Goal: Information Seeking & Learning: Learn about a topic

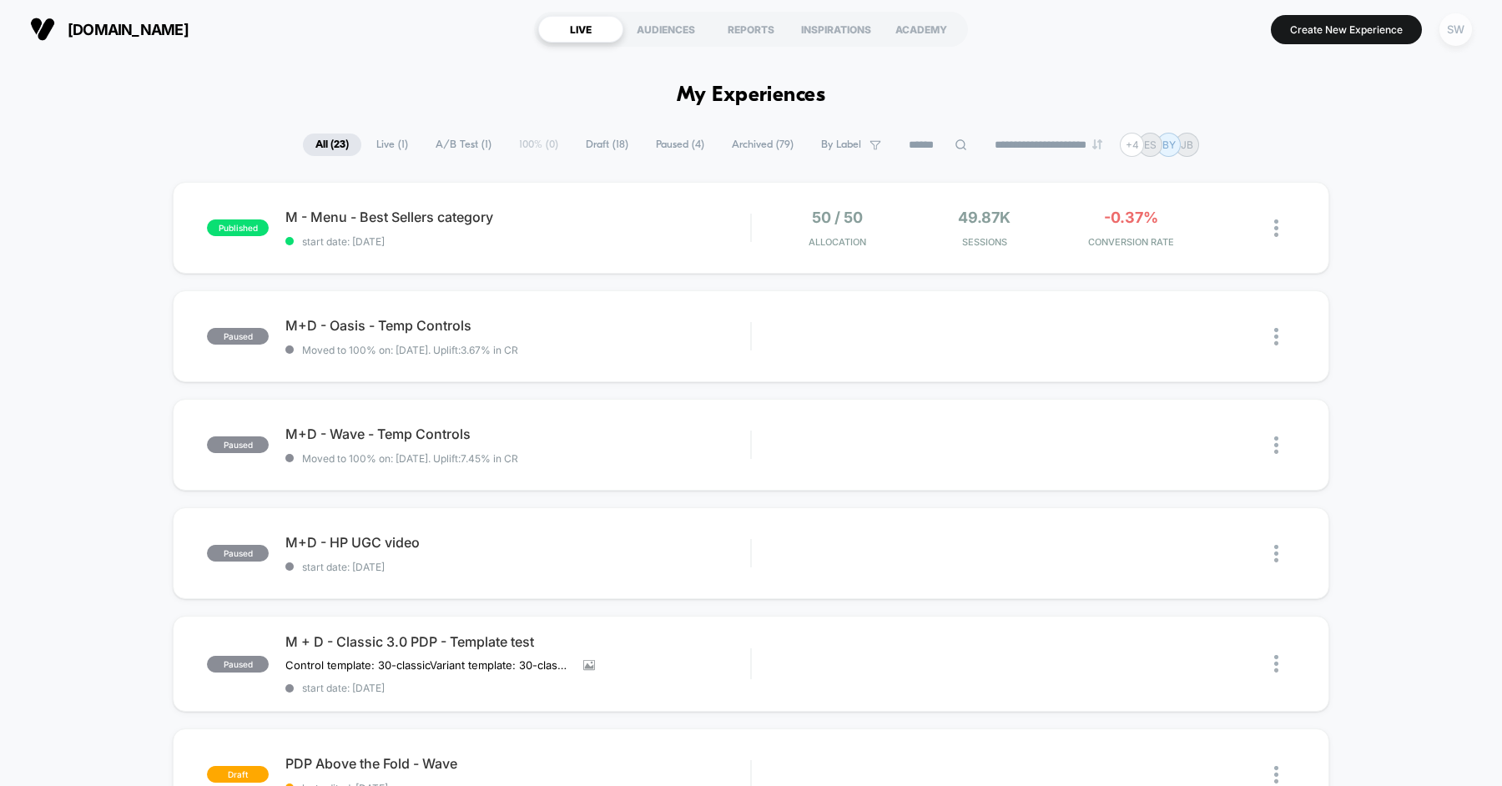
click at [1461, 34] on div "SW" at bounding box center [1456, 29] width 33 height 33
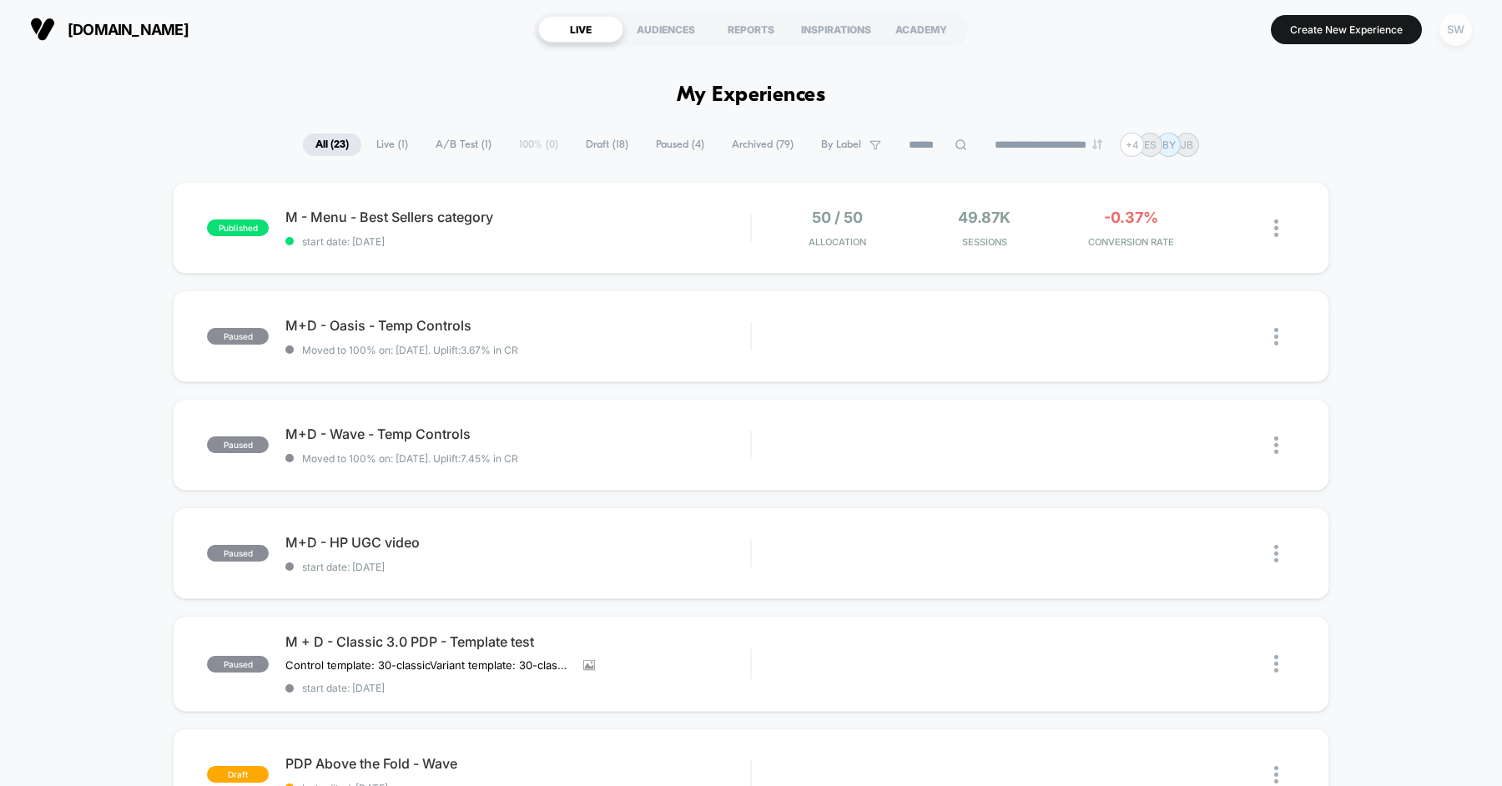
click at [1460, 28] on div "SW" at bounding box center [1456, 29] width 33 height 33
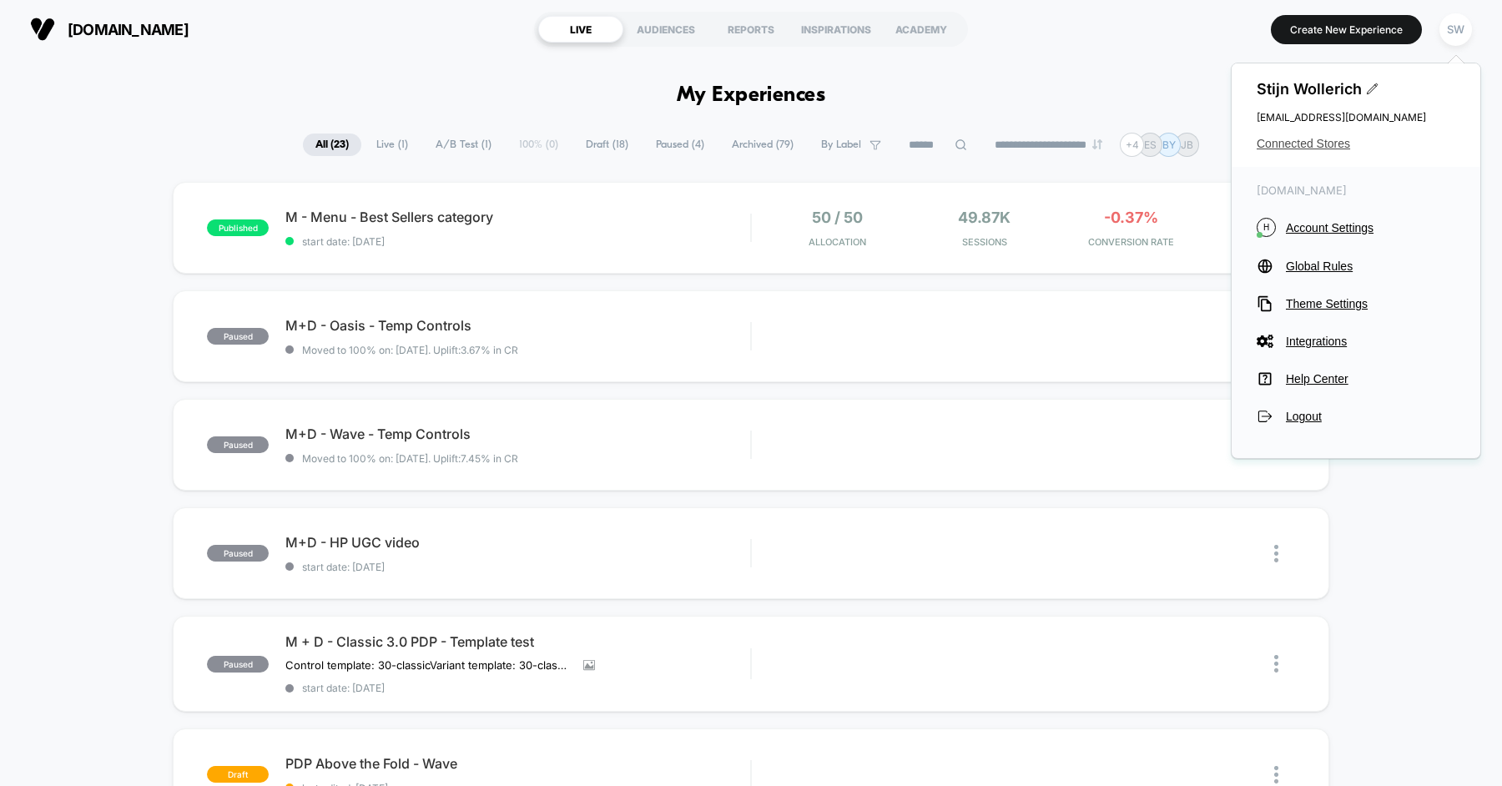
click at [1313, 147] on span "Connected Stores" at bounding box center [1356, 143] width 199 height 13
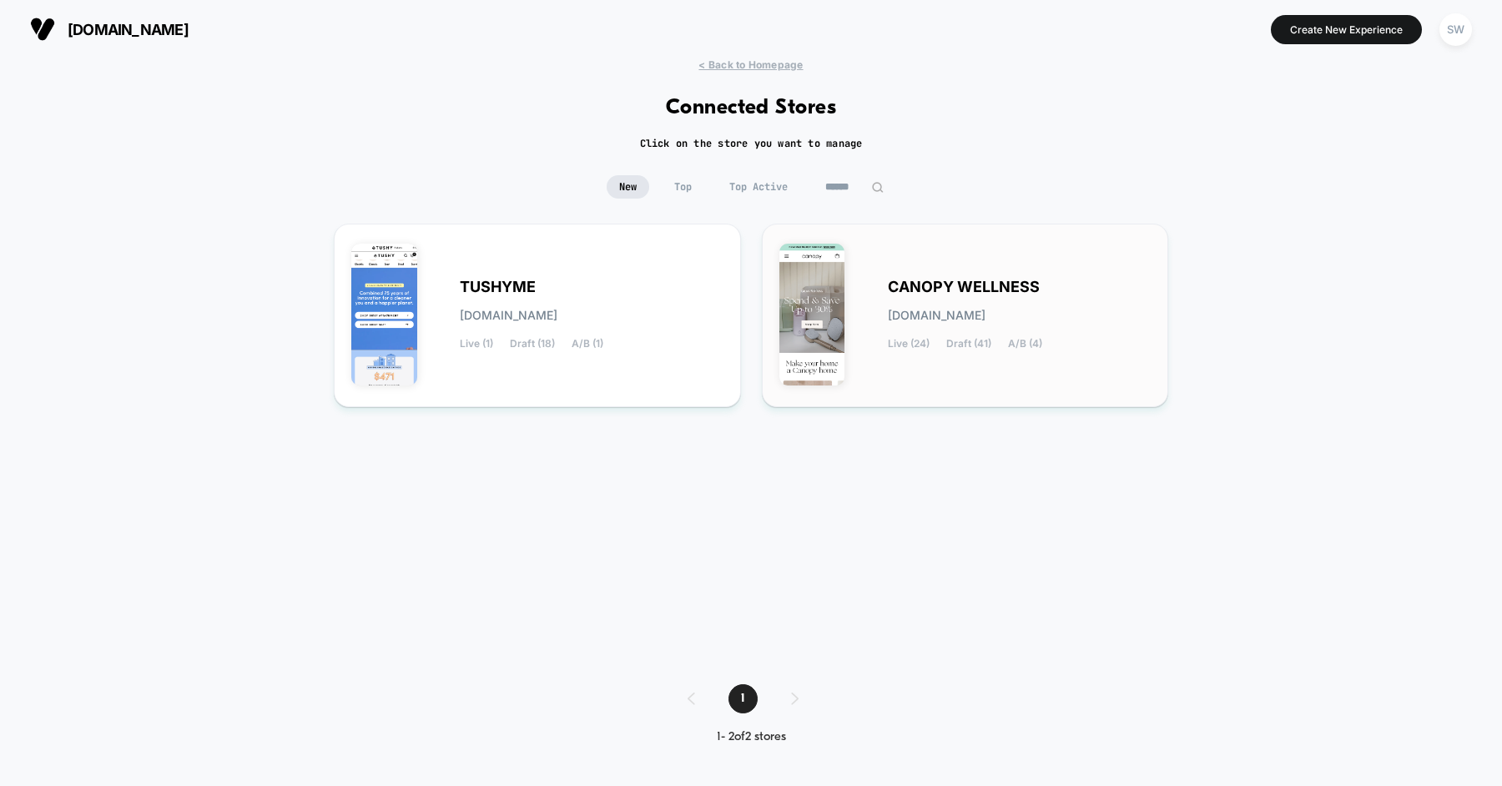
click at [886, 285] on div "CANOPY WELLNESS [DOMAIN_NAME] Live (24) Draft (41) A/B (4)" at bounding box center [966, 315] width 372 height 149
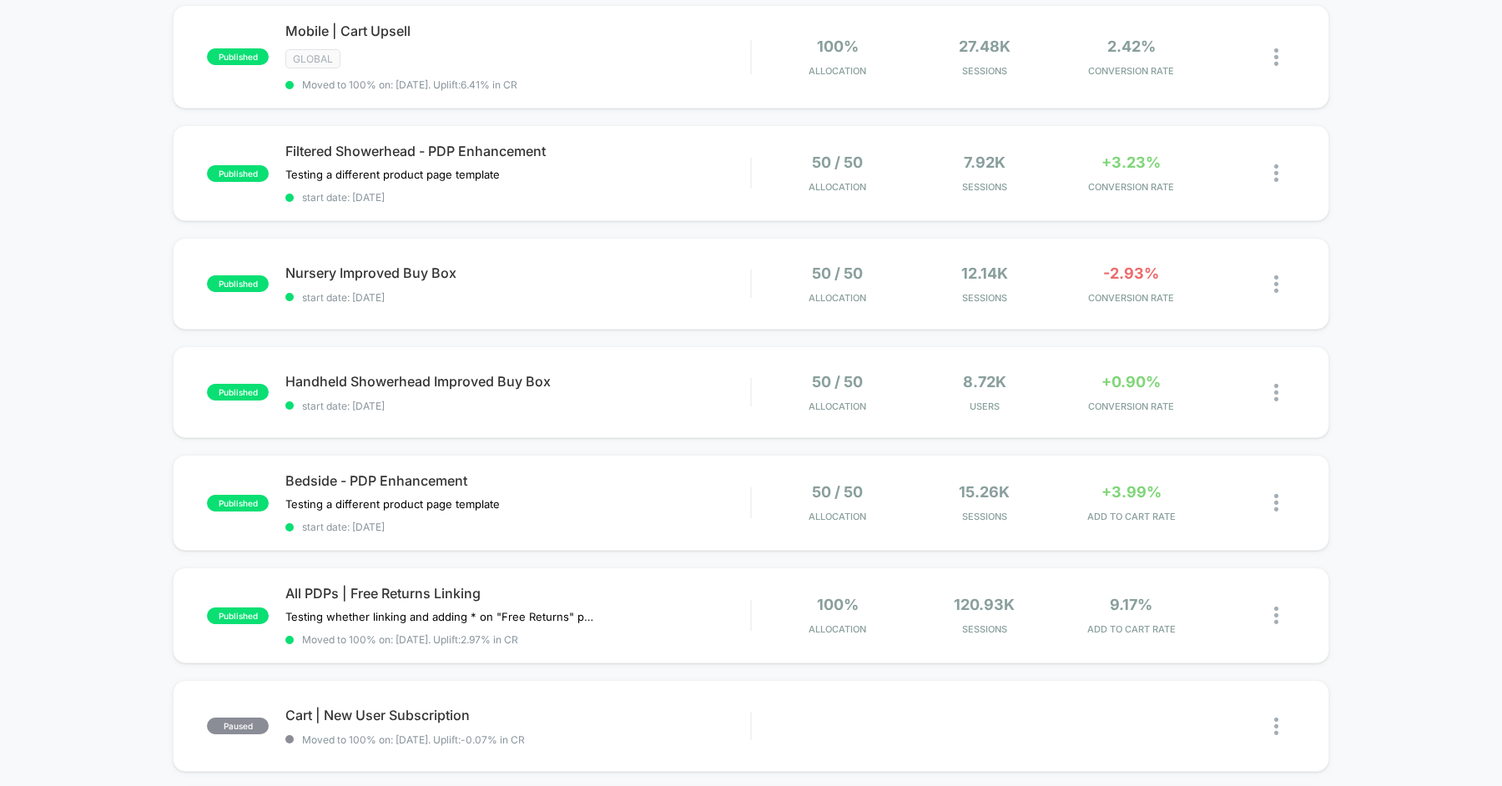
scroll to position [277, 0]
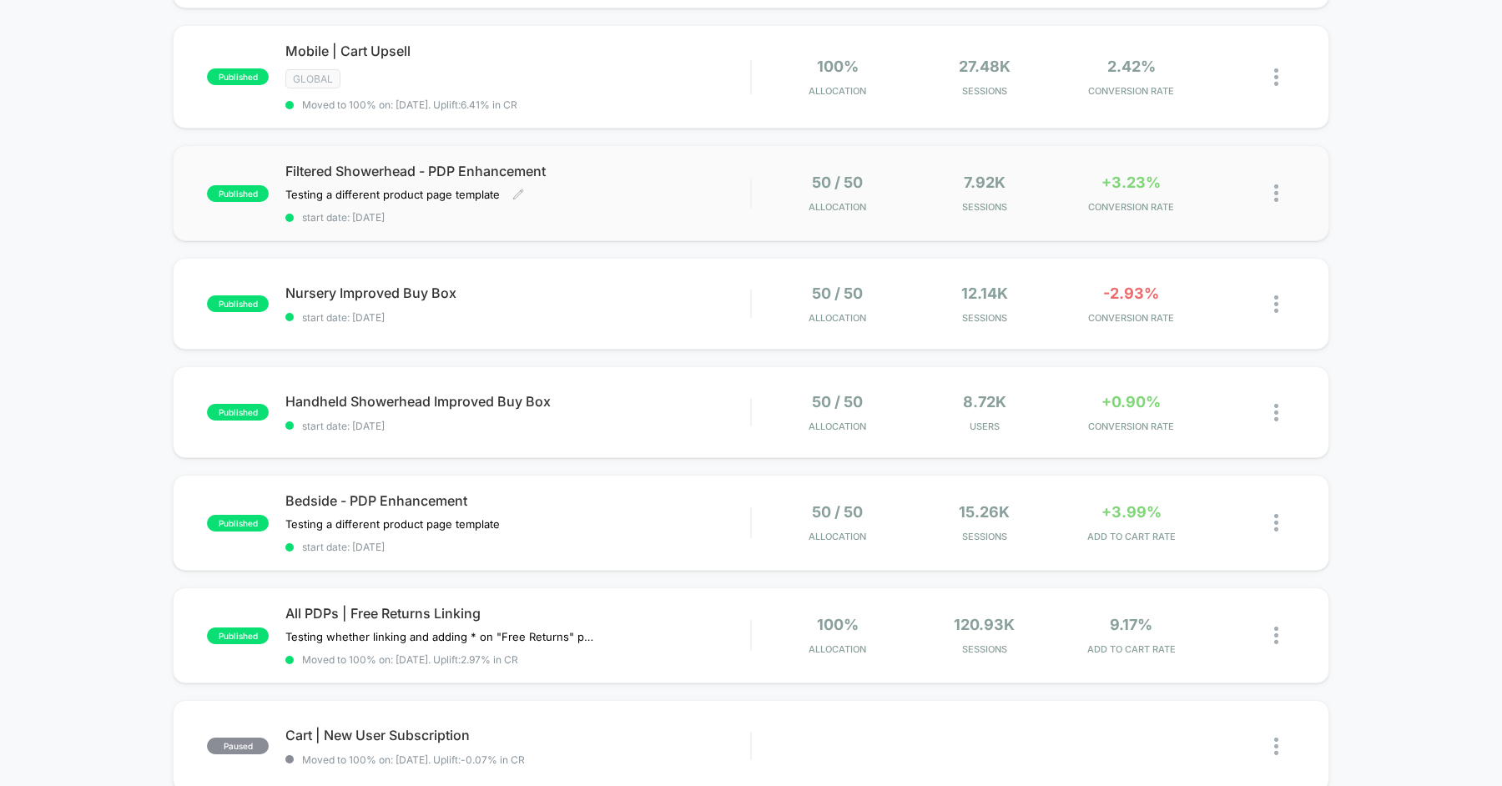
click at [613, 182] on div "Filtered Showerhead - PDP Enhancement Testing a different product page template…" at bounding box center [517, 193] width 465 height 61
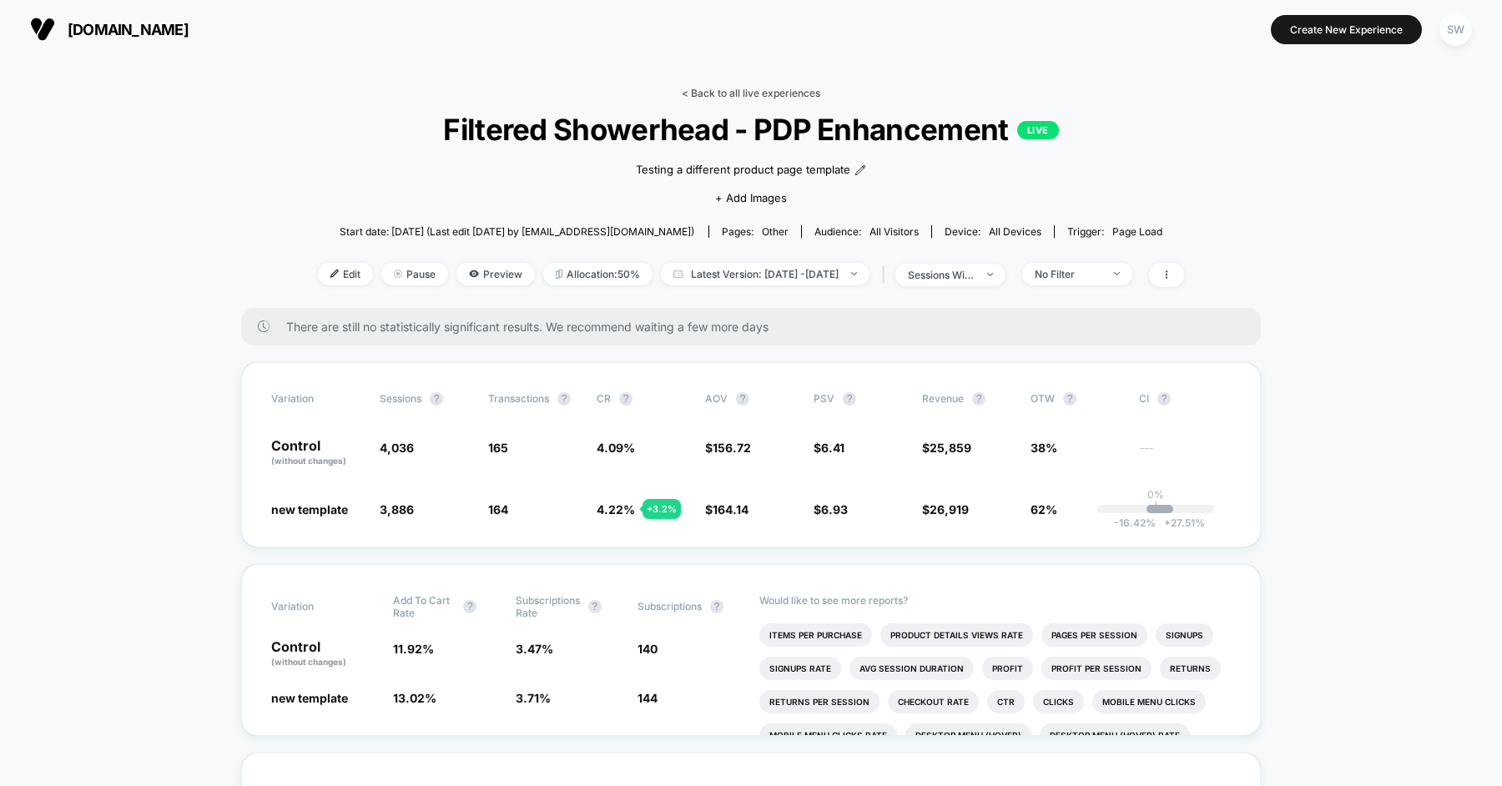
click at [739, 93] on link "< Back to all live experiences" at bounding box center [751, 93] width 139 height 13
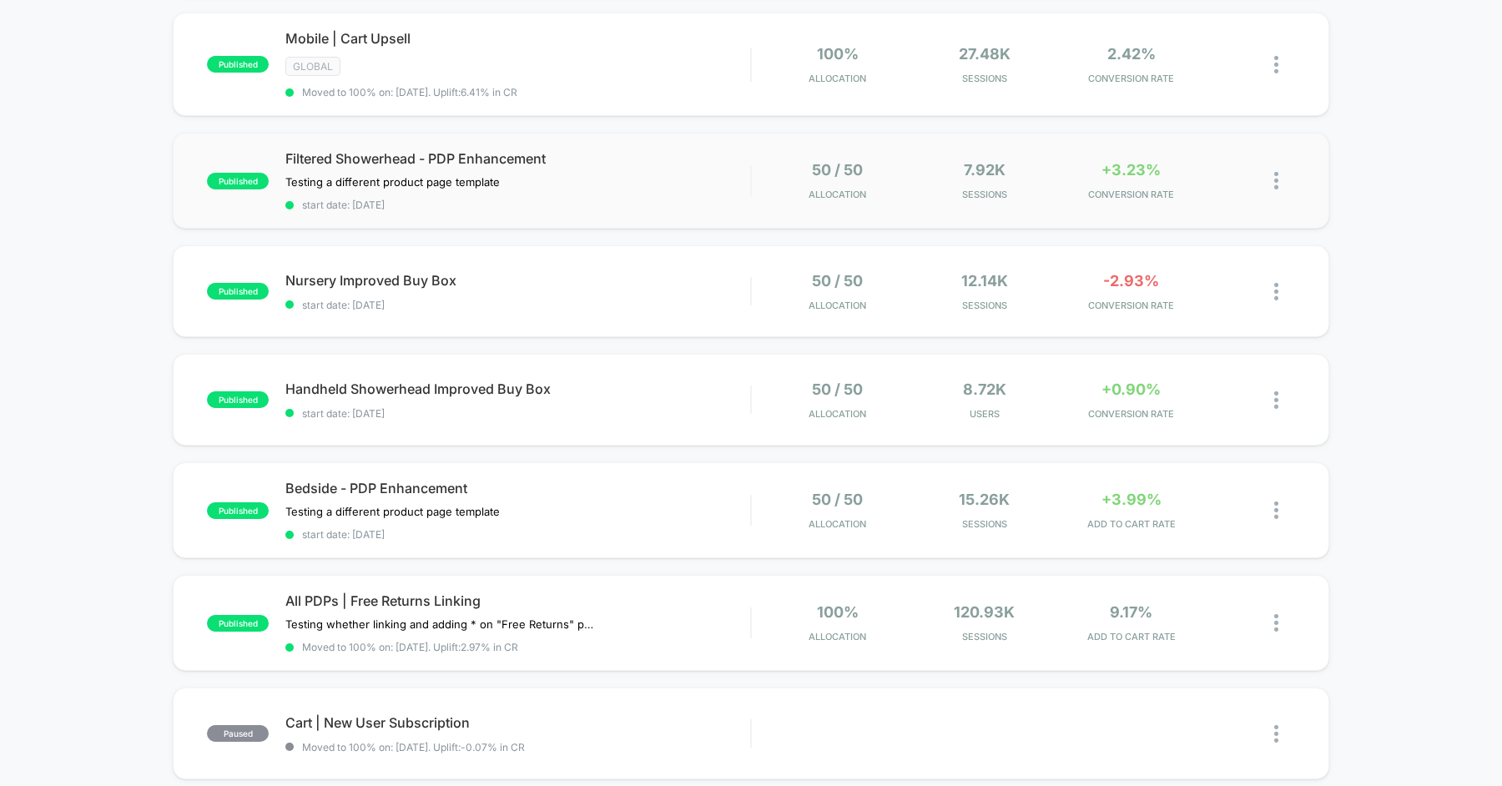
scroll to position [294, 0]
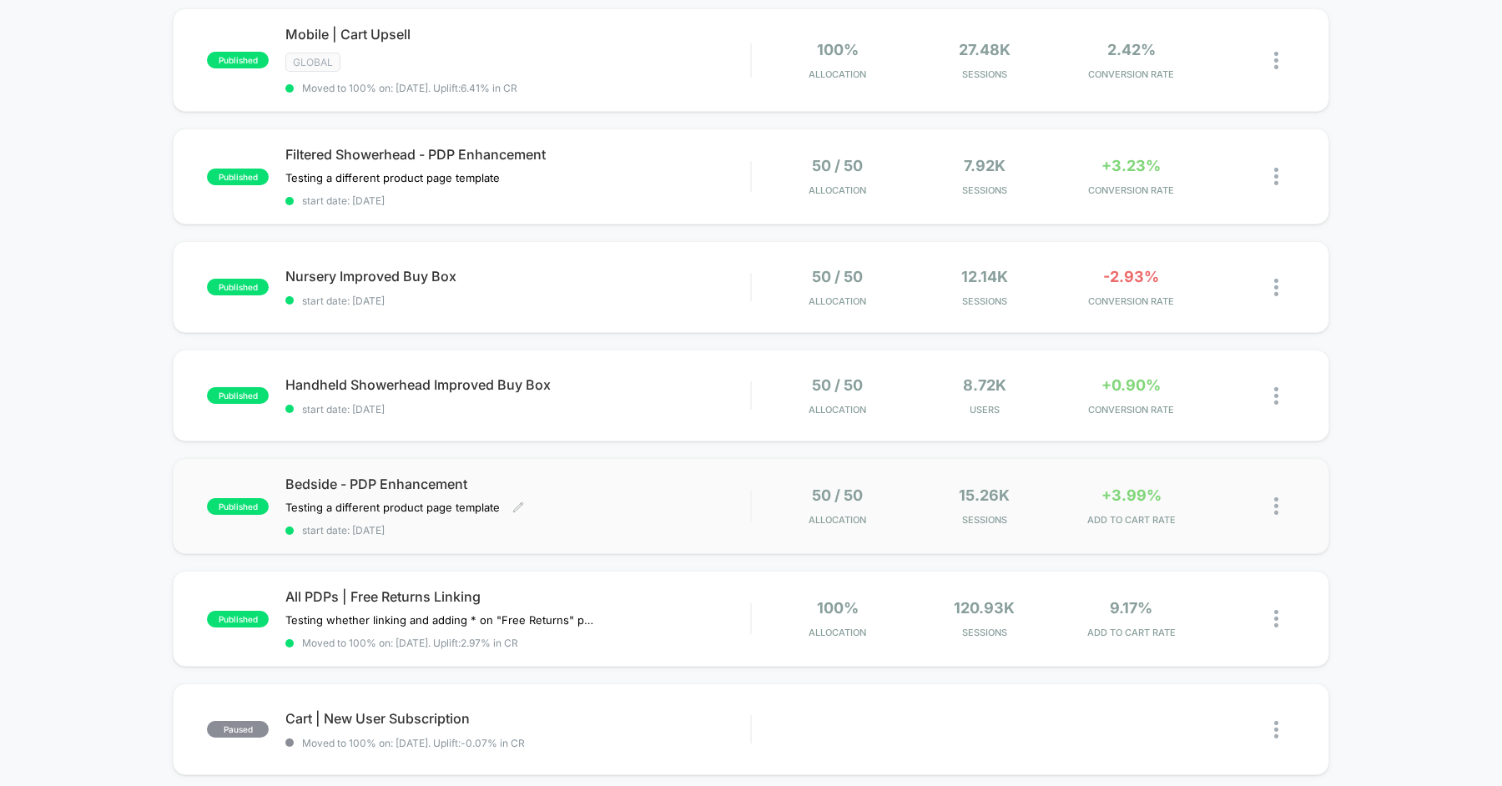
click at [575, 502] on div "Testing a different product page template Click to edit experience details Test…" at bounding box center [447, 507] width 325 height 13
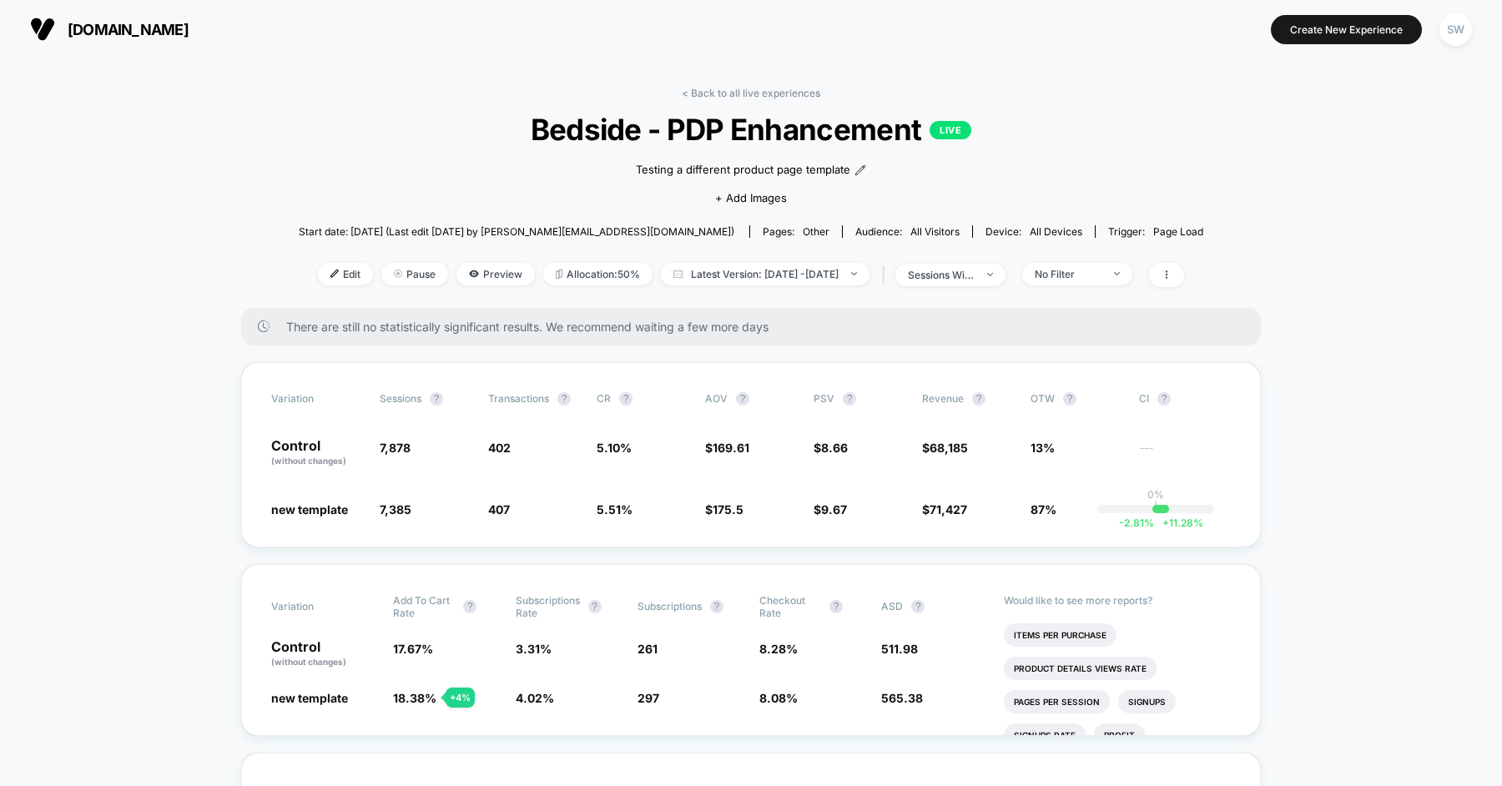
click at [632, 126] on span "Bedside - PDP Enhancement LIVE" at bounding box center [751, 129] width 814 height 35
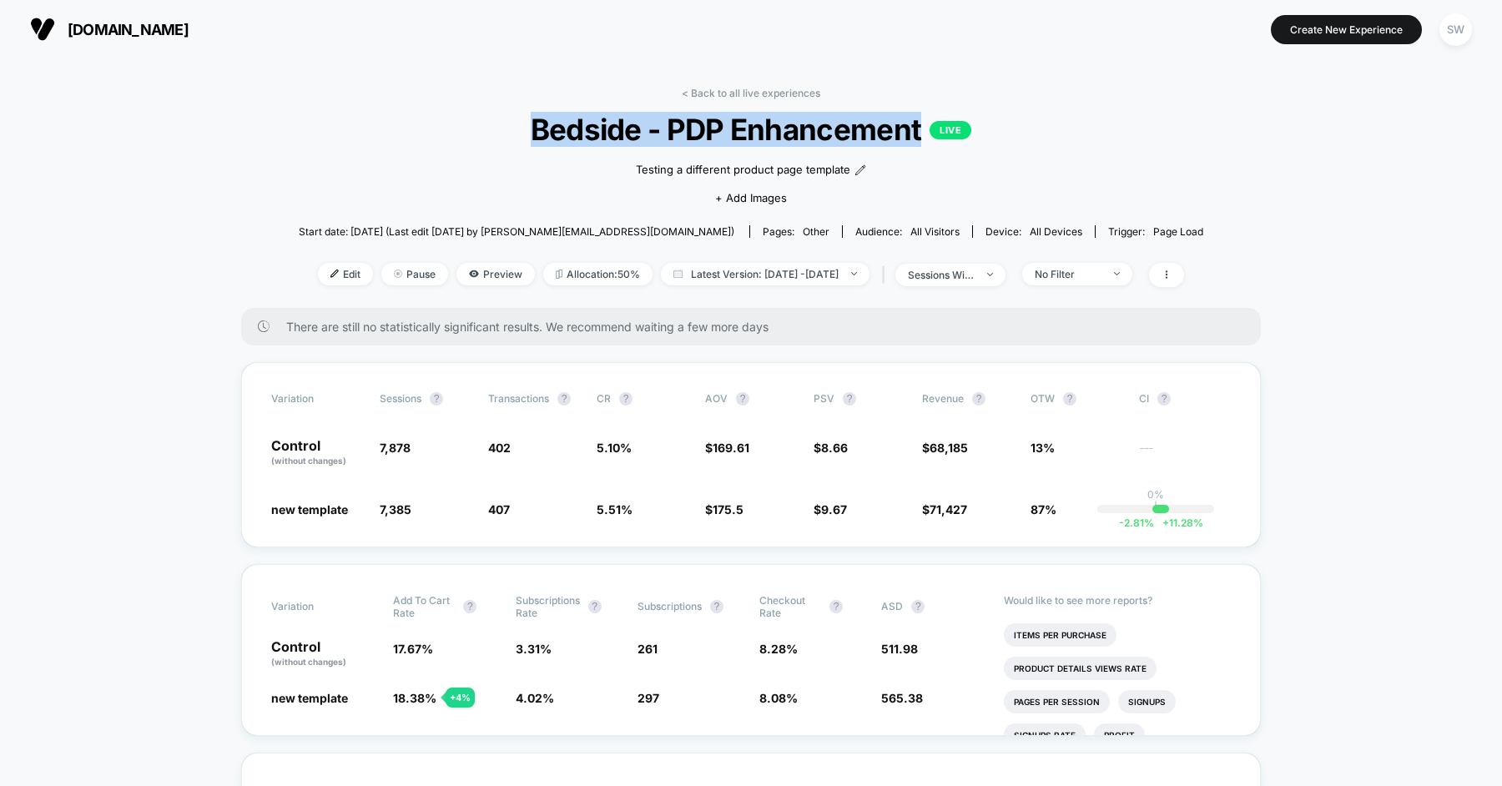
copy span "Bedside - PDP Enhancement"
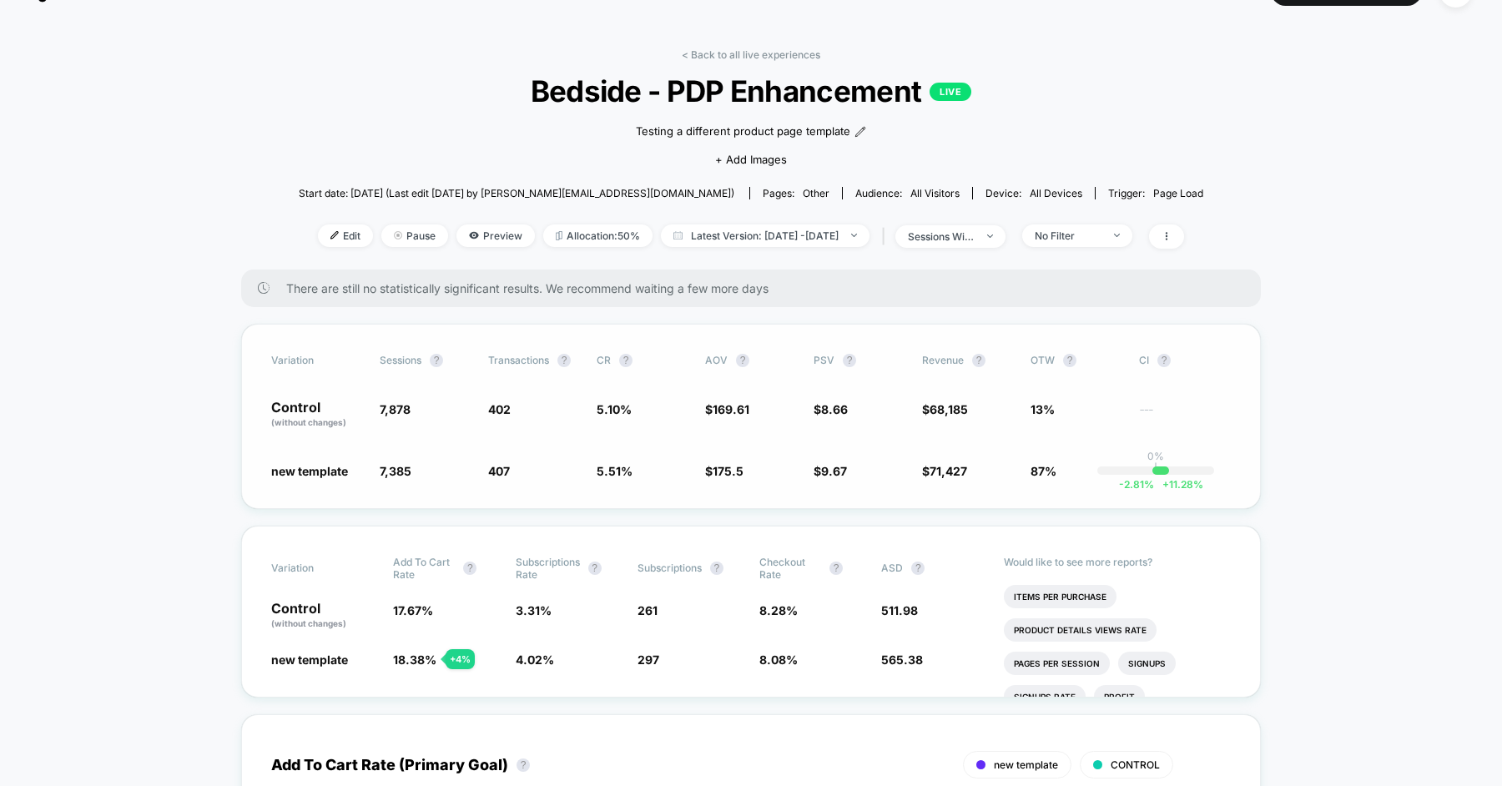
scroll to position [35, 0]
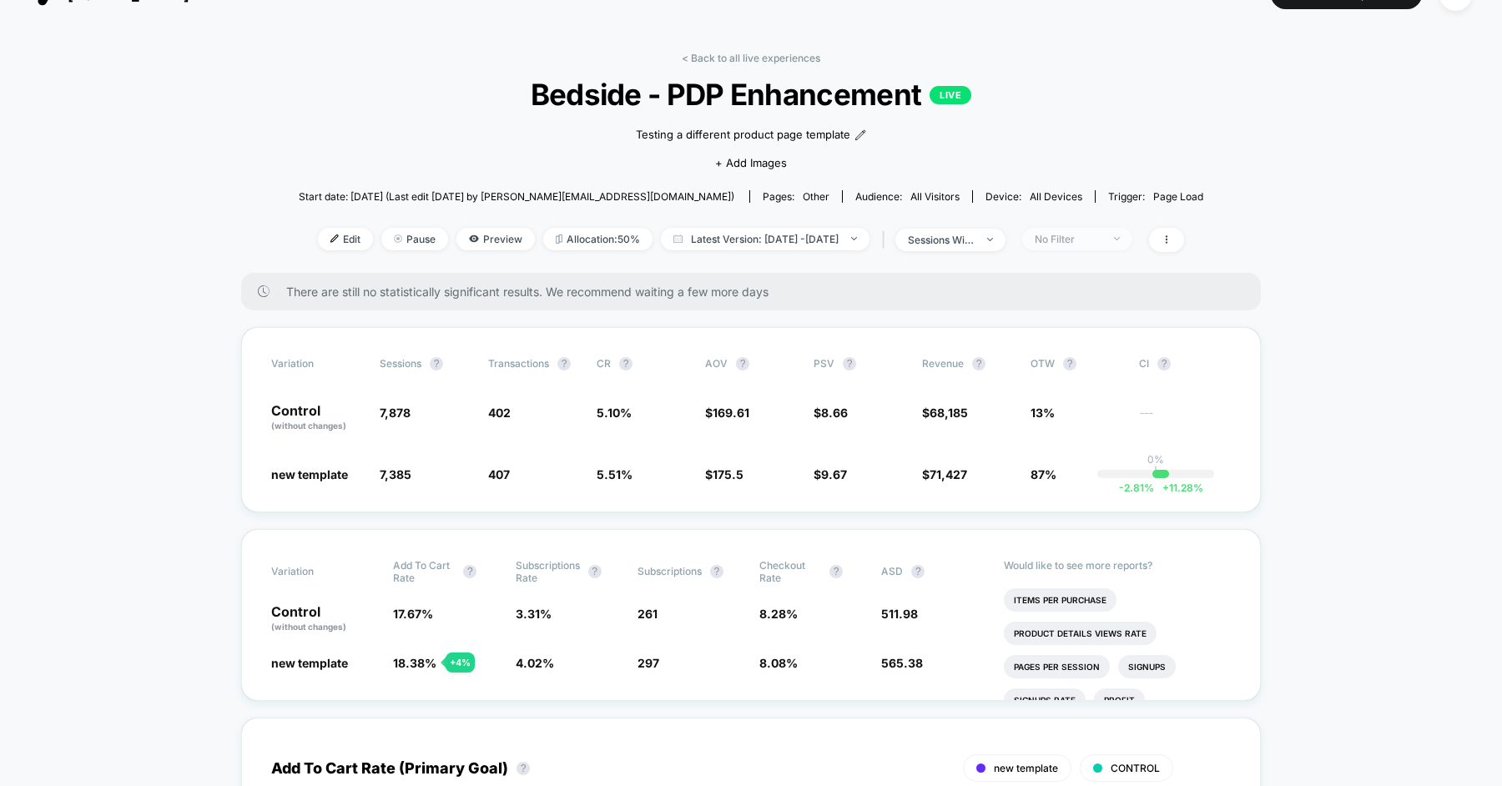
click at [1087, 237] on div "No Filter" at bounding box center [1068, 239] width 67 height 13
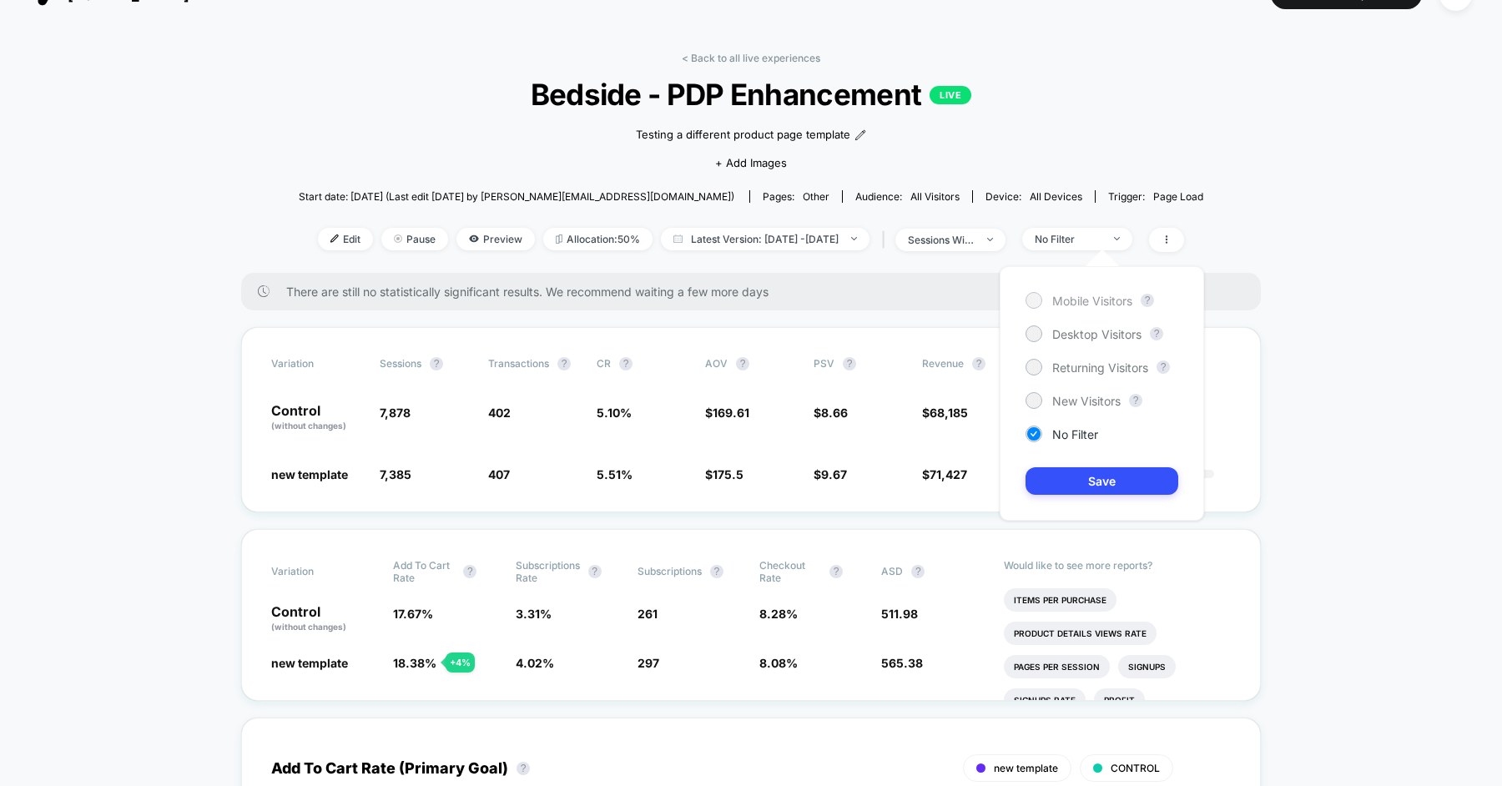
click at [1067, 292] on div "Mobile Visitors" at bounding box center [1079, 300] width 107 height 17
click at [1059, 473] on button "Save" at bounding box center [1102, 481] width 153 height 28
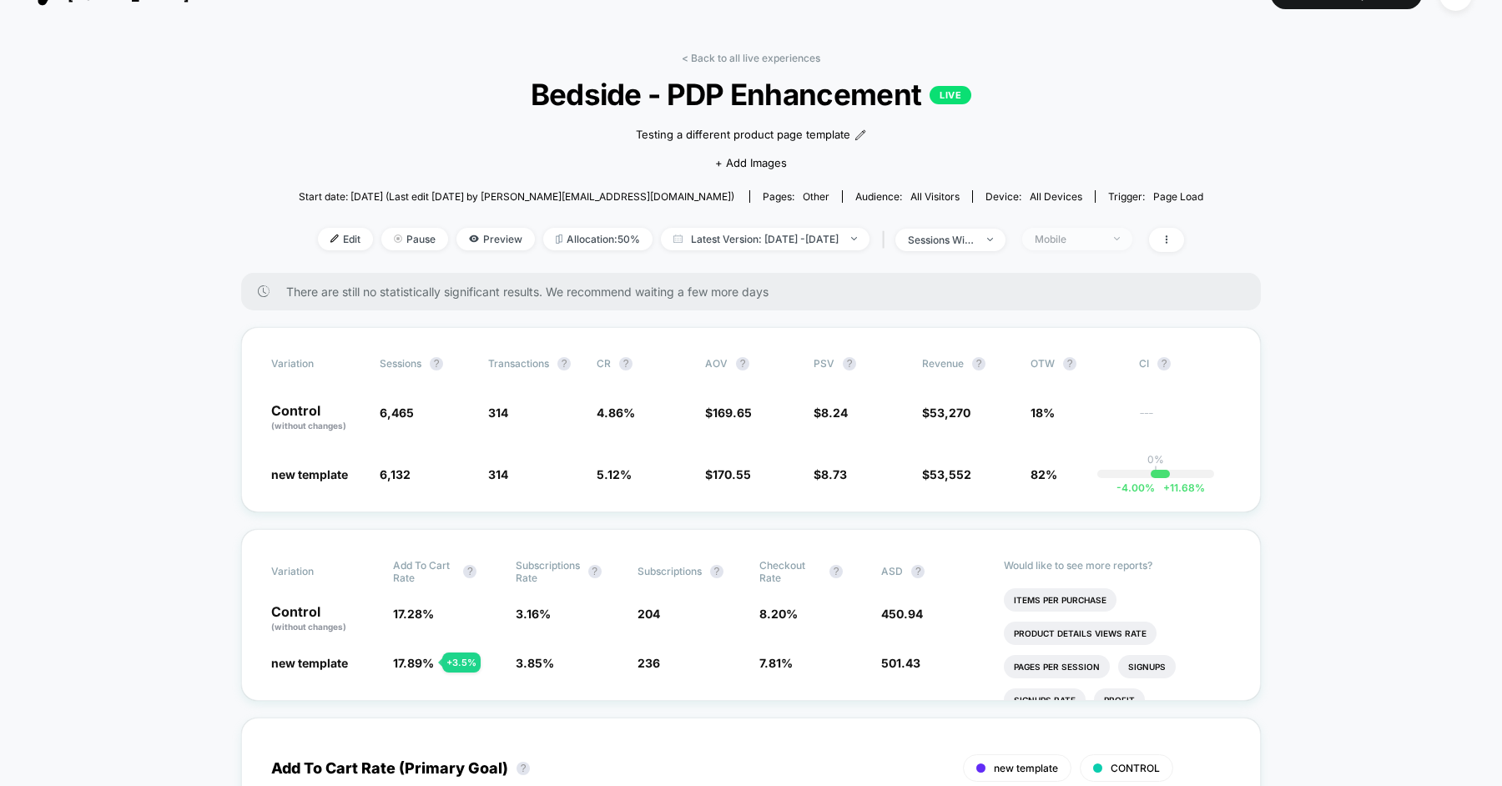
click at [1075, 230] on span "Mobile" at bounding box center [1077, 239] width 110 height 23
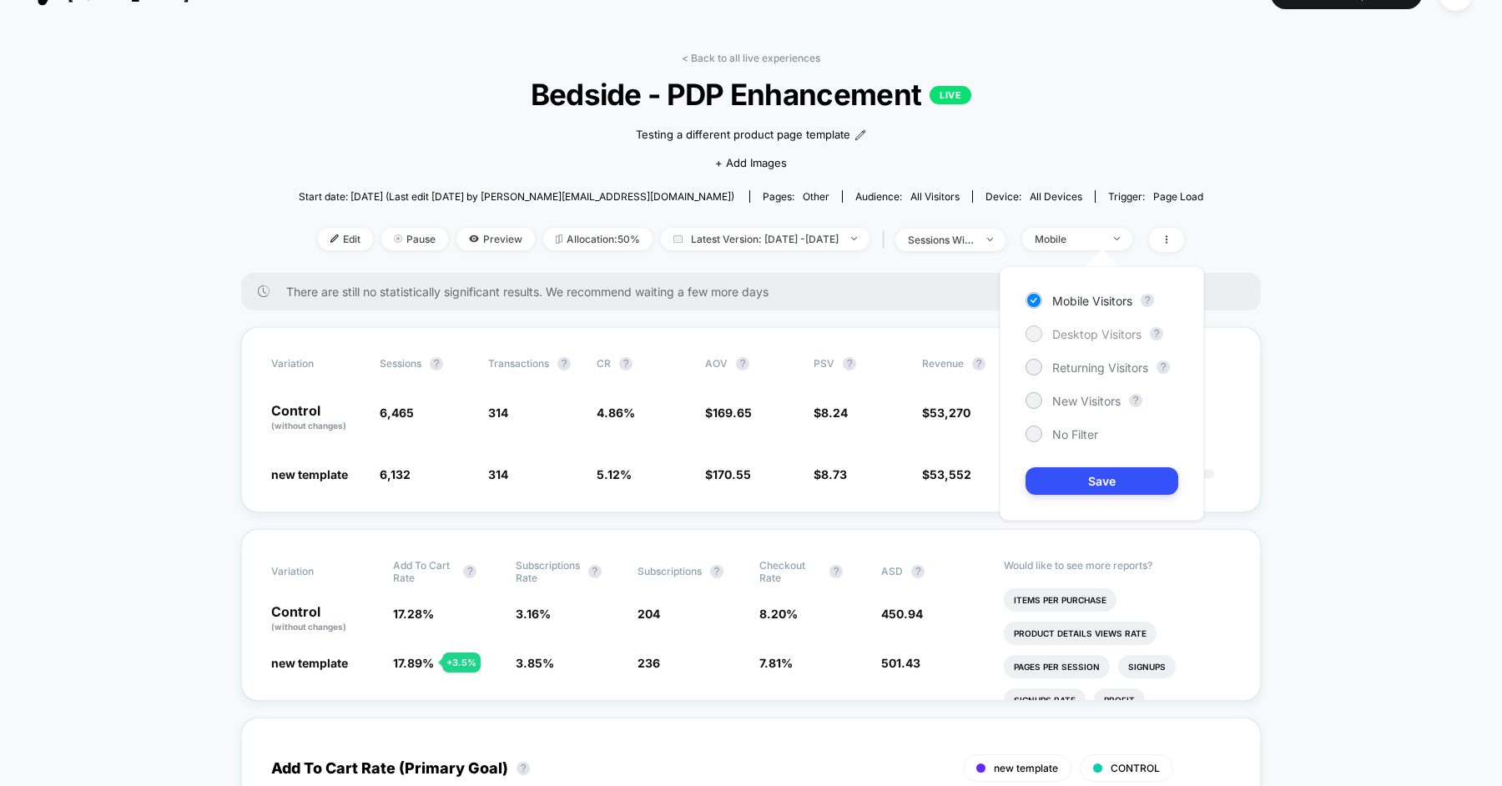
click at [1081, 332] on span "Desktop Visitors" at bounding box center [1096, 334] width 89 height 14
click at [1081, 481] on button "Save" at bounding box center [1102, 481] width 153 height 28
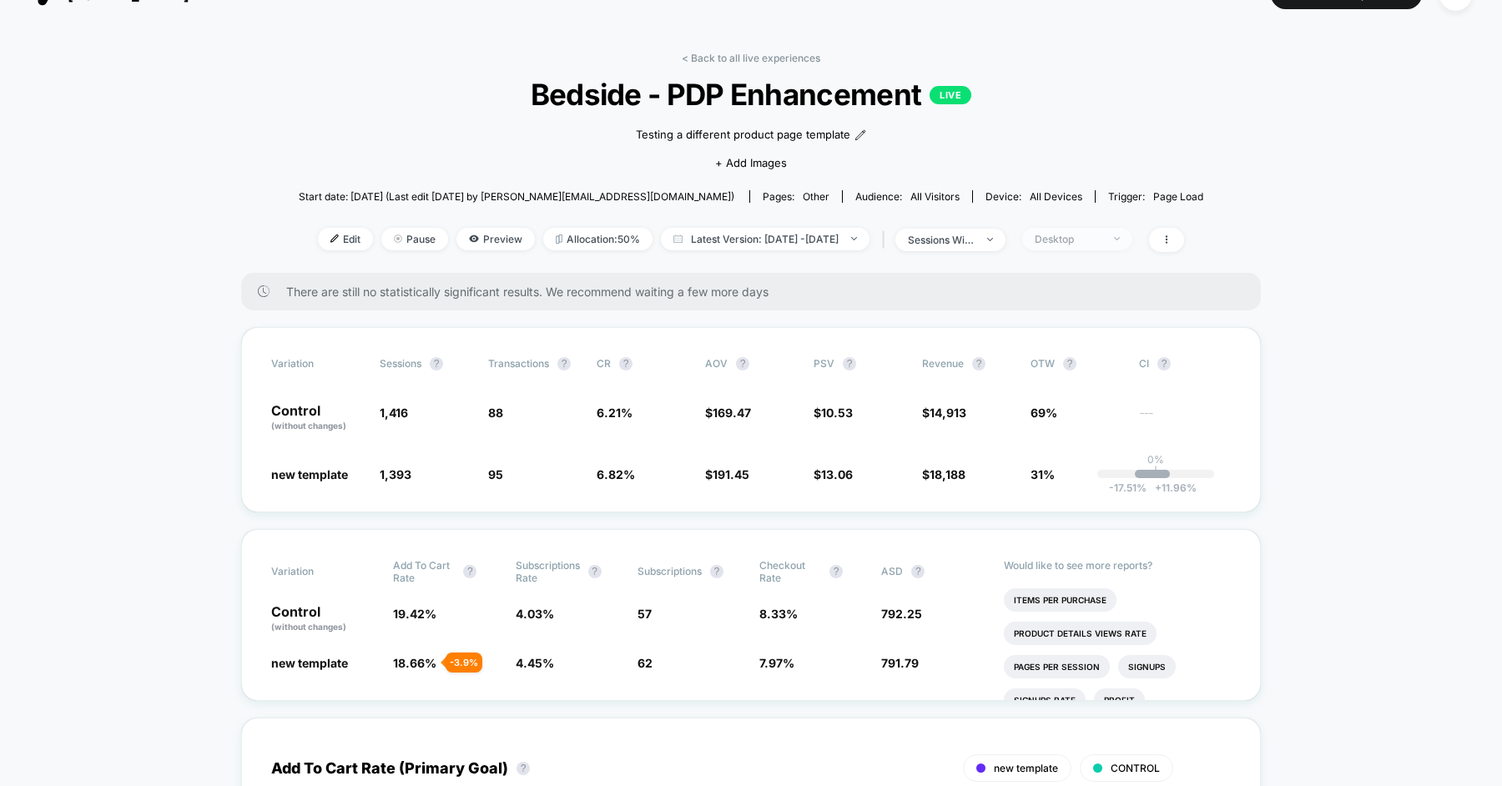
click at [1079, 242] on div "Desktop" at bounding box center [1068, 239] width 67 height 13
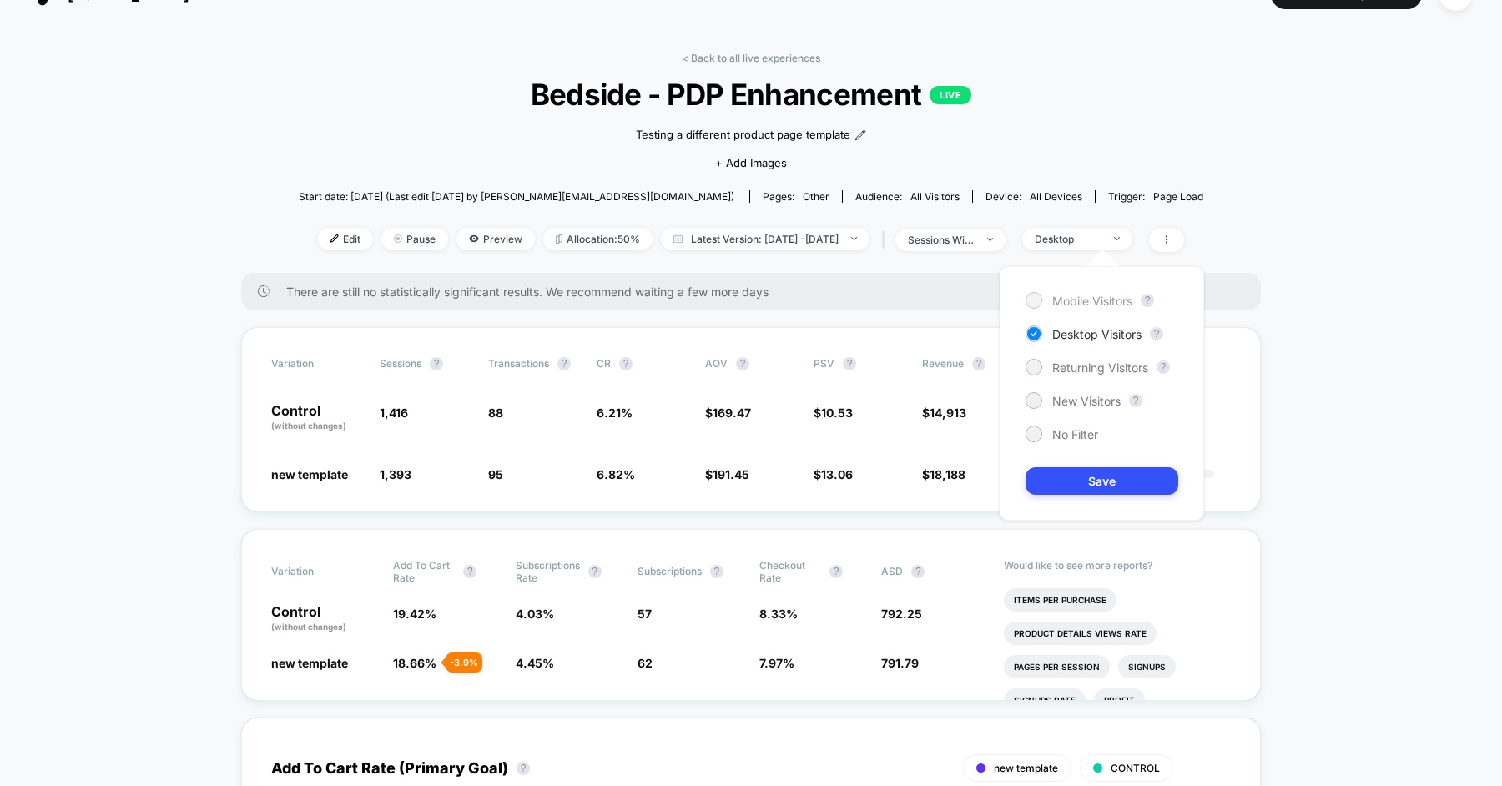
click at [1081, 300] on span "Mobile Visitors" at bounding box center [1092, 301] width 80 height 14
click at [1083, 481] on button "Save" at bounding box center [1102, 481] width 153 height 28
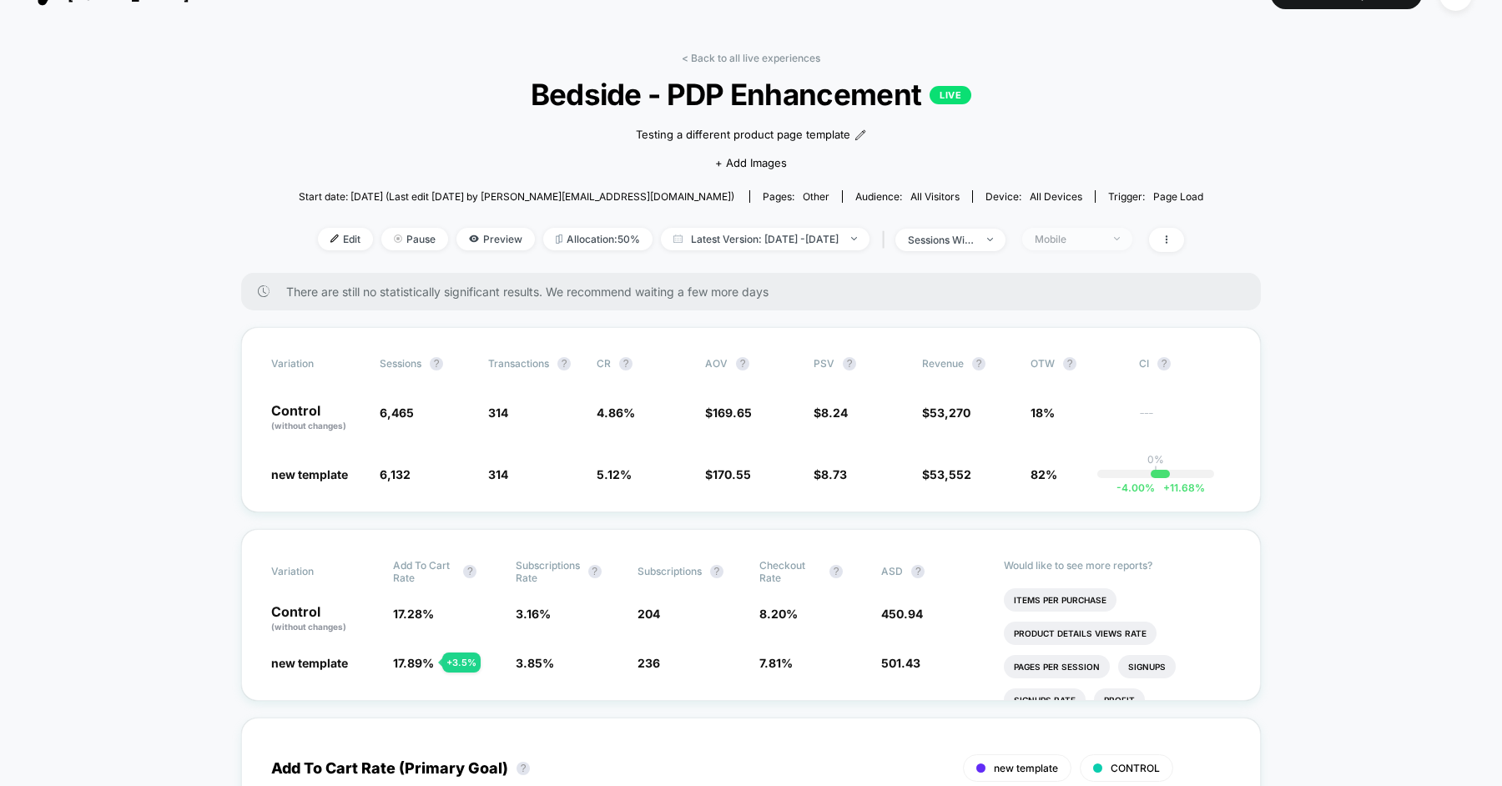
click at [1102, 244] on div "Mobile" at bounding box center [1068, 239] width 67 height 13
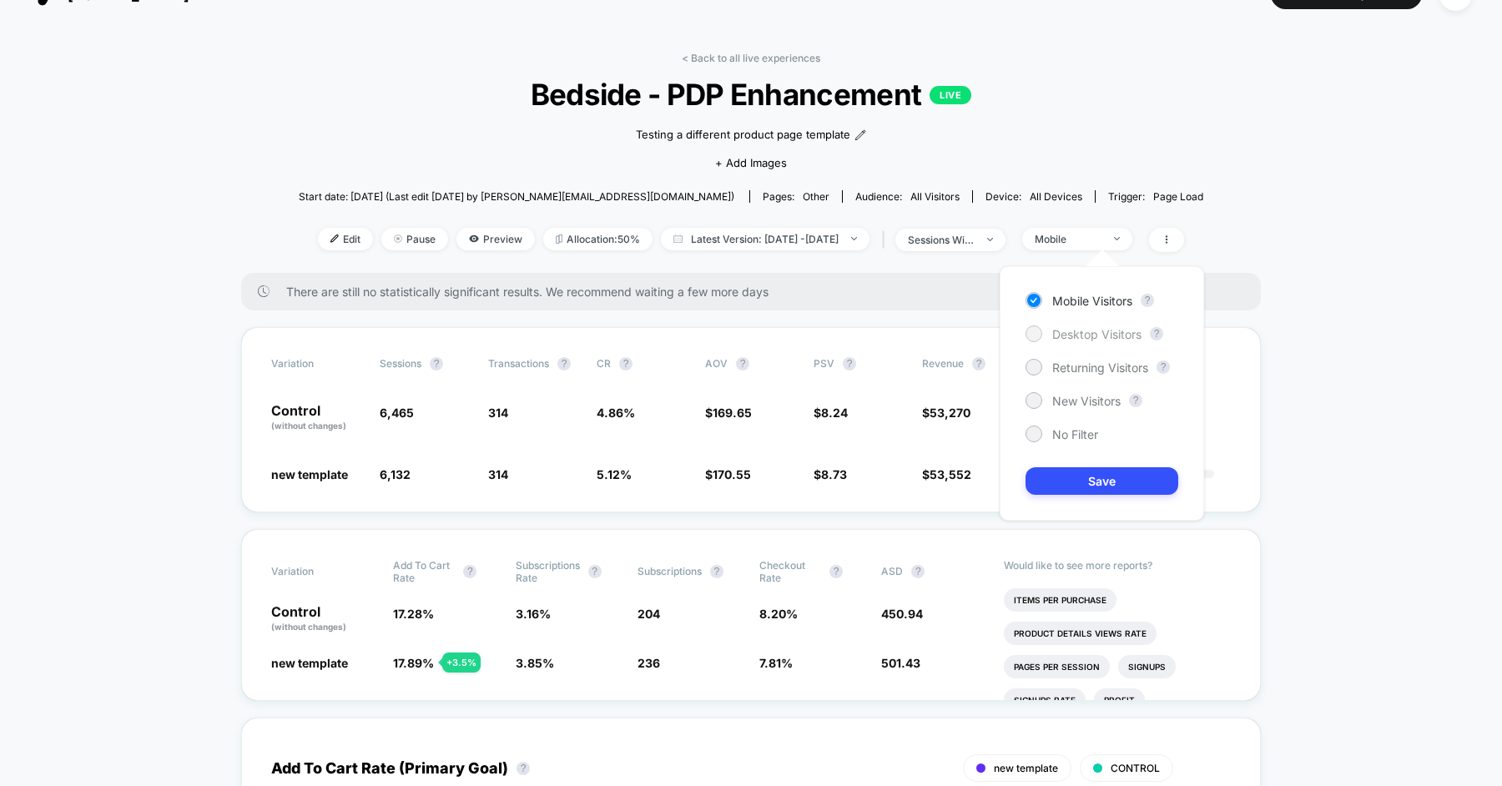
click at [1088, 332] on span "Desktop Visitors" at bounding box center [1096, 334] width 89 height 14
click at [1081, 474] on button "Save" at bounding box center [1102, 481] width 153 height 28
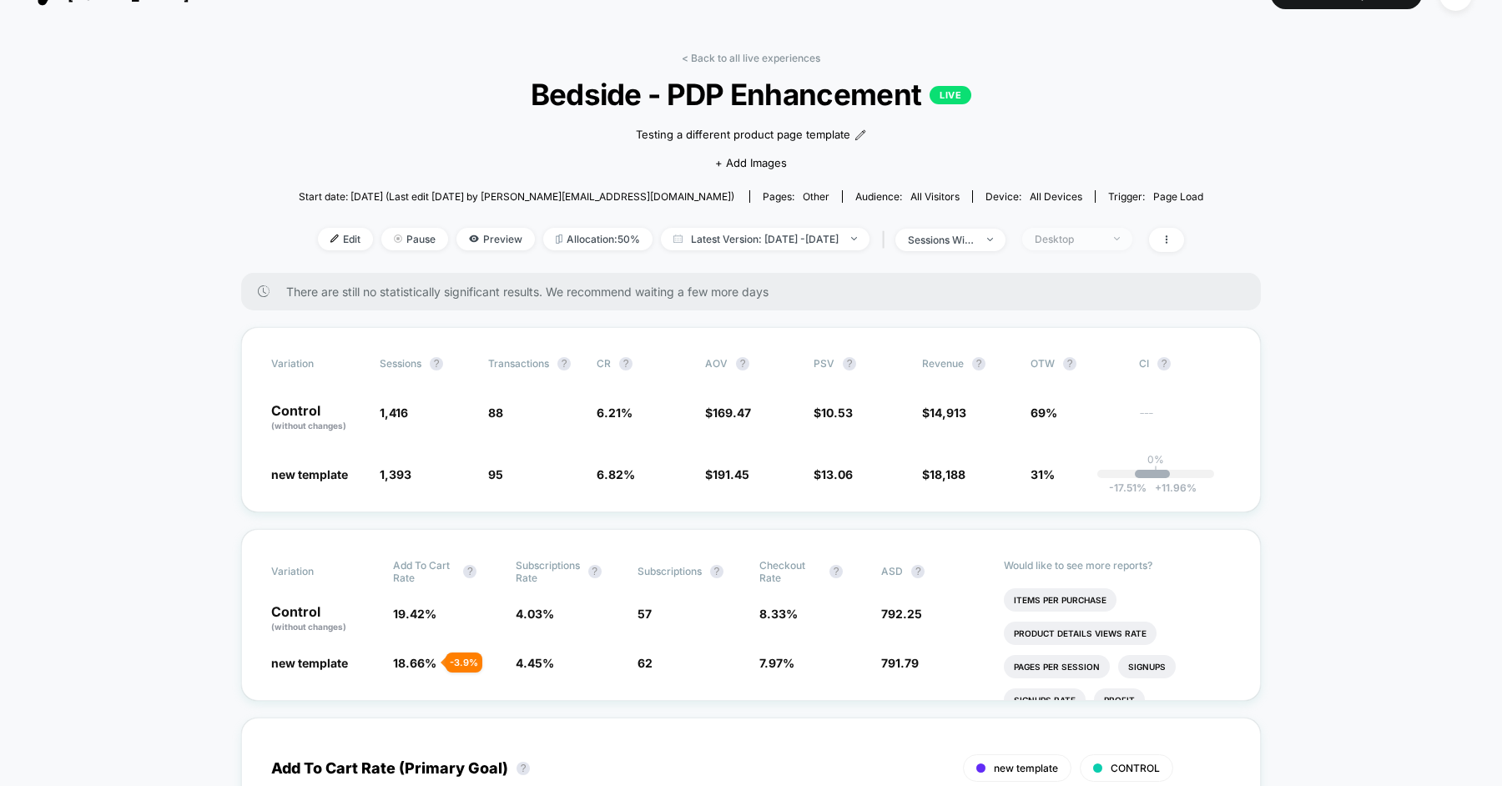
click at [1070, 233] on div "Desktop" at bounding box center [1068, 239] width 67 height 13
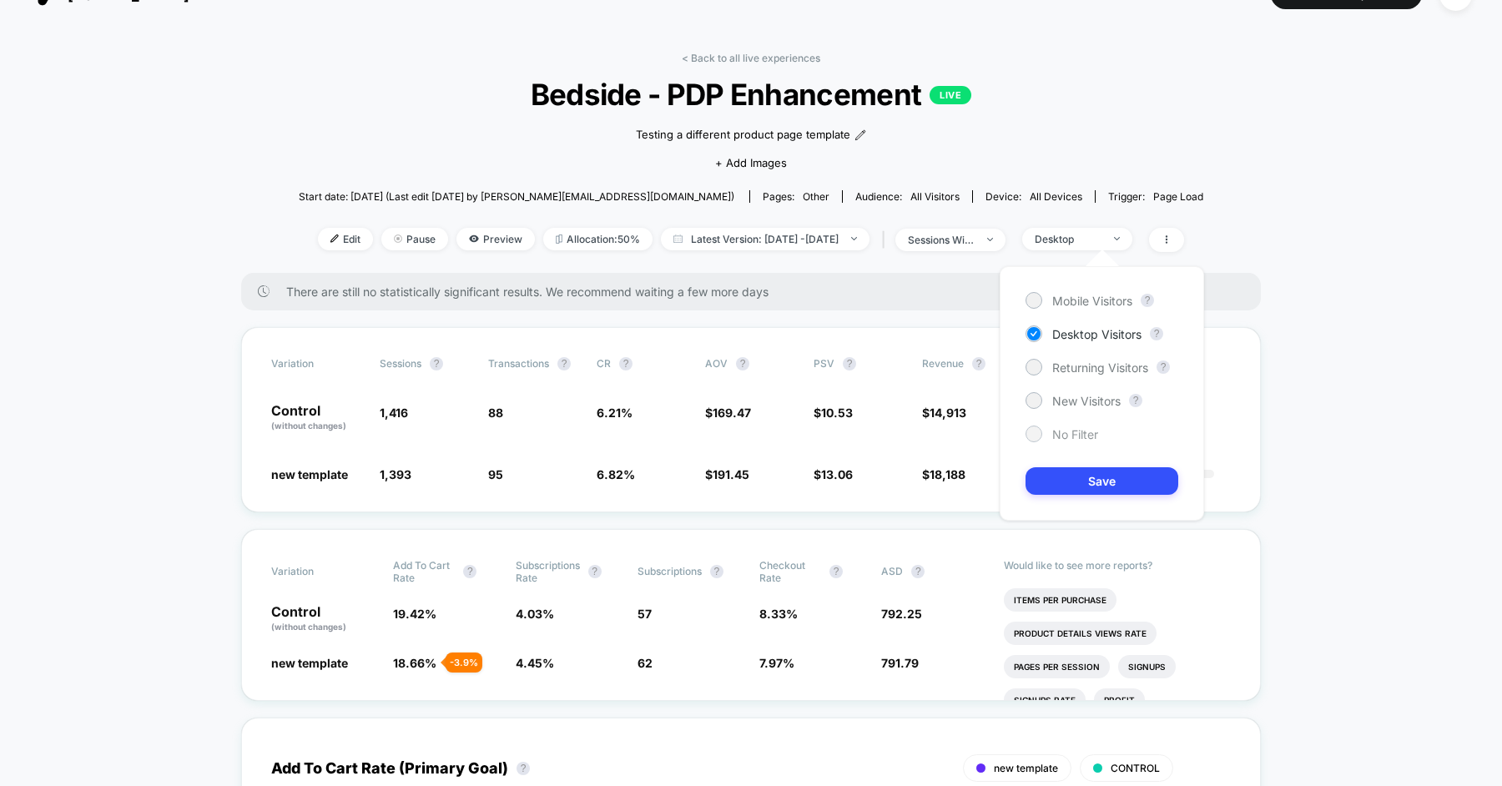
click at [1073, 431] on span "No Filter" at bounding box center [1075, 434] width 46 height 14
click at [1081, 488] on button "Save" at bounding box center [1102, 481] width 153 height 28
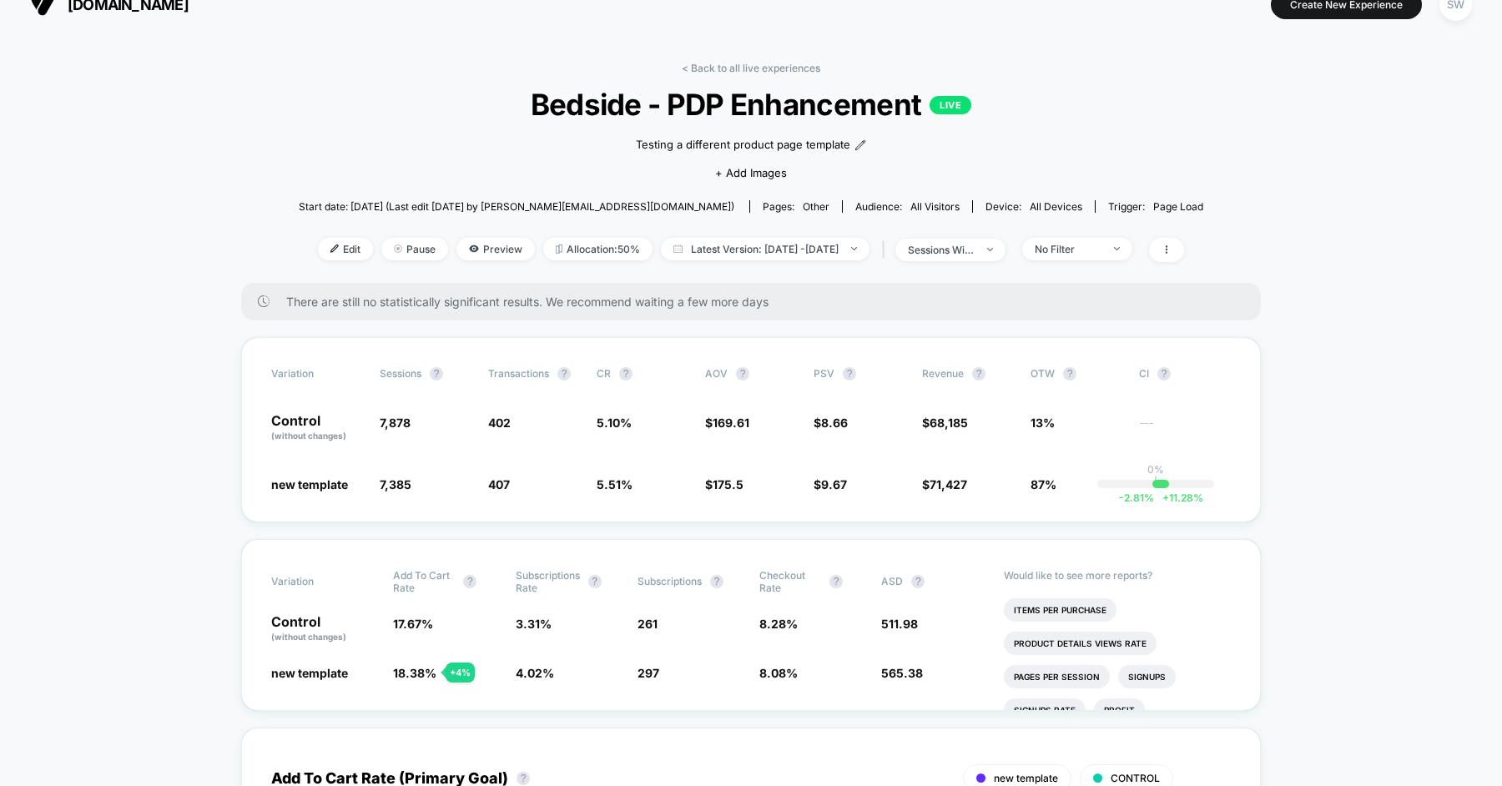
scroll to position [27, 0]
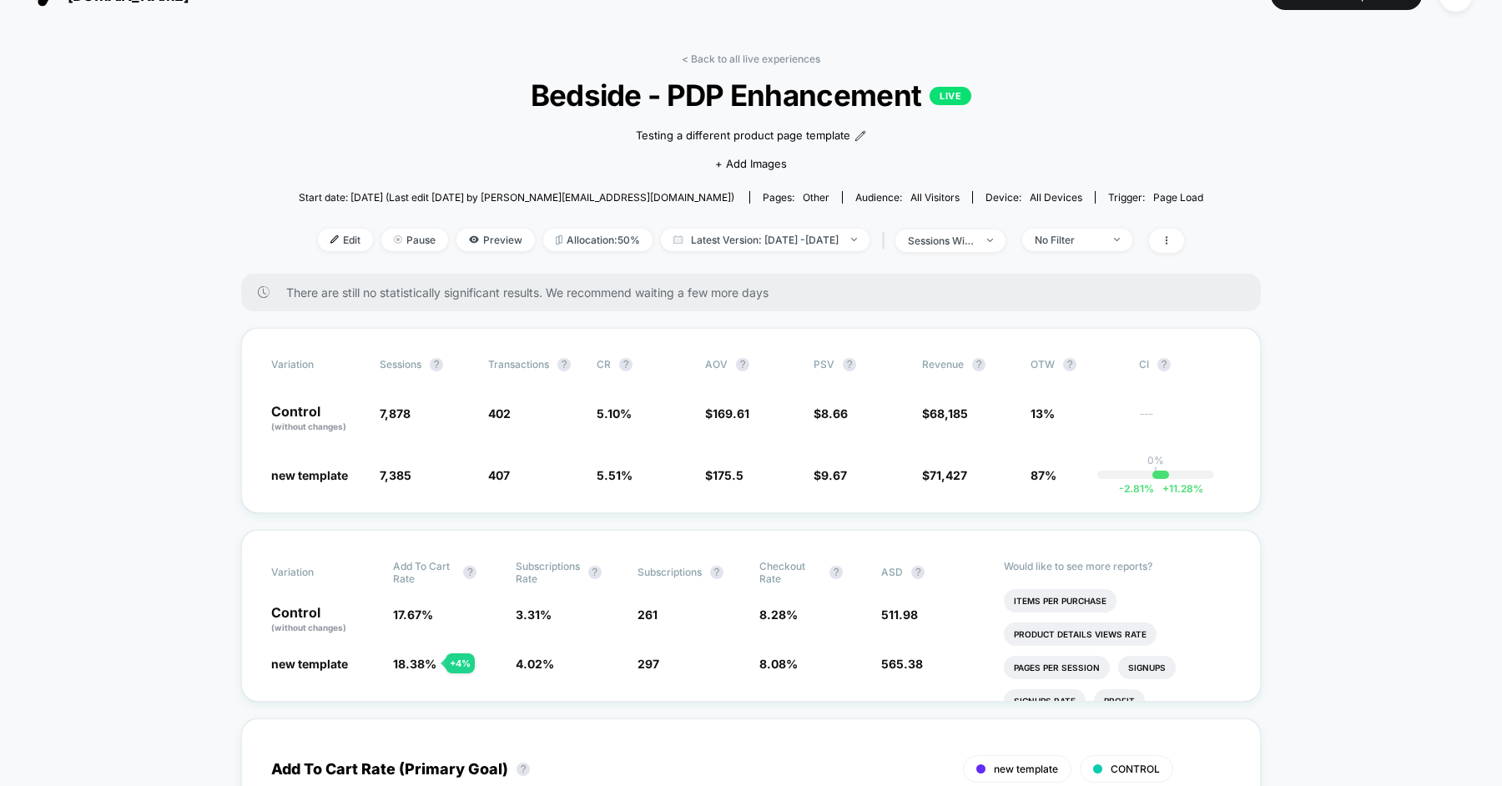
scroll to position [3, 0]
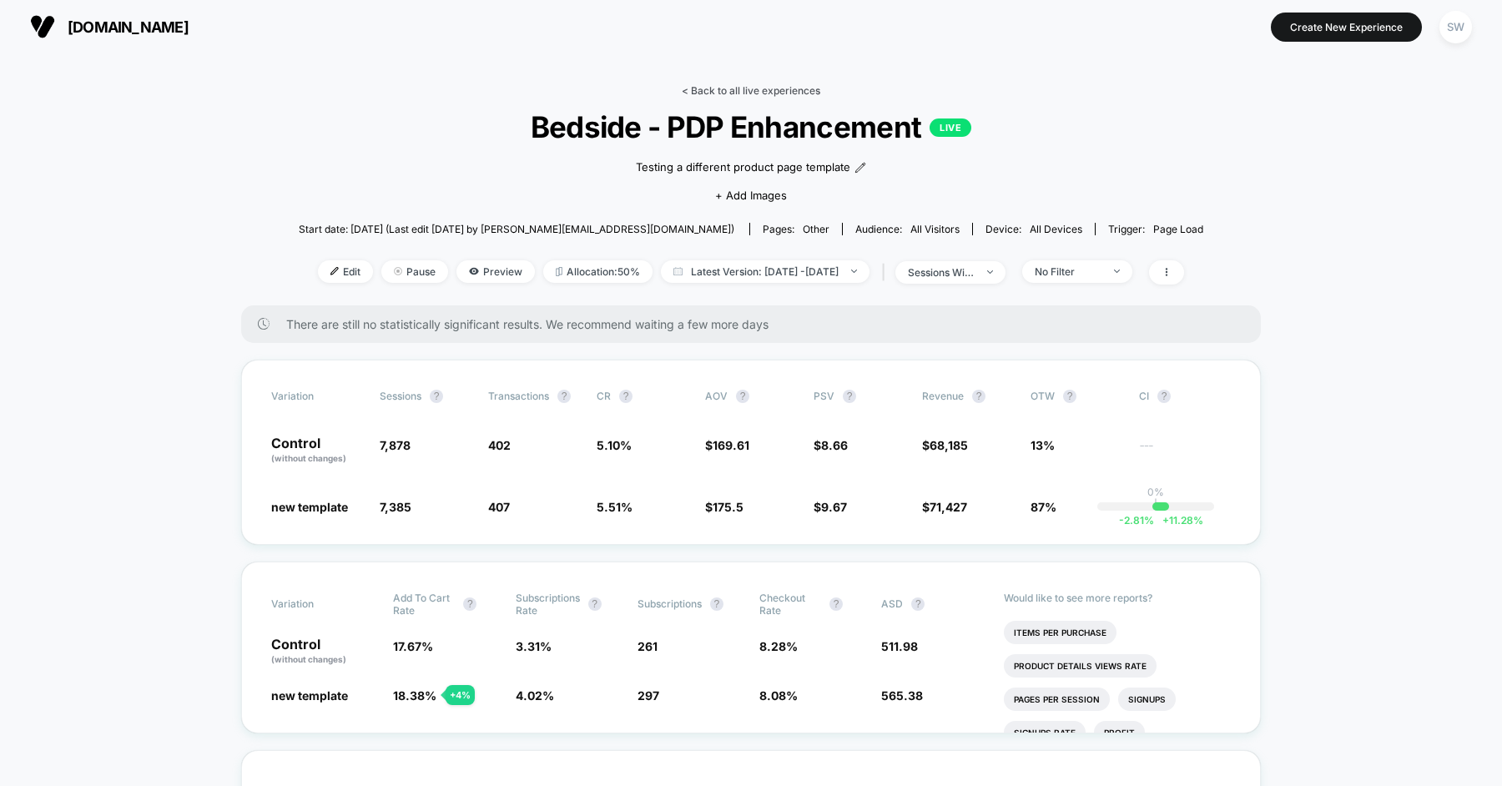
click at [766, 92] on link "< Back to all live experiences" at bounding box center [751, 90] width 139 height 13
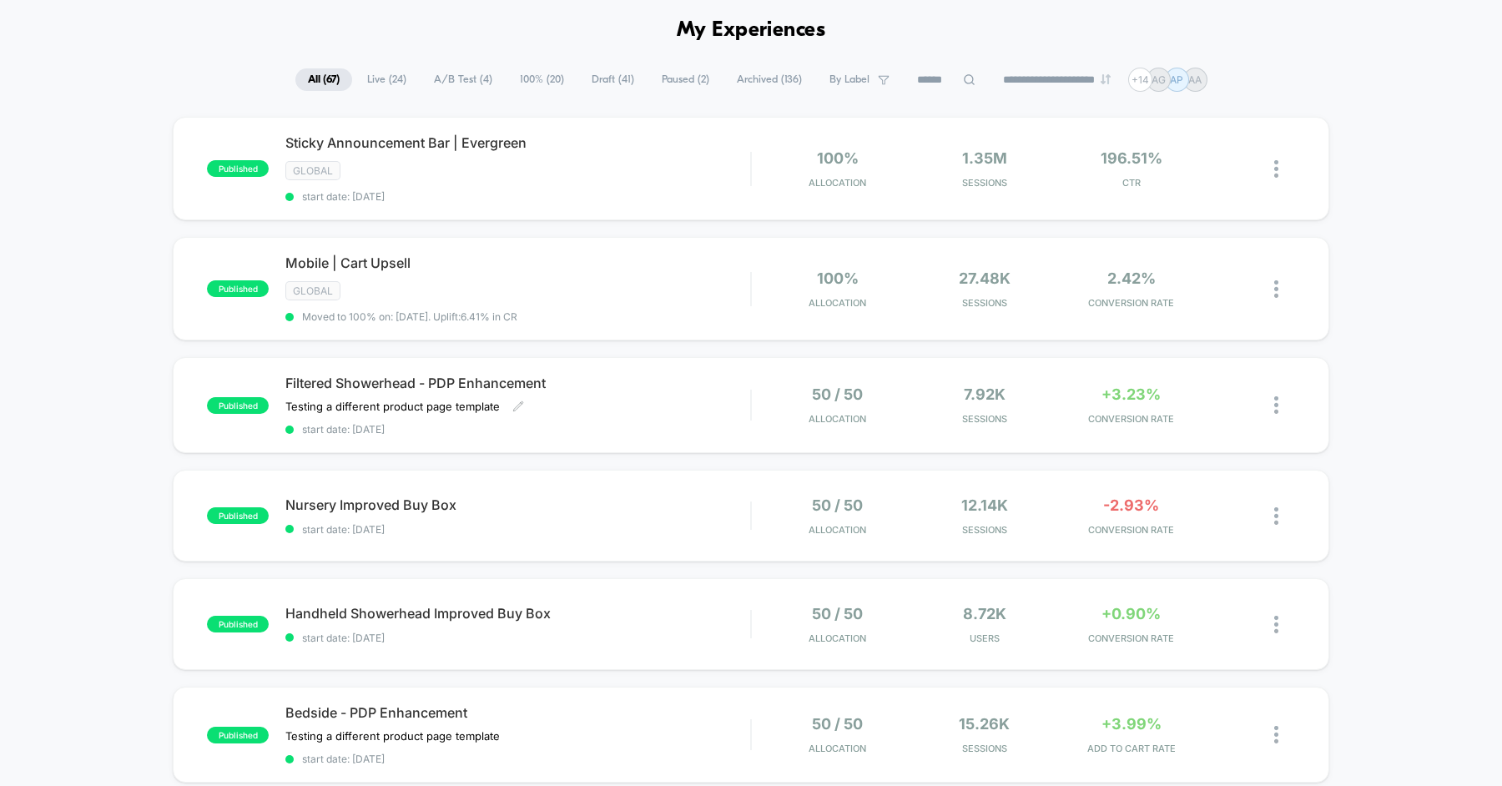
scroll to position [68, 0]
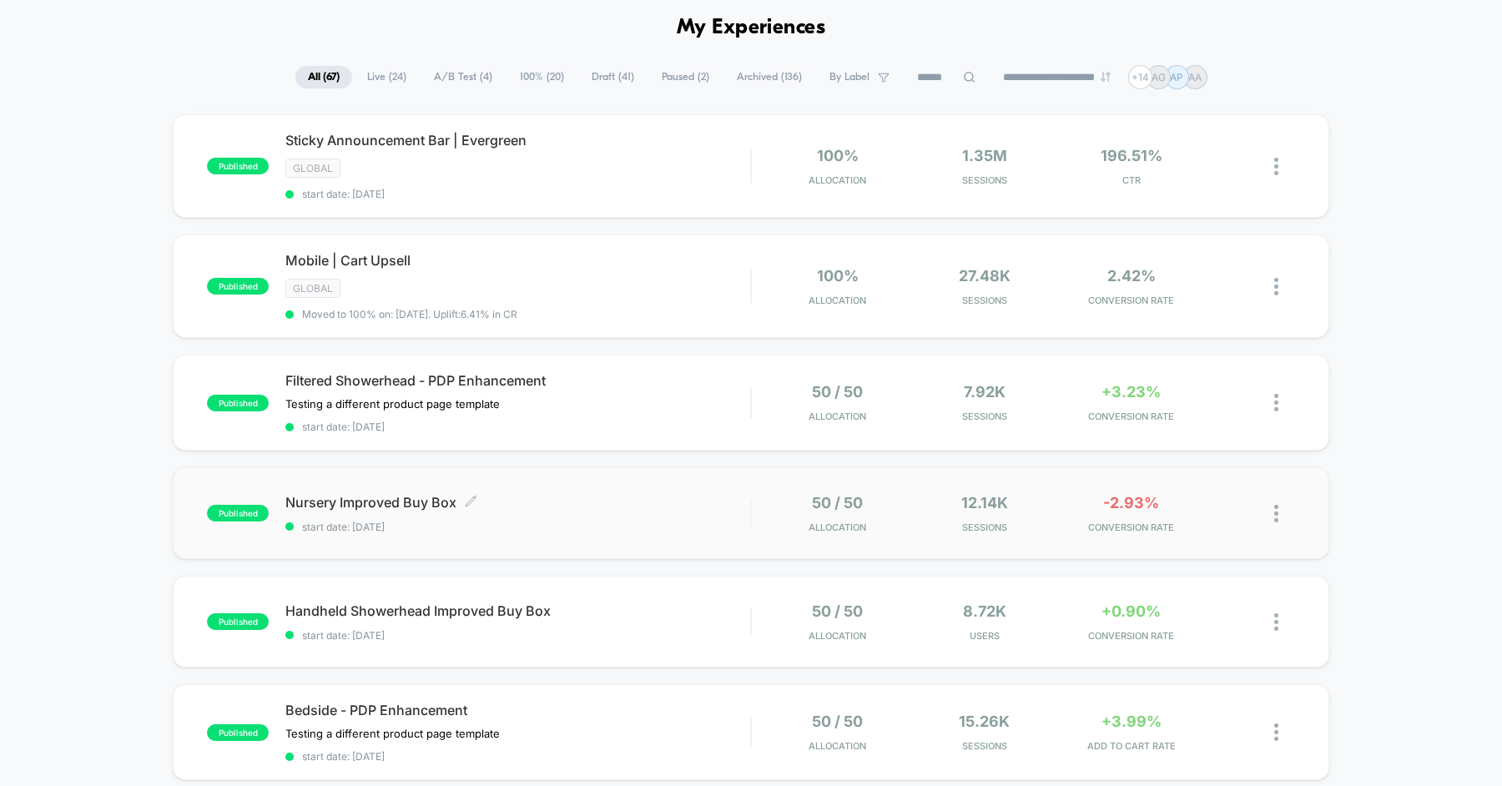
click at [498, 506] on div "Nursery Improved Buy Box Click to edit experience details Click to edit experie…" at bounding box center [517, 513] width 465 height 39
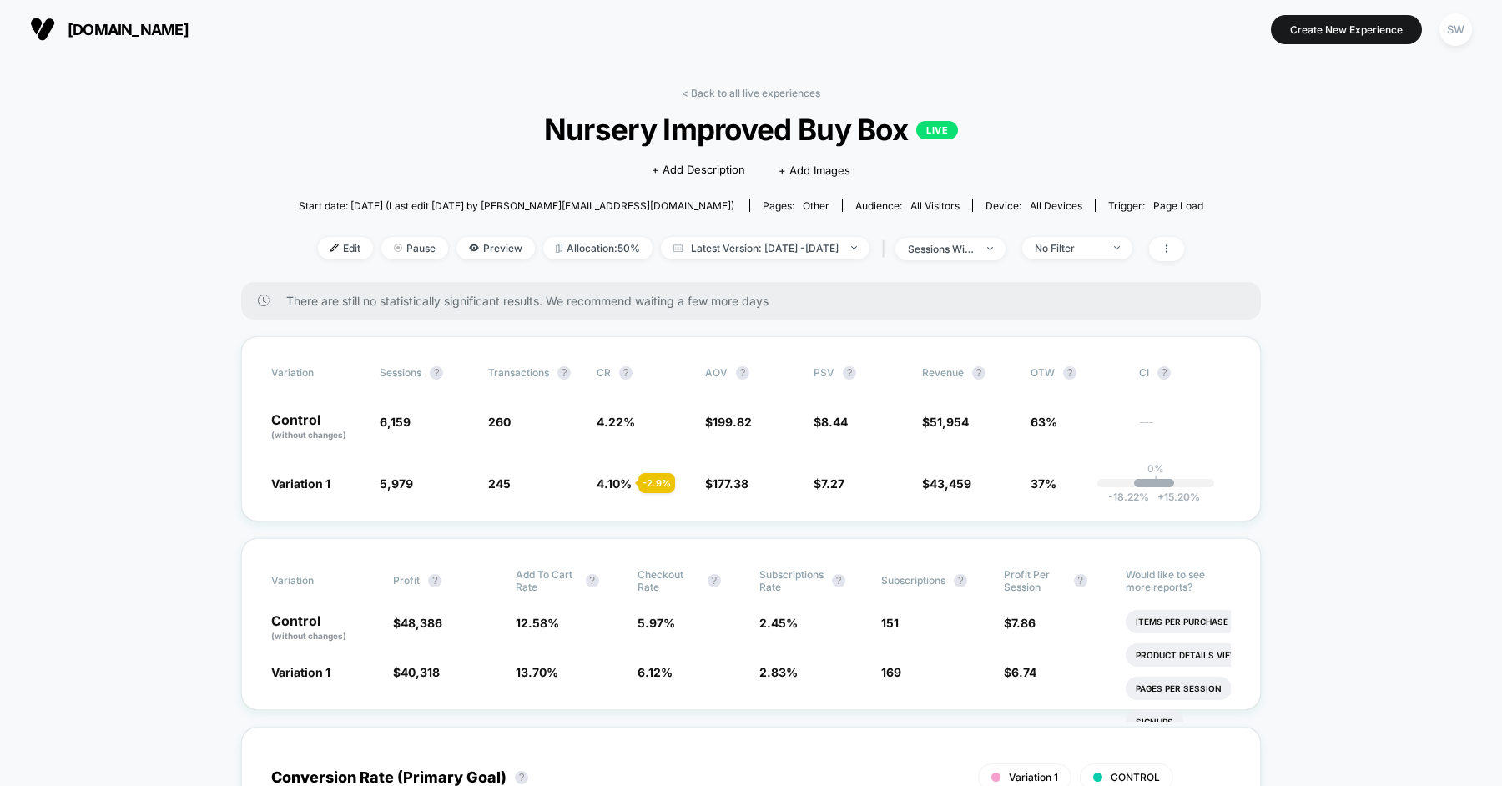
click at [626, 135] on span "Nursery Improved Buy Box LIVE" at bounding box center [751, 129] width 814 height 35
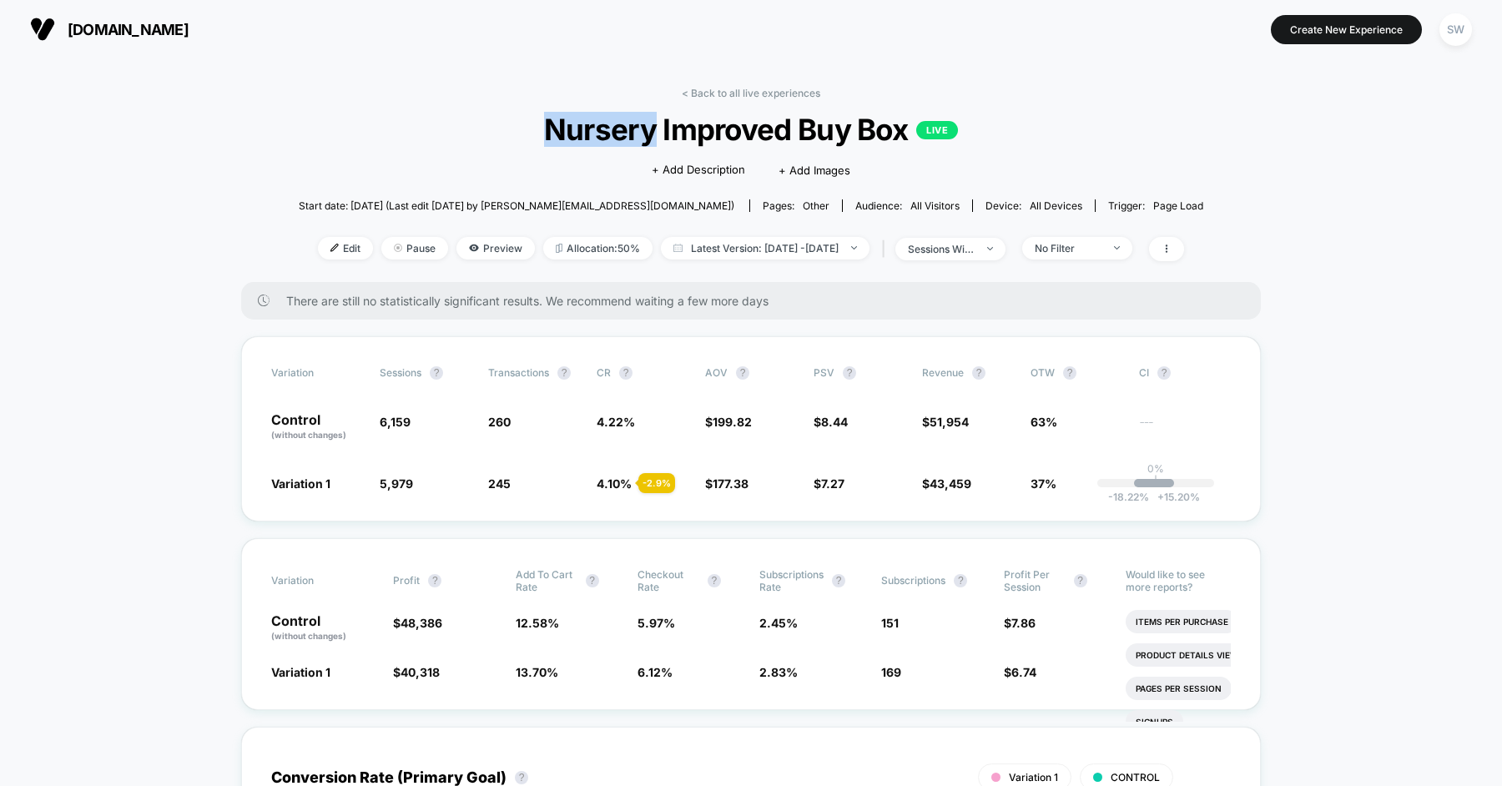
click at [626, 135] on span "Nursery Improved Buy Box LIVE" at bounding box center [751, 129] width 814 height 35
copy span "Nursery Improved Buy Box"
click at [365, 137] on span "Nursery Improved Buy Box LIVE" at bounding box center [751, 129] width 814 height 35
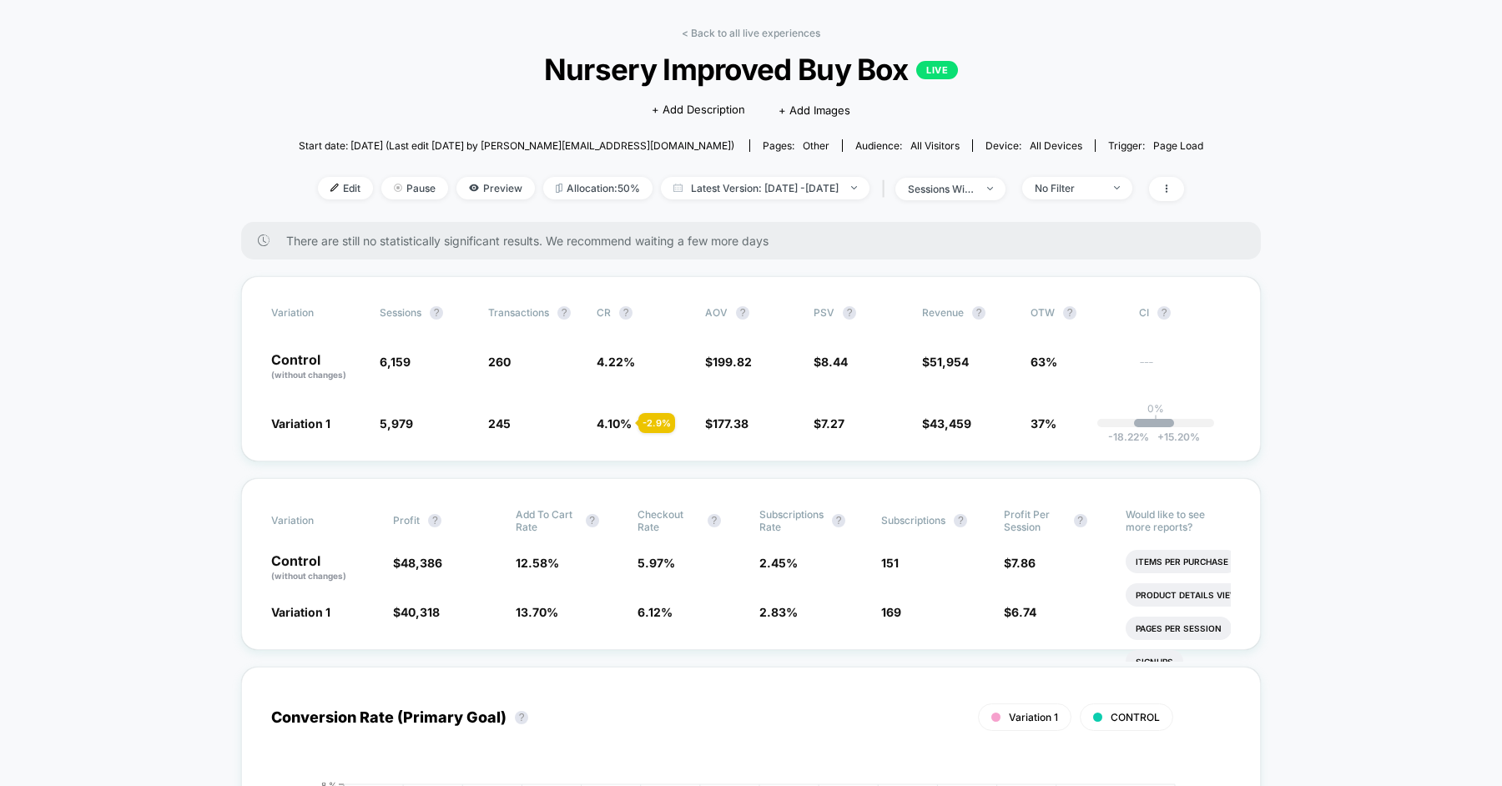
scroll to position [56, 0]
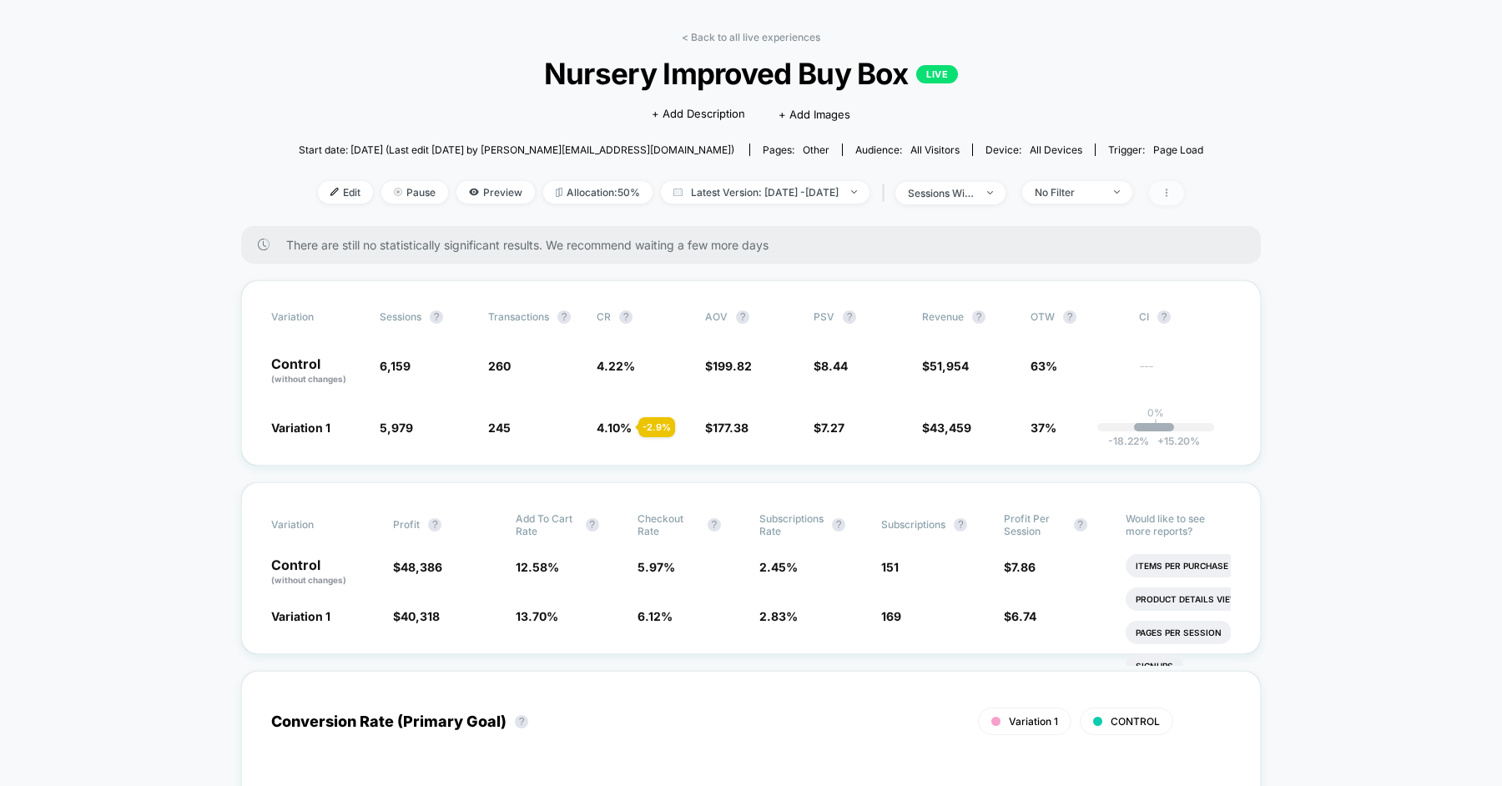
click at [1172, 191] on icon at bounding box center [1167, 193] width 10 height 10
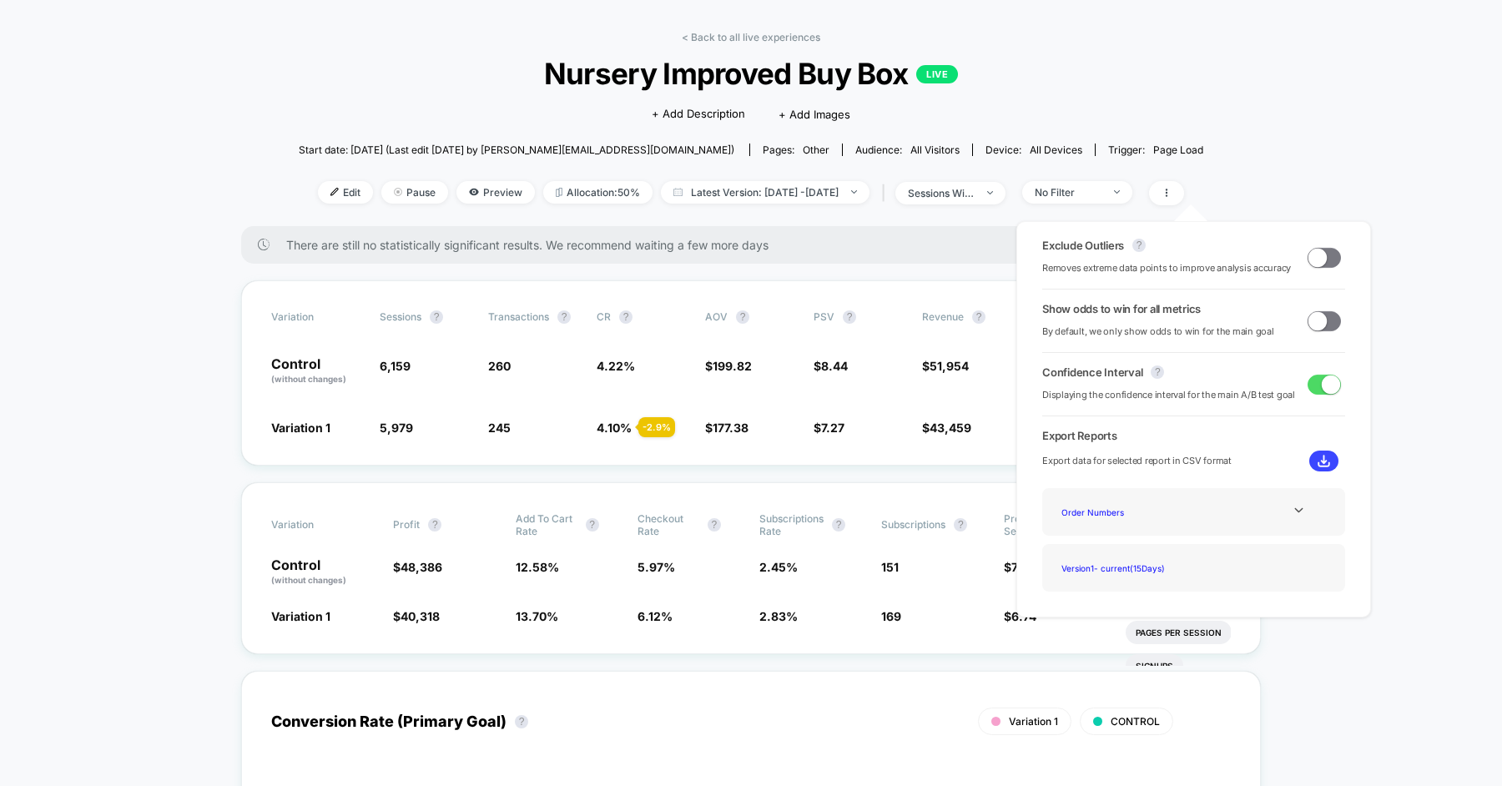
click at [1317, 316] on span at bounding box center [1318, 320] width 18 height 18
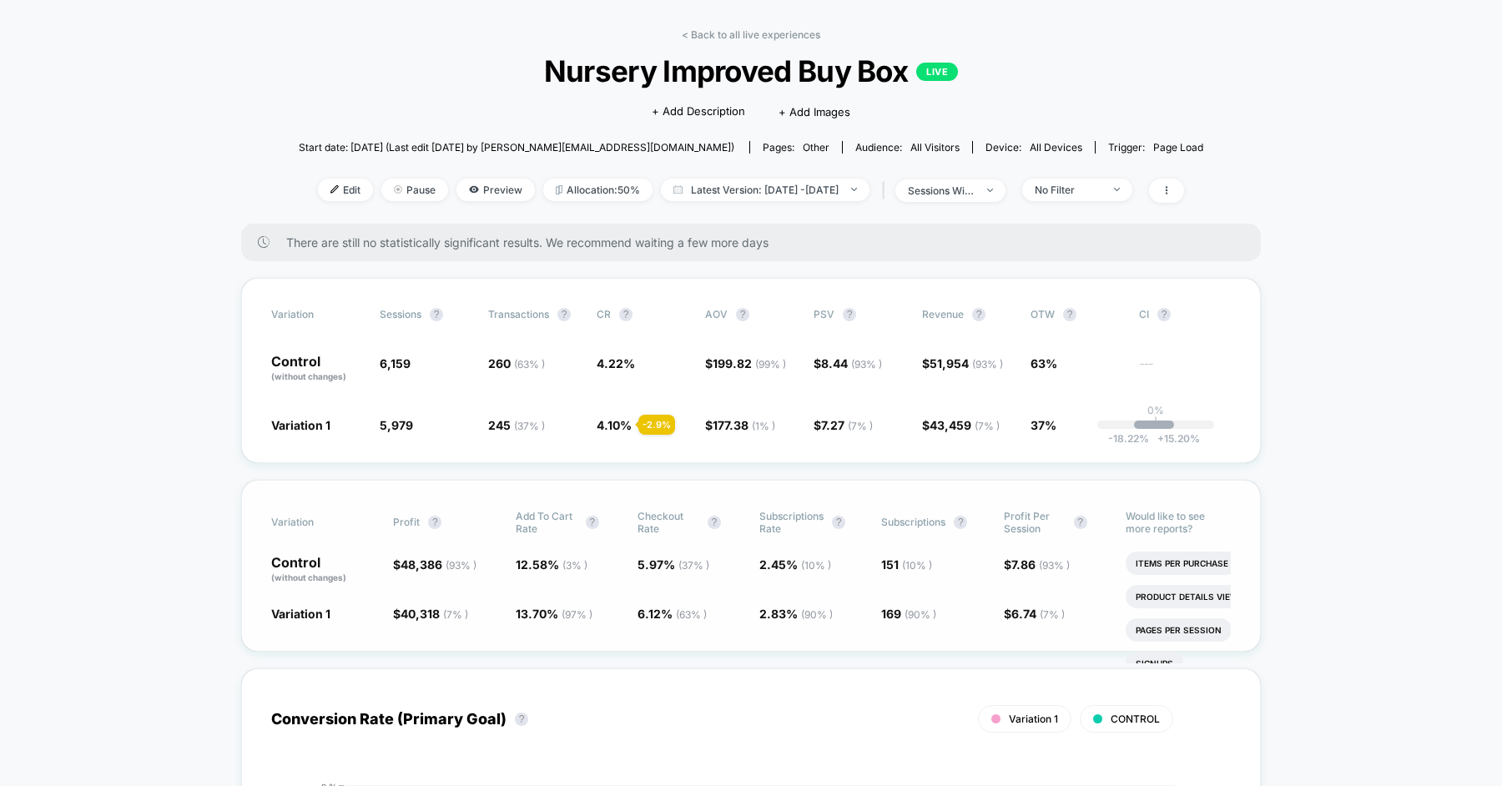
scroll to position [59, 0]
click at [1095, 175] on div "< Back to all live experiences Nursery Improved Buy Box LIVE Click to edit expe…" at bounding box center [751, 125] width 905 height 195
click at [1091, 189] on div "No Filter" at bounding box center [1068, 189] width 67 height 13
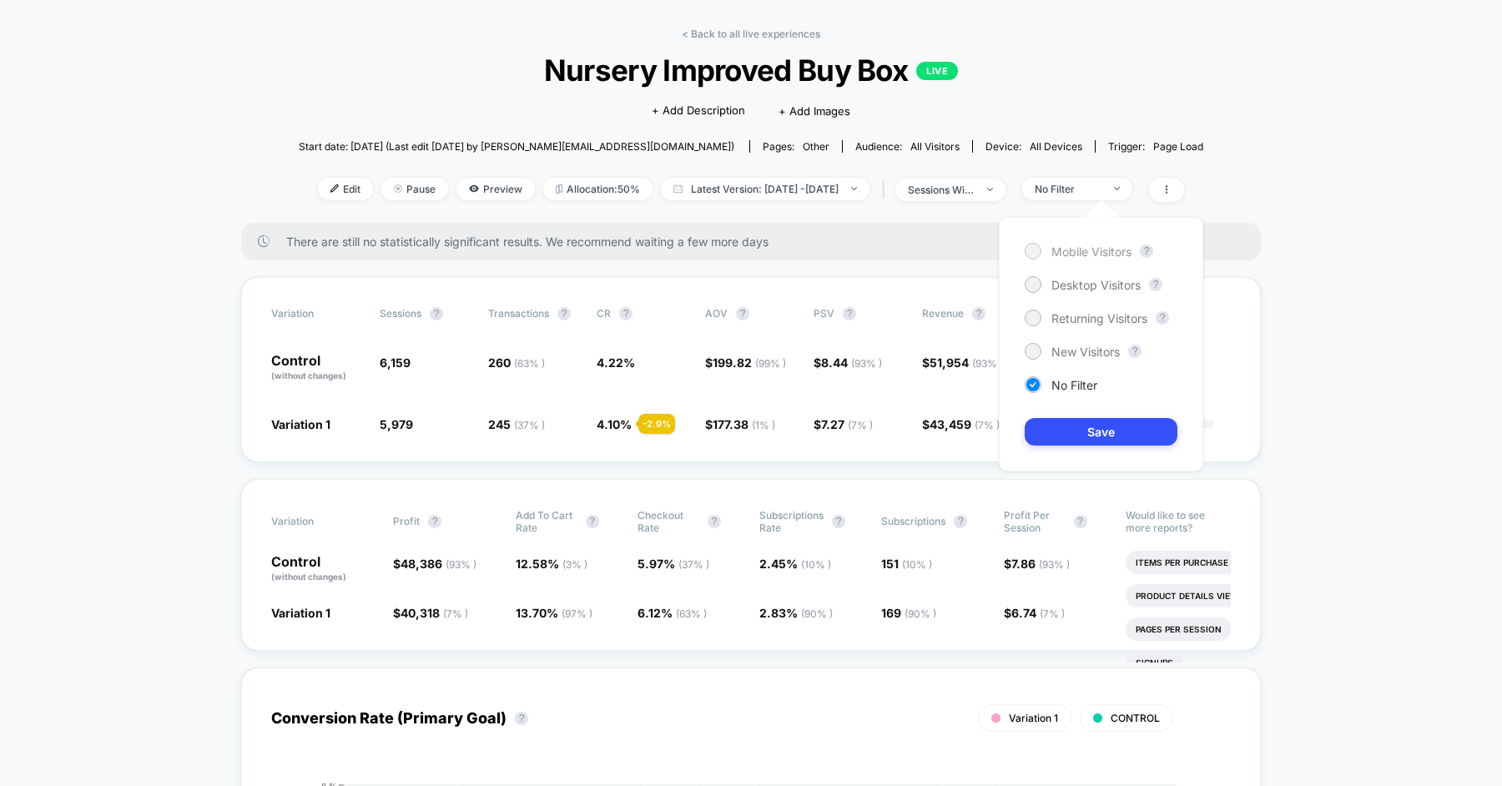
click at [1090, 245] on span "Mobile Visitors" at bounding box center [1092, 252] width 80 height 14
click at [1089, 426] on button "Save" at bounding box center [1101, 432] width 153 height 28
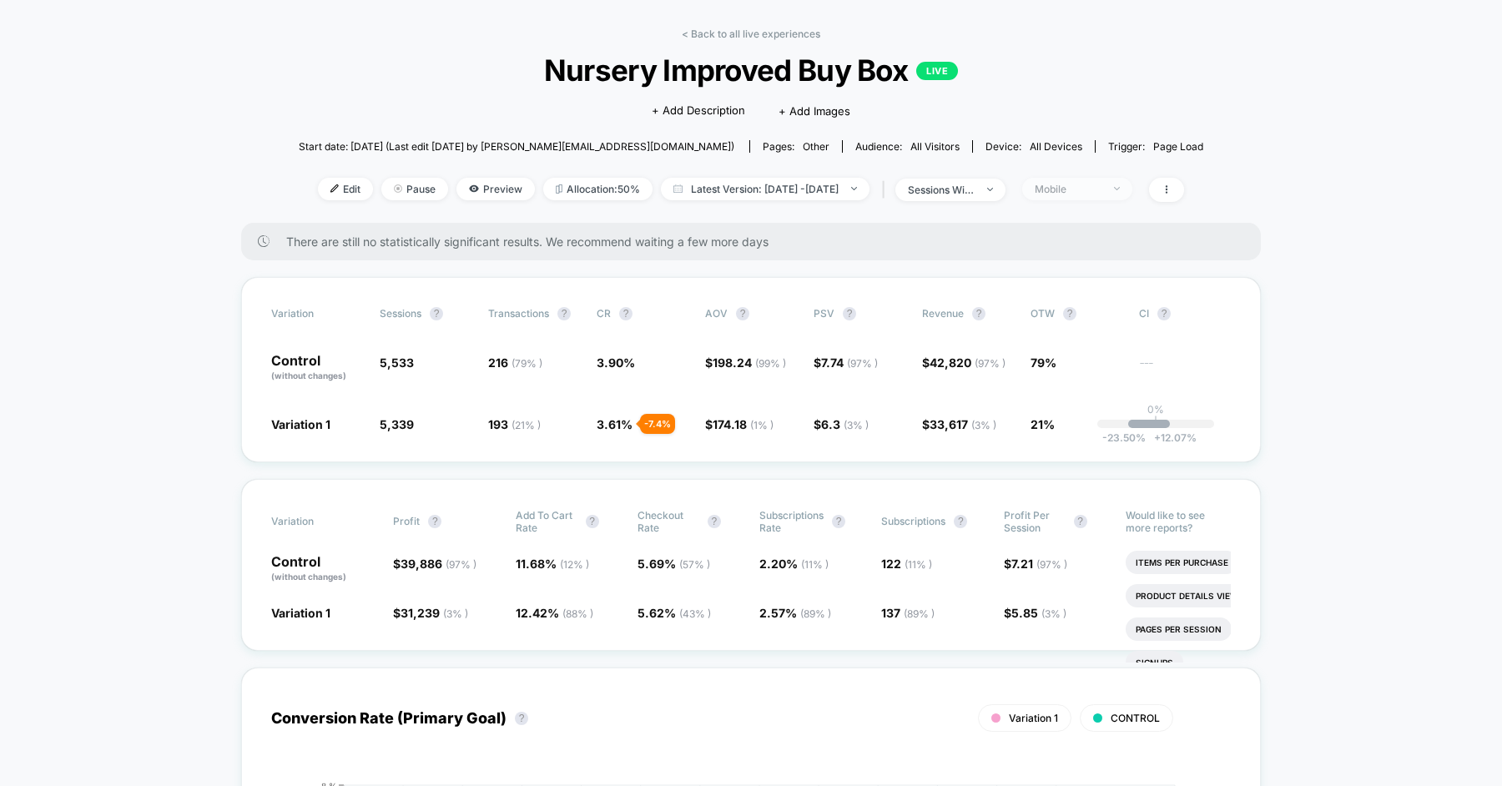
click at [1102, 184] on div "Mobile" at bounding box center [1068, 189] width 67 height 13
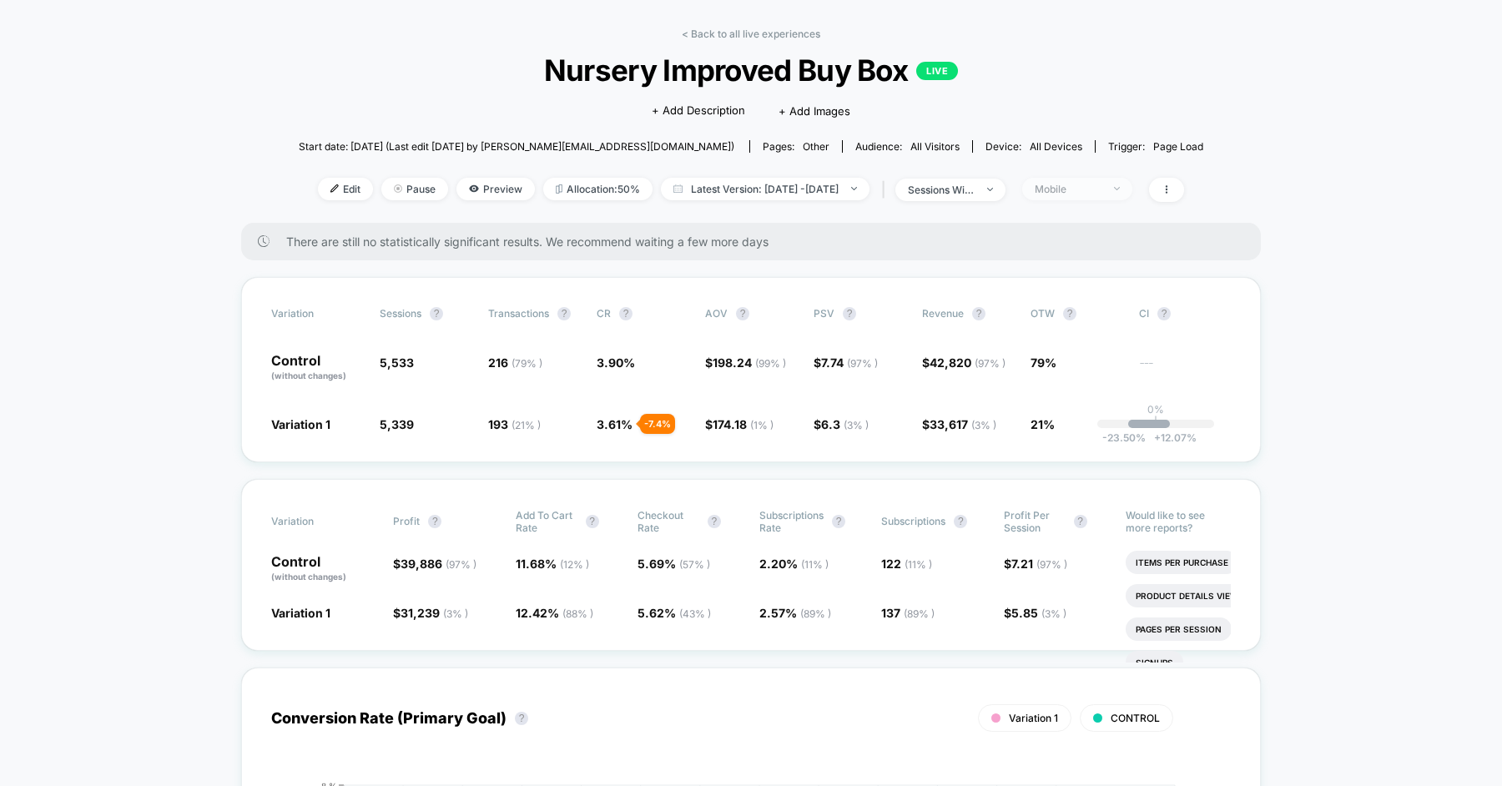
click at [1102, 193] on div "Mobile" at bounding box center [1068, 189] width 67 height 13
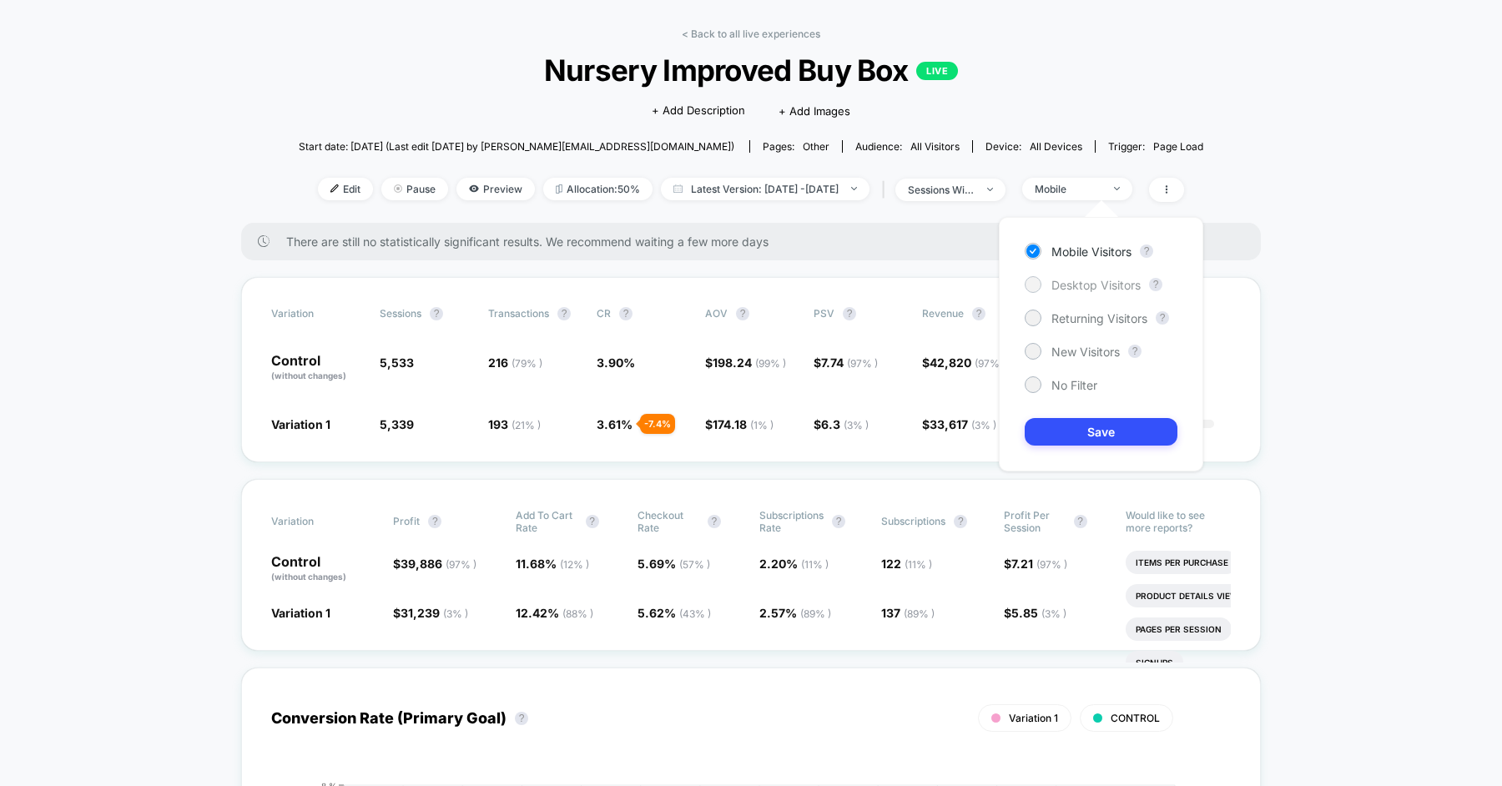
click at [1092, 290] on span "Desktop Visitors" at bounding box center [1096, 285] width 89 height 14
click at [1115, 416] on div "Mobile Visitors ? Desktop Visitors ? Returning Visitors ? New Visitors ? No Fil…" at bounding box center [1101, 344] width 204 height 255
click at [1093, 437] on button "Save" at bounding box center [1101, 432] width 153 height 28
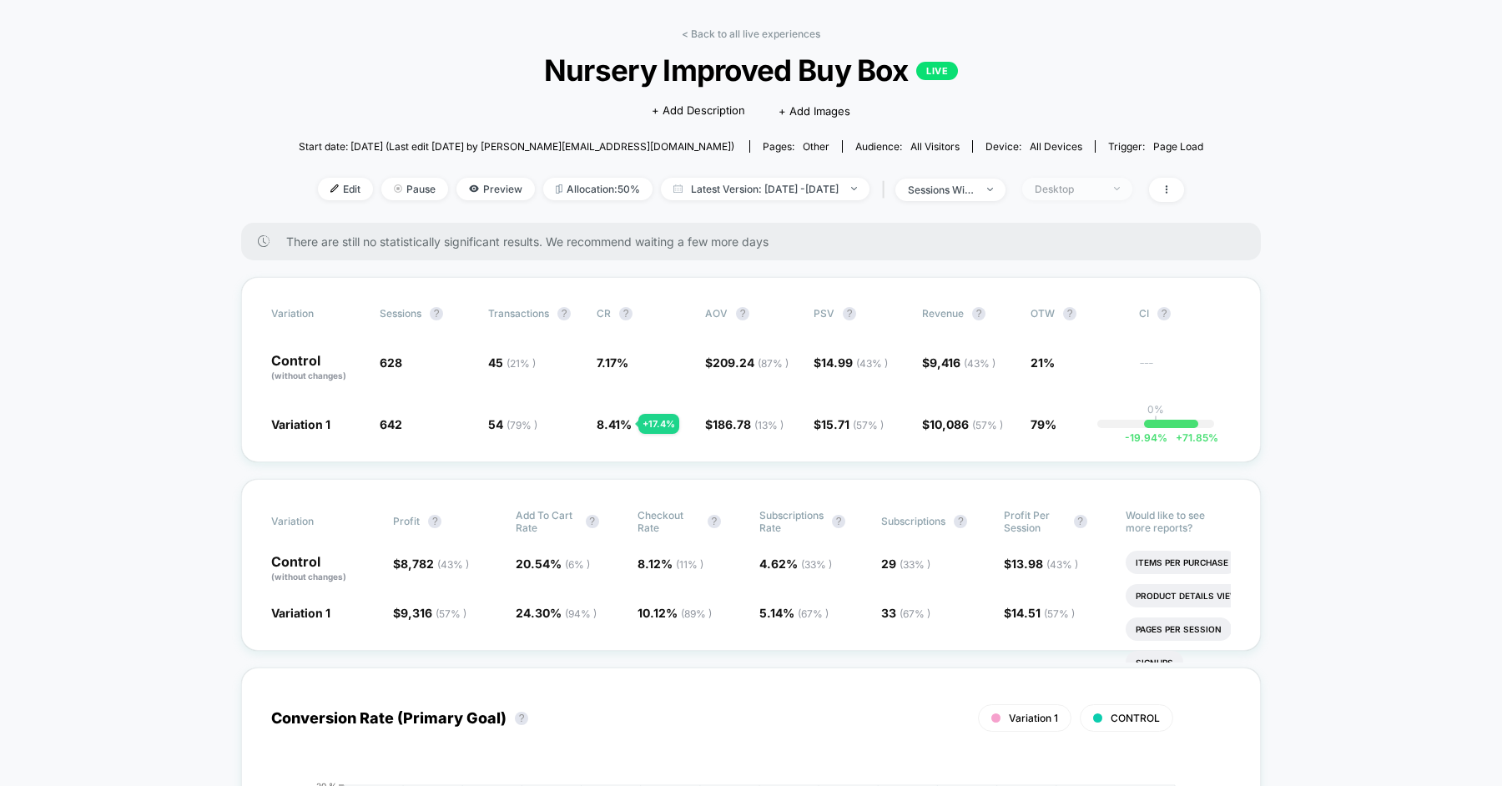
click at [1083, 184] on div "Desktop" at bounding box center [1068, 189] width 67 height 13
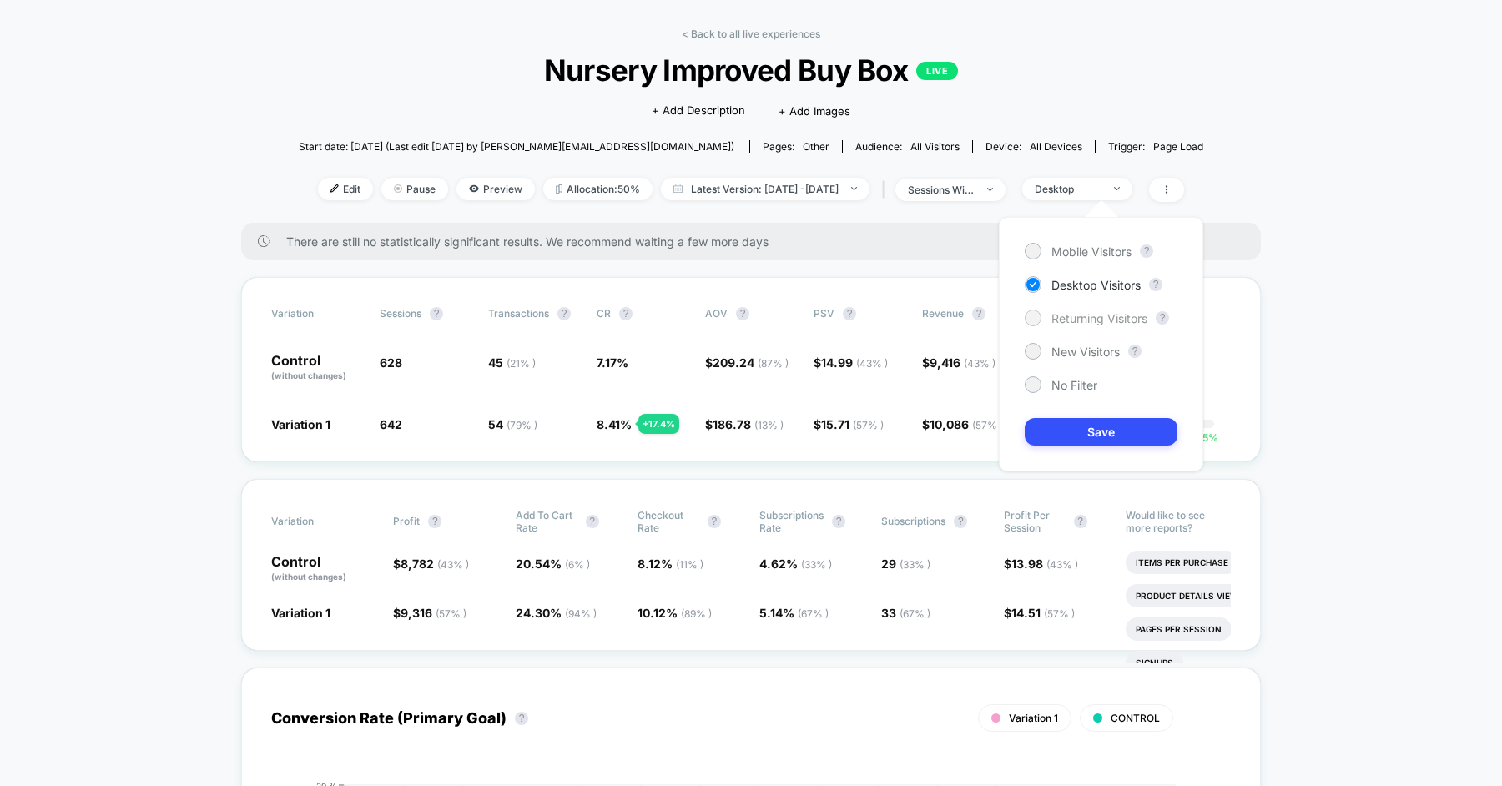
click at [1075, 320] on span "Returning Visitors" at bounding box center [1100, 318] width 96 height 14
click at [1082, 422] on button "Save" at bounding box center [1101, 432] width 153 height 28
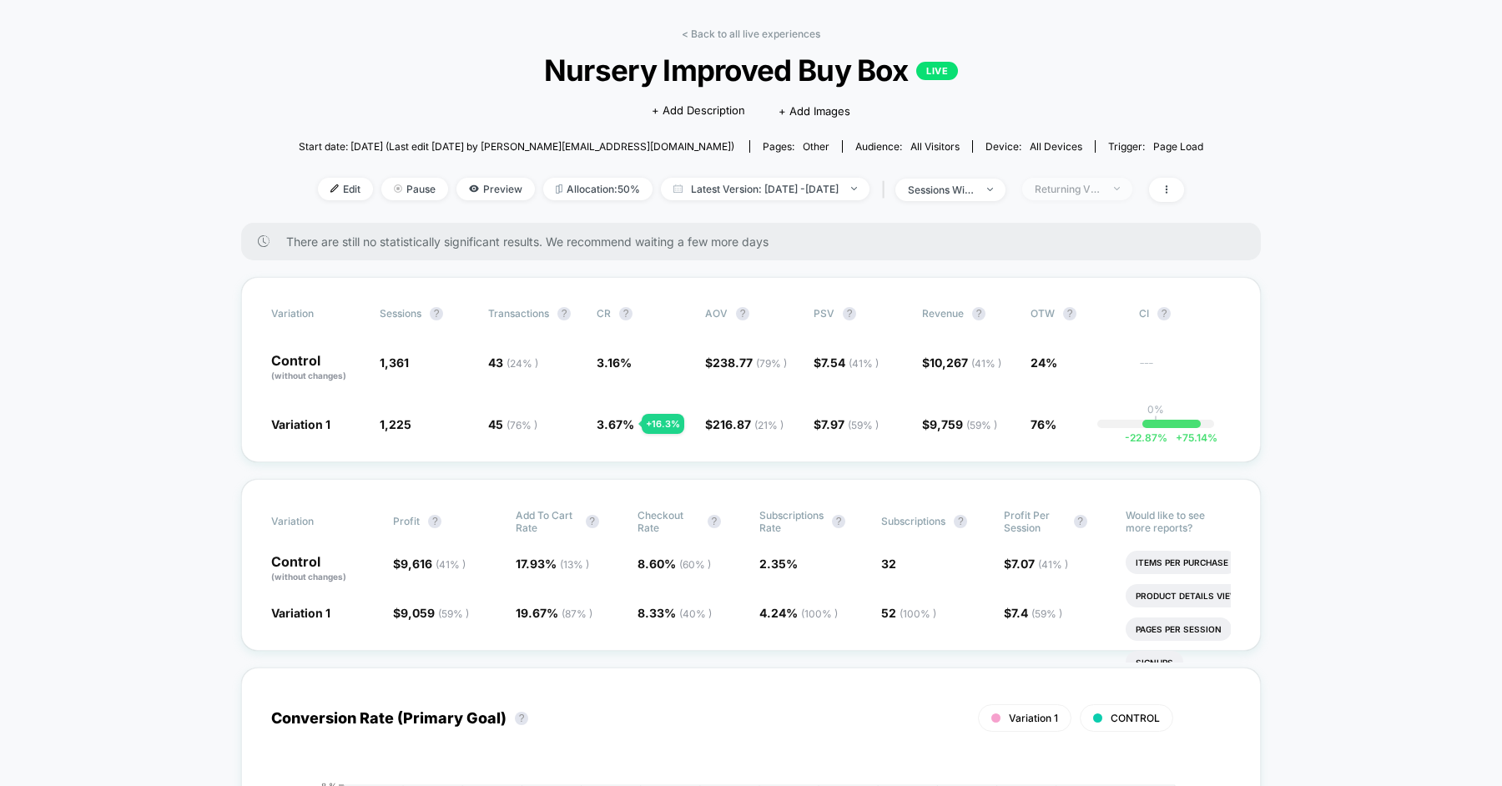
click at [1095, 185] on div "Returning Visitors" at bounding box center [1068, 189] width 67 height 13
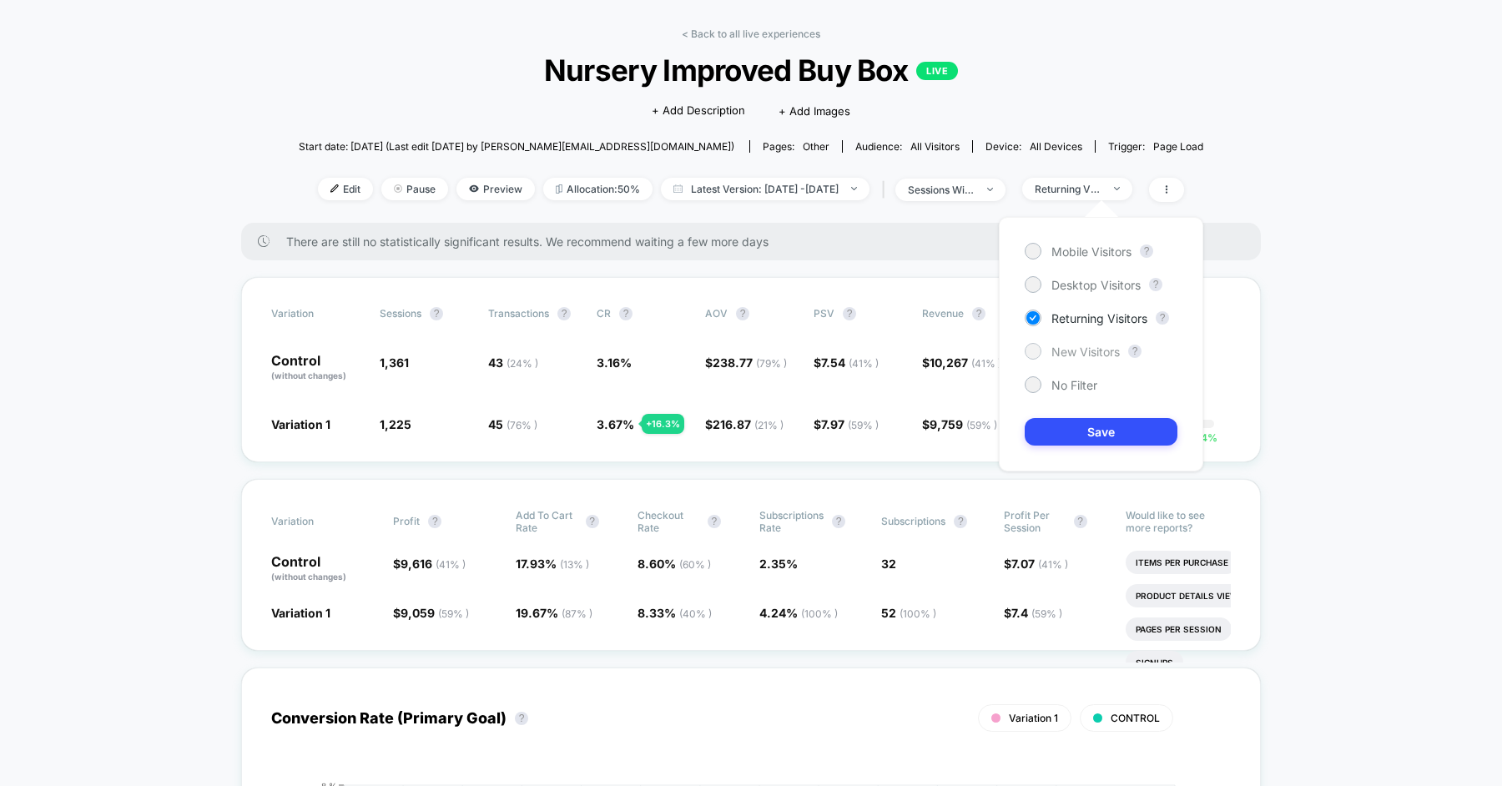
click at [1088, 345] on span "New Visitors" at bounding box center [1086, 352] width 68 height 14
click at [1083, 424] on button "Save" at bounding box center [1101, 432] width 153 height 28
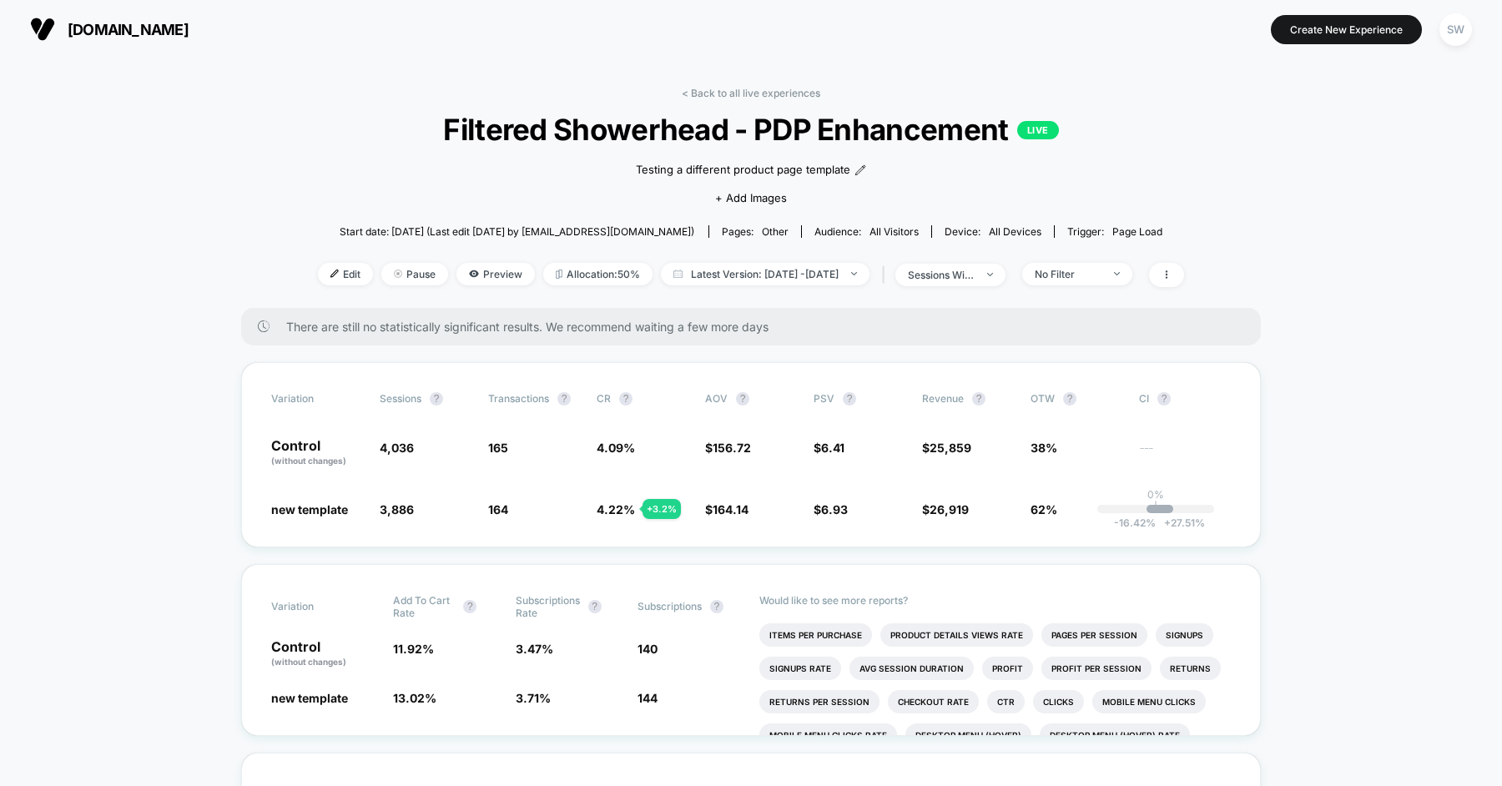
click at [612, 139] on span "Filtered Showerhead - PDP Enhancement LIVE" at bounding box center [751, 129] width 780 height 35
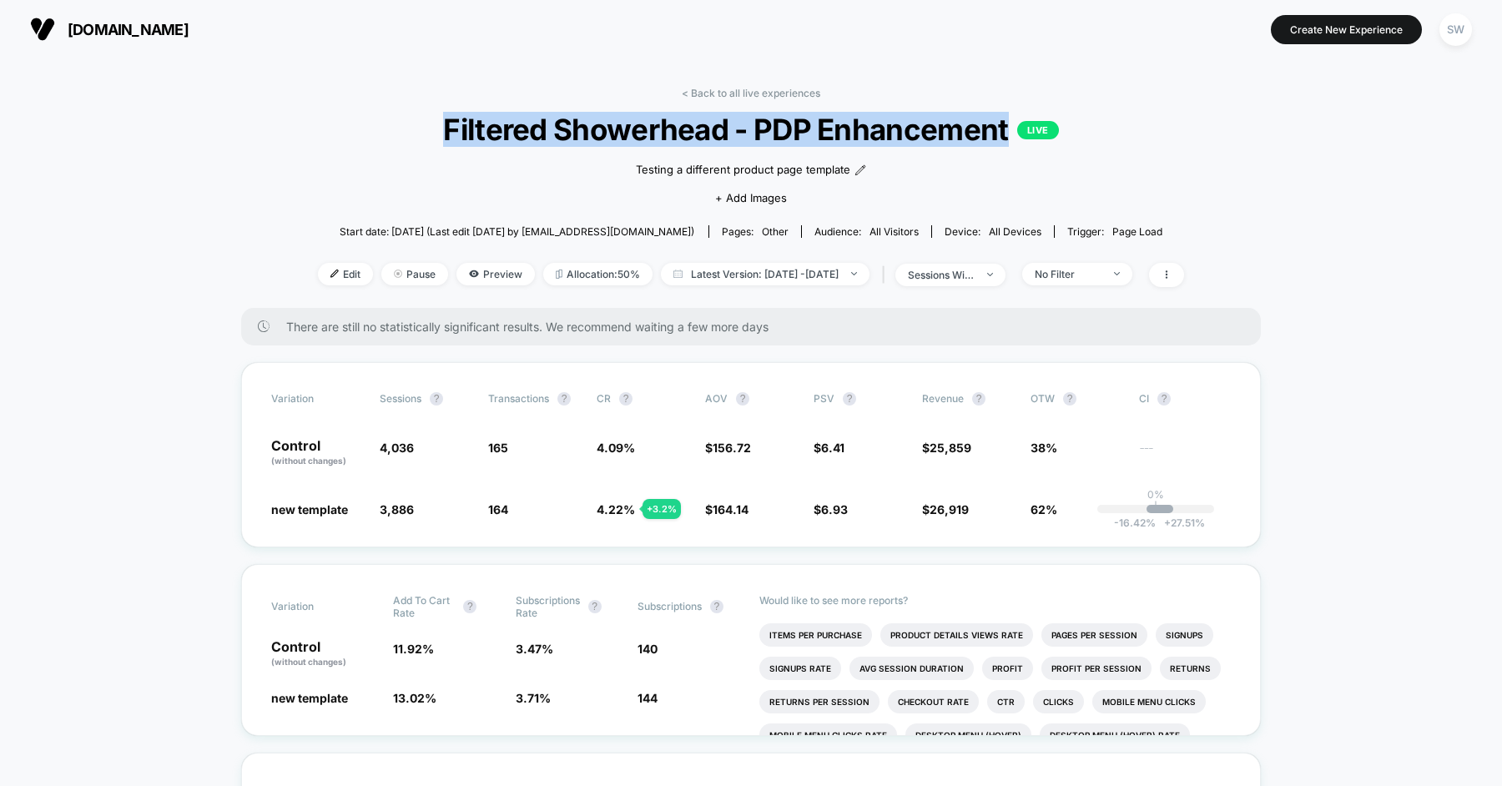
click at [612, 139] on span "Filtered Showerhead - PDP Enhancement LIVE" at bounding box center [751, 129] width 780 height 35
copy span "Filtered Showerhead - PDP Enhancement"
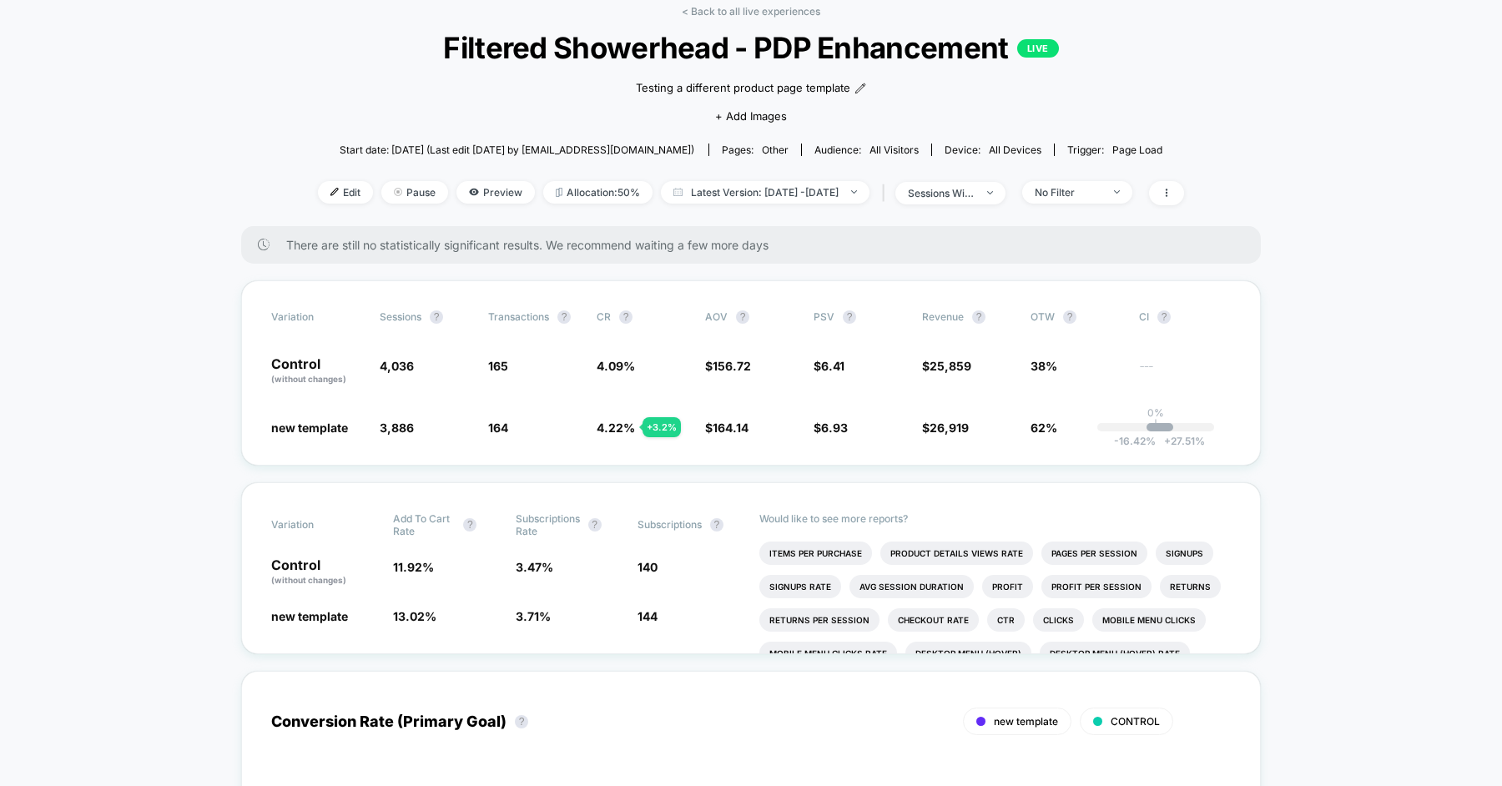
scroll to position [83, 0]
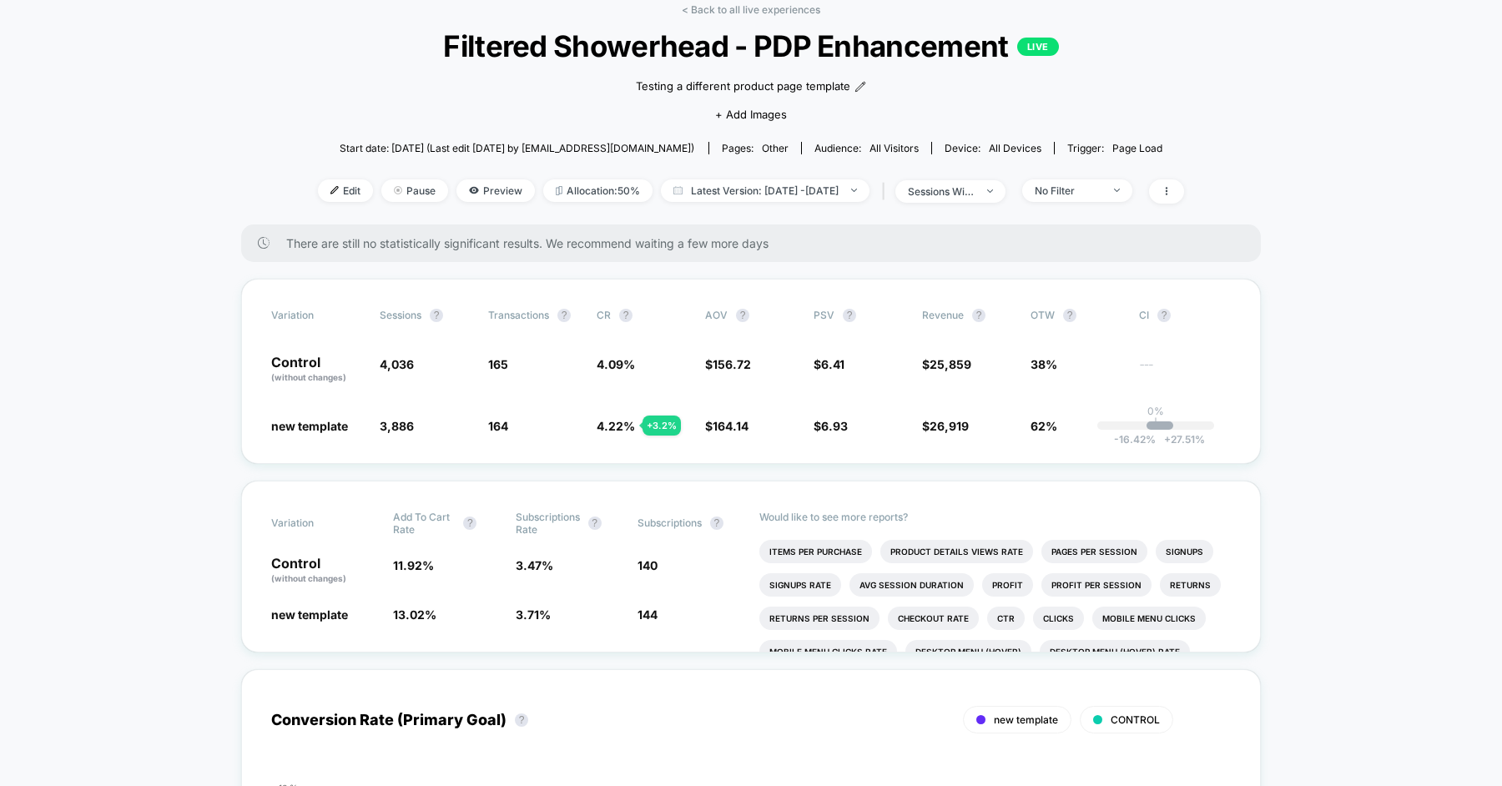
click at [674, 178] on div "< Back to all live experiences Filtered Showerhead - PDP Enhancement LIVE Testi…" at bounding box center [751, 113] width 866 height 221
click at [723, 192] on span "Latest Version: Sep 9, 2025 - Sep 18, 2025" at bounding box center [765, 190] width 209 height 23
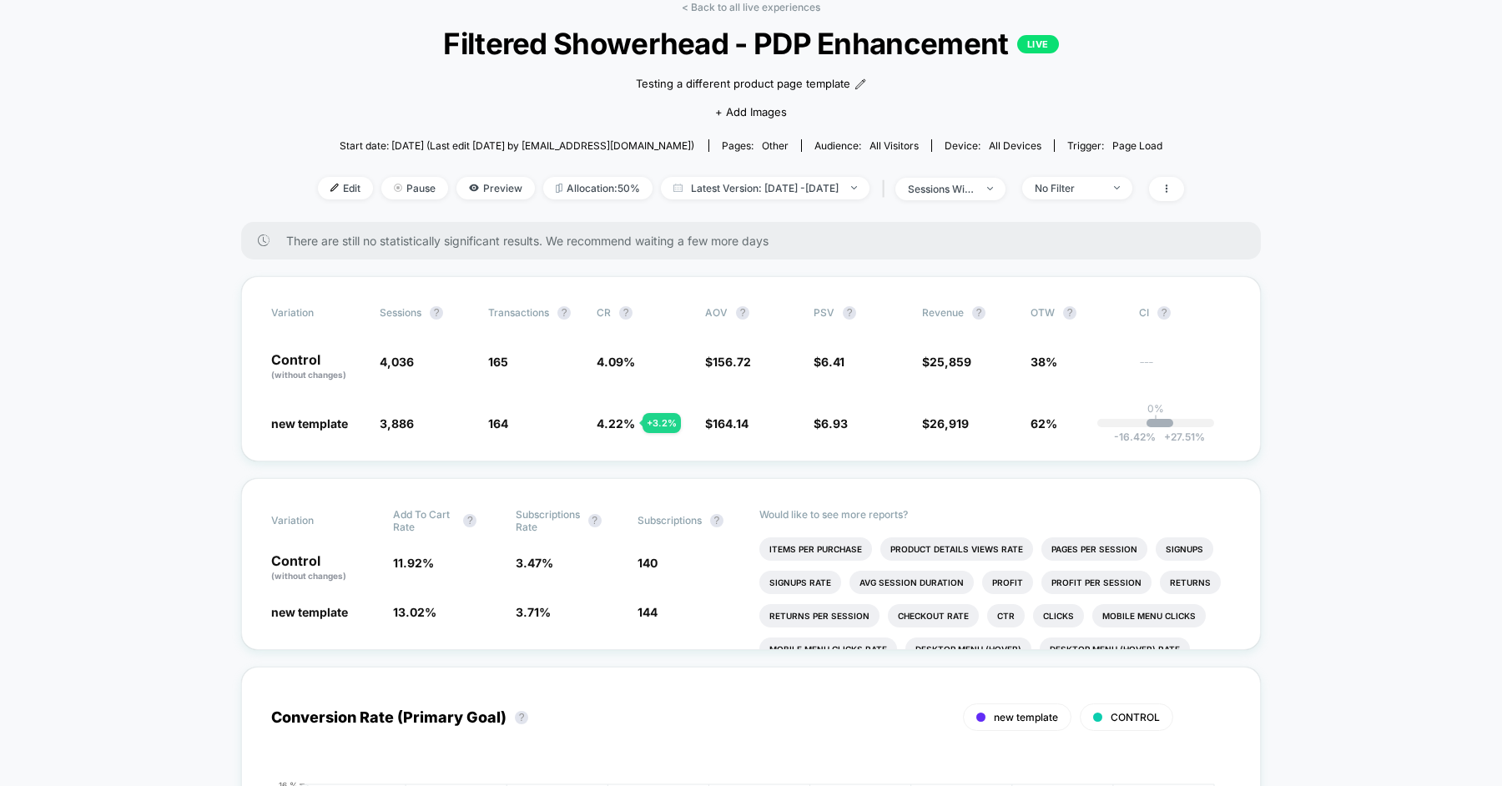
scroll to position [88, 0]
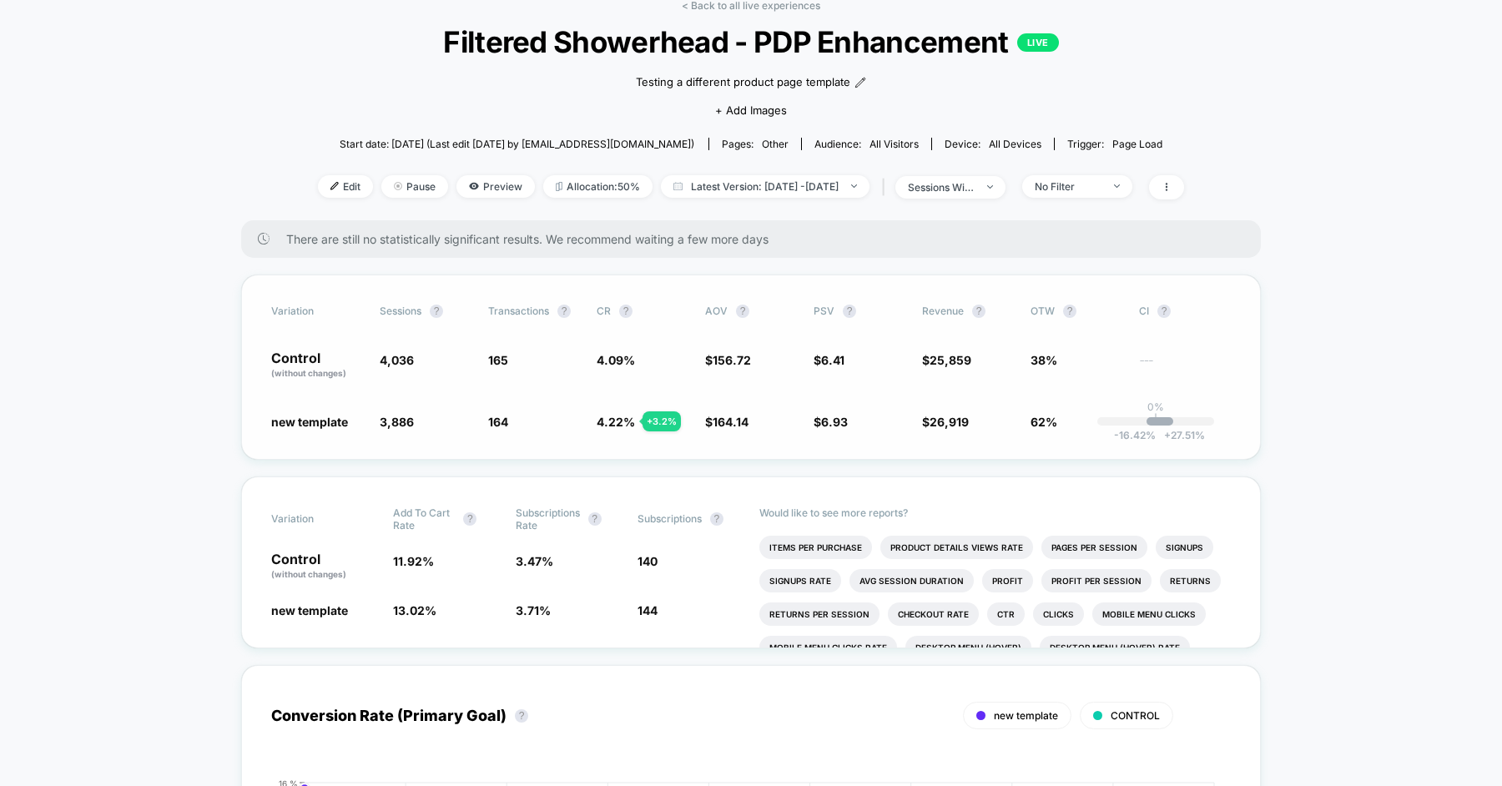
click at [1135, 434] on span "-16.42 %" at bounding box center [1135, 435] width 42 height 13
click at [765, 365] on span "$ 156.72" at bounding box center [751, 365] width 92 height 28
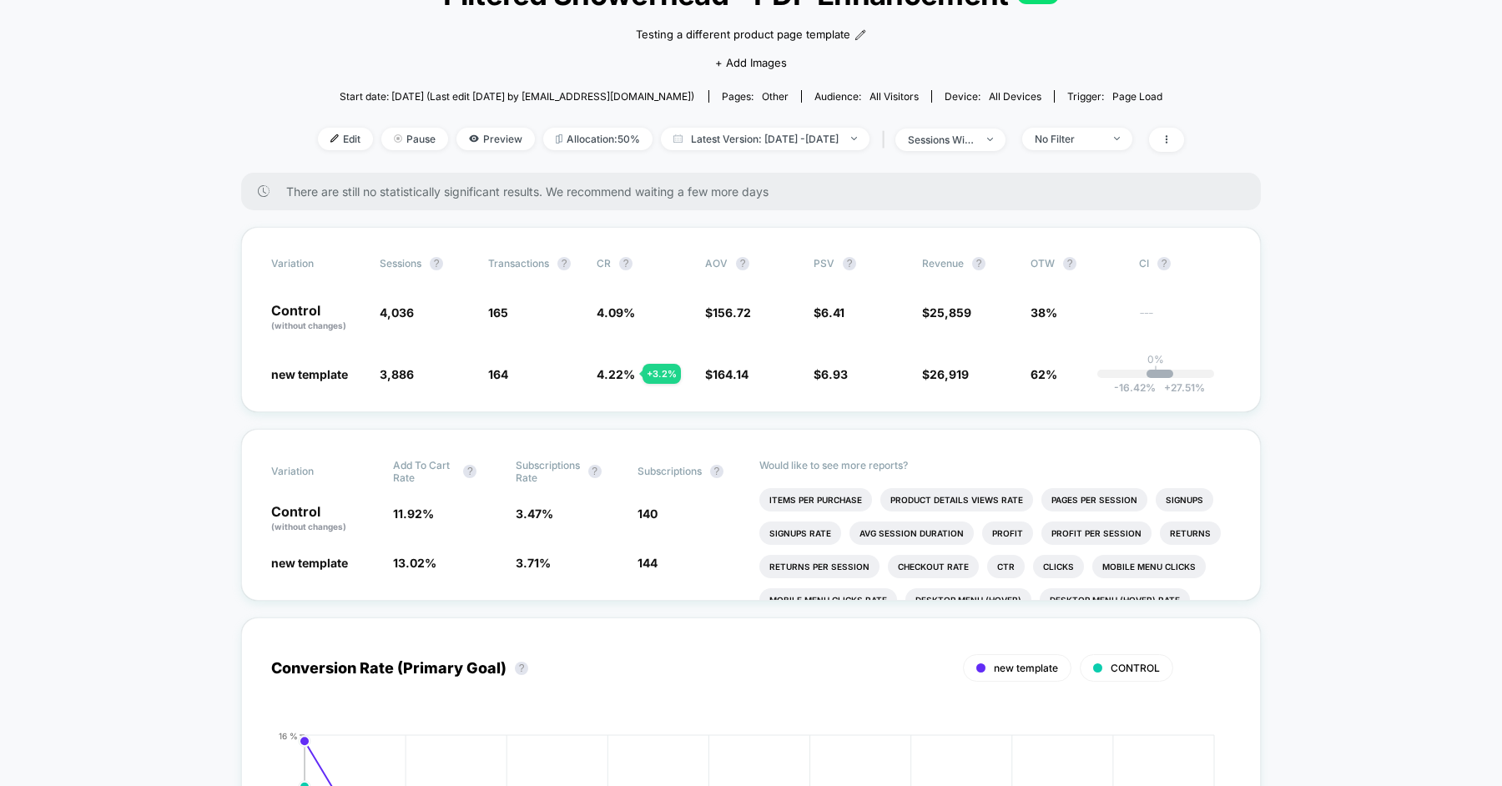
scroll to position [121, 0]
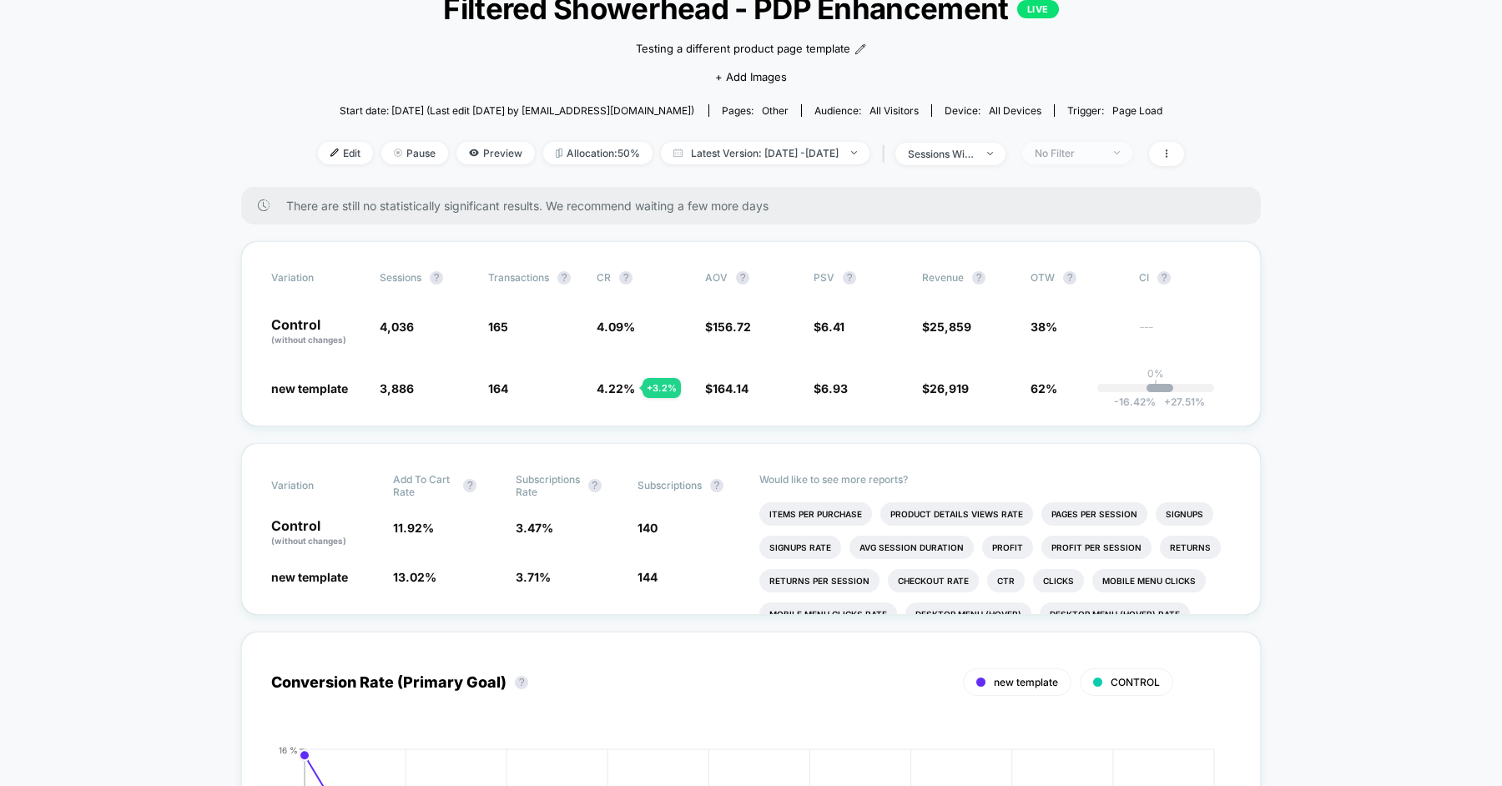
click at [1097, 157] on div "No Filter" at bounding box center [1068, 153] width 67 height 13
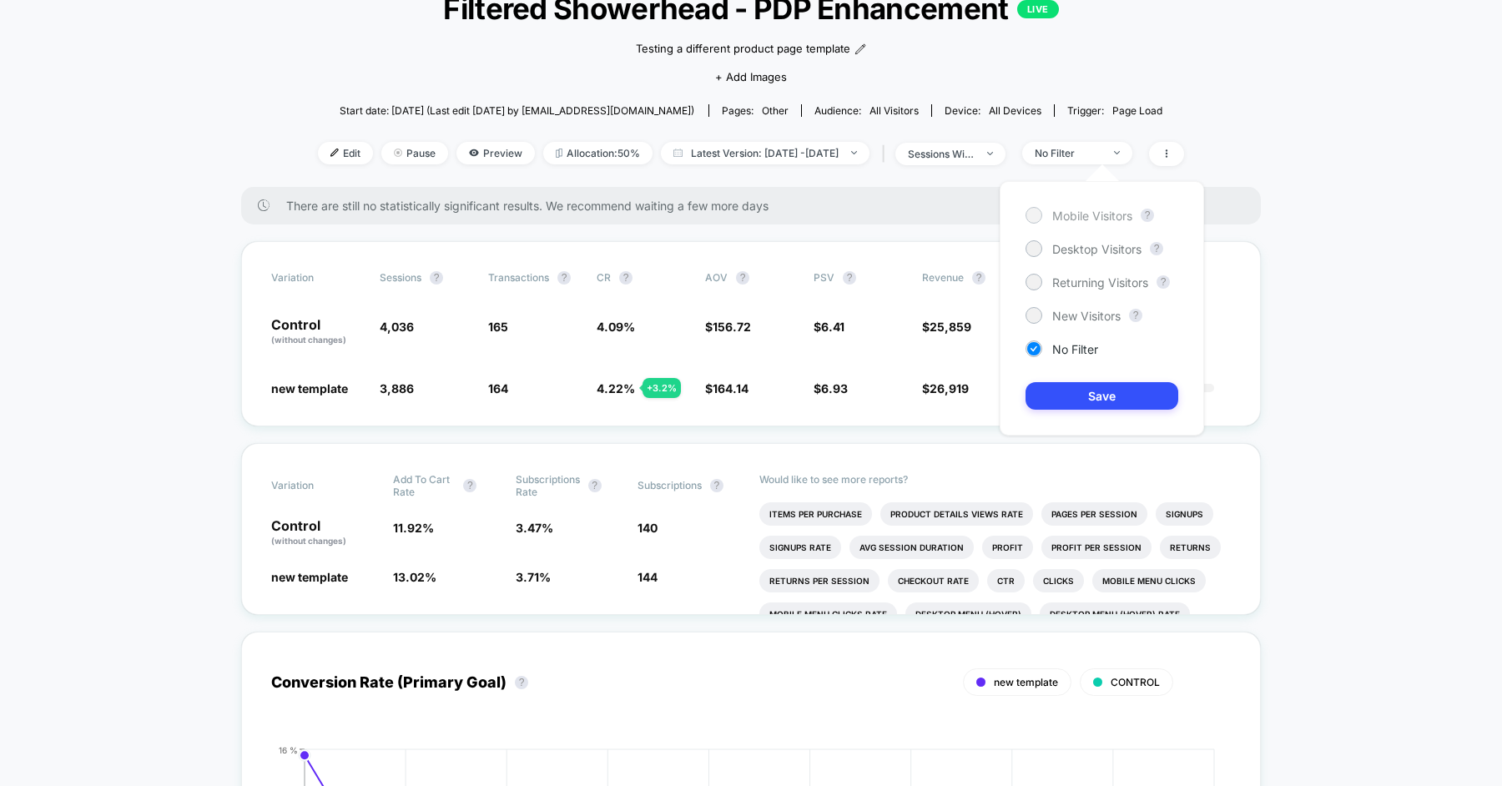
click at [1080, 213] on span "Mobile Visitors" at bounding box center [1092, 216] width 80 height 14
click at [1104, 400] on button "Save" at bounding box center [1102, 396] width 153 height 28
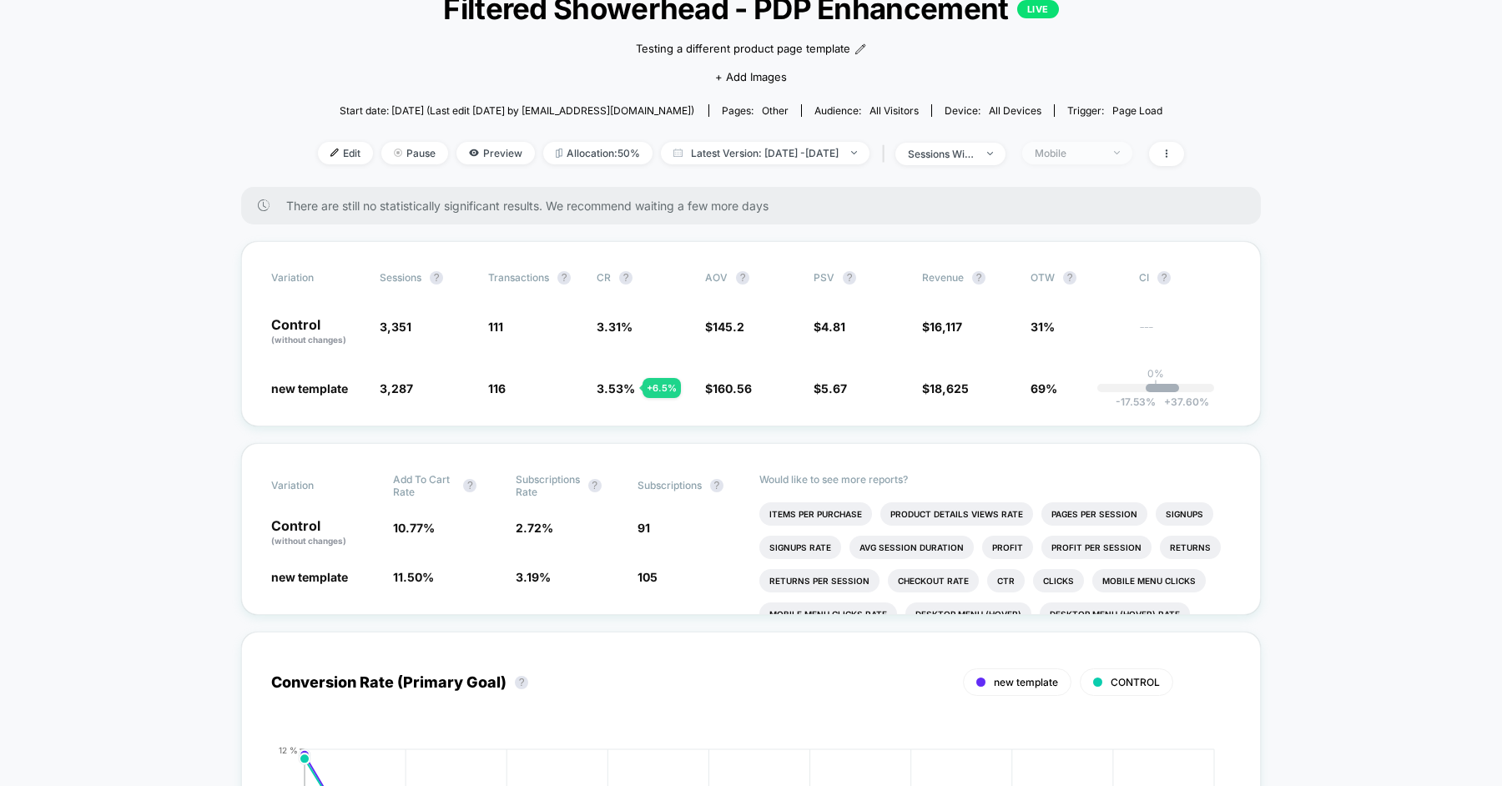
click at [1095, 152] on div "Mobile" at bounding box center [1068, 153] width 67 height 13
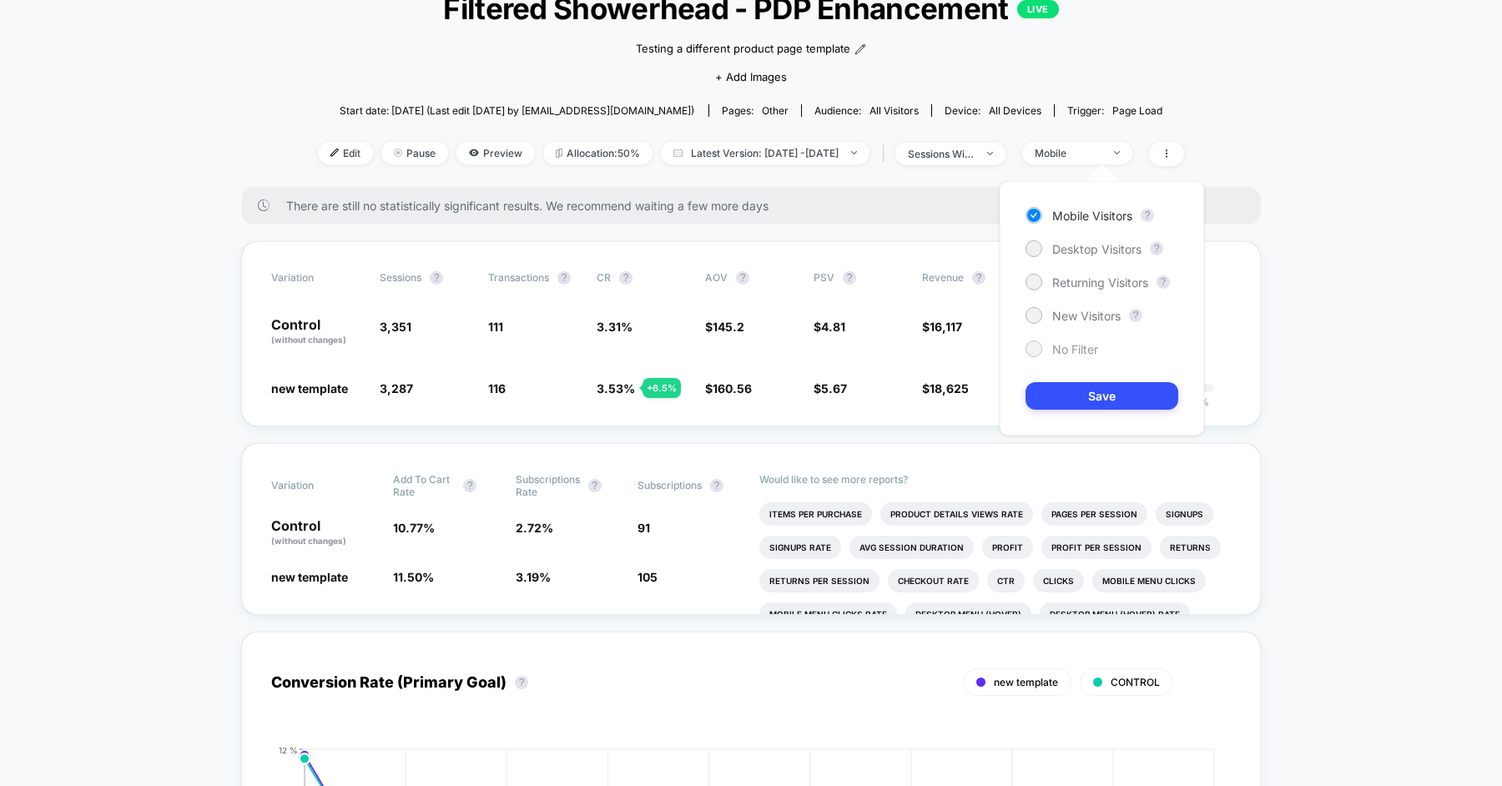
click at [1081, 343] on span "No Filter" at bounding box center [1075, 349] width 46 height 14
click at [1090, 393] on button "Save" at bounding box center [1102, 396] width 153 height 28
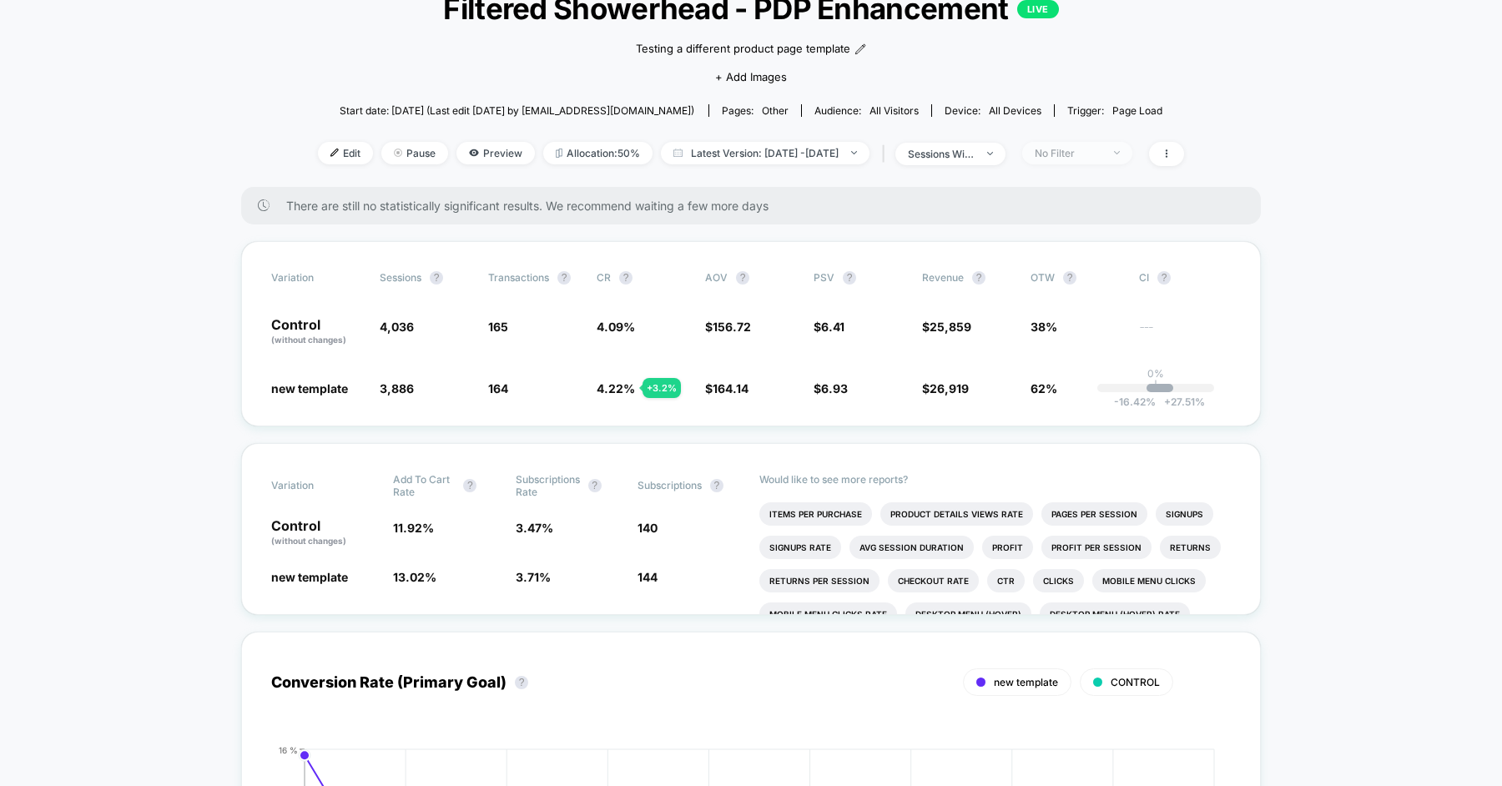
click at [1091, 149] on div "No Filter" at bounding box center [1068, 153] width 67 height 13
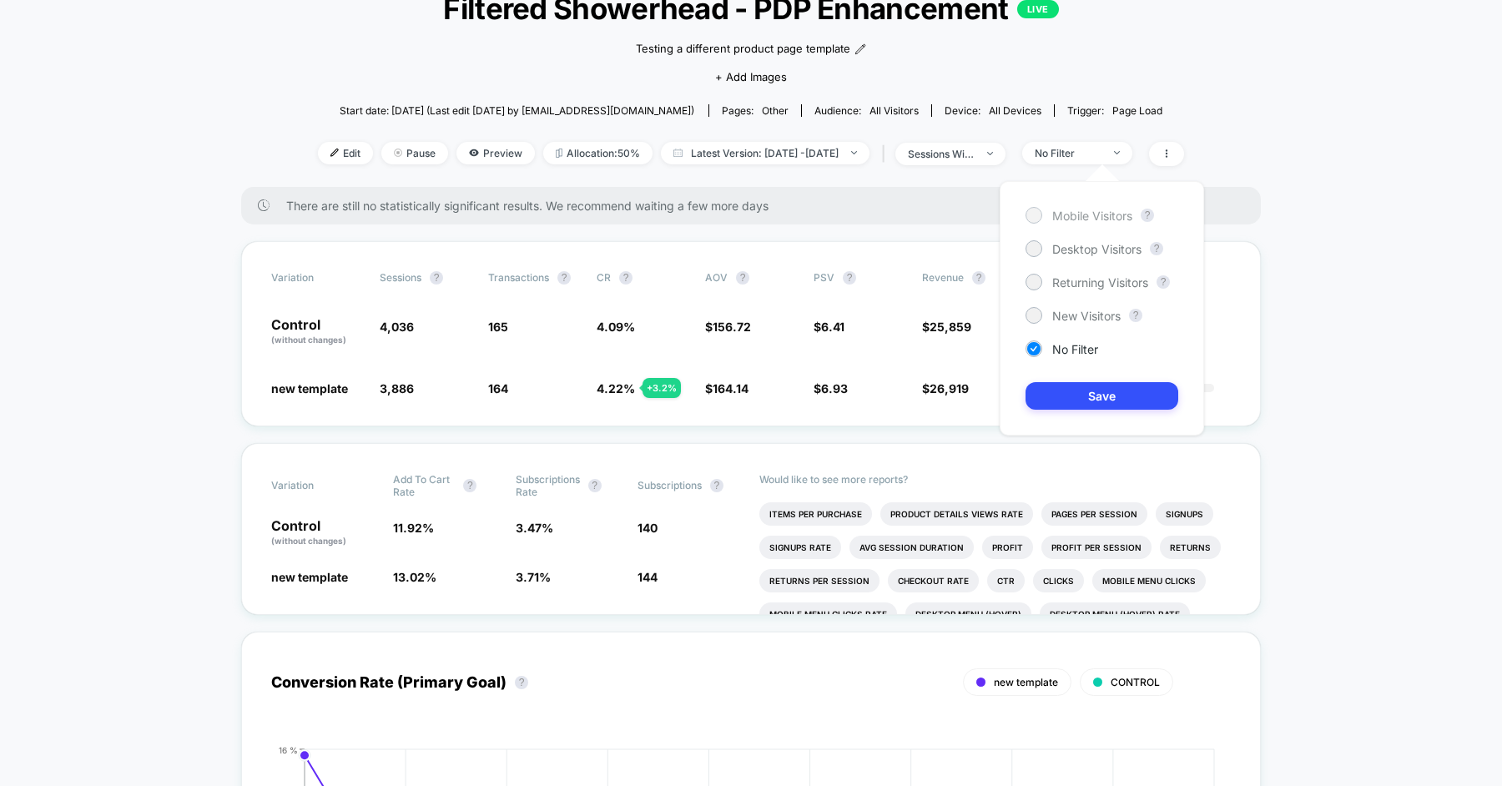
click at [1082, 207] on div "Mobile Visitors" at bounding box center [1079, 215] width 107 height 17
click at [1071, 393] on button "Save" at bounding box center [1102, 396] width 153 height 28
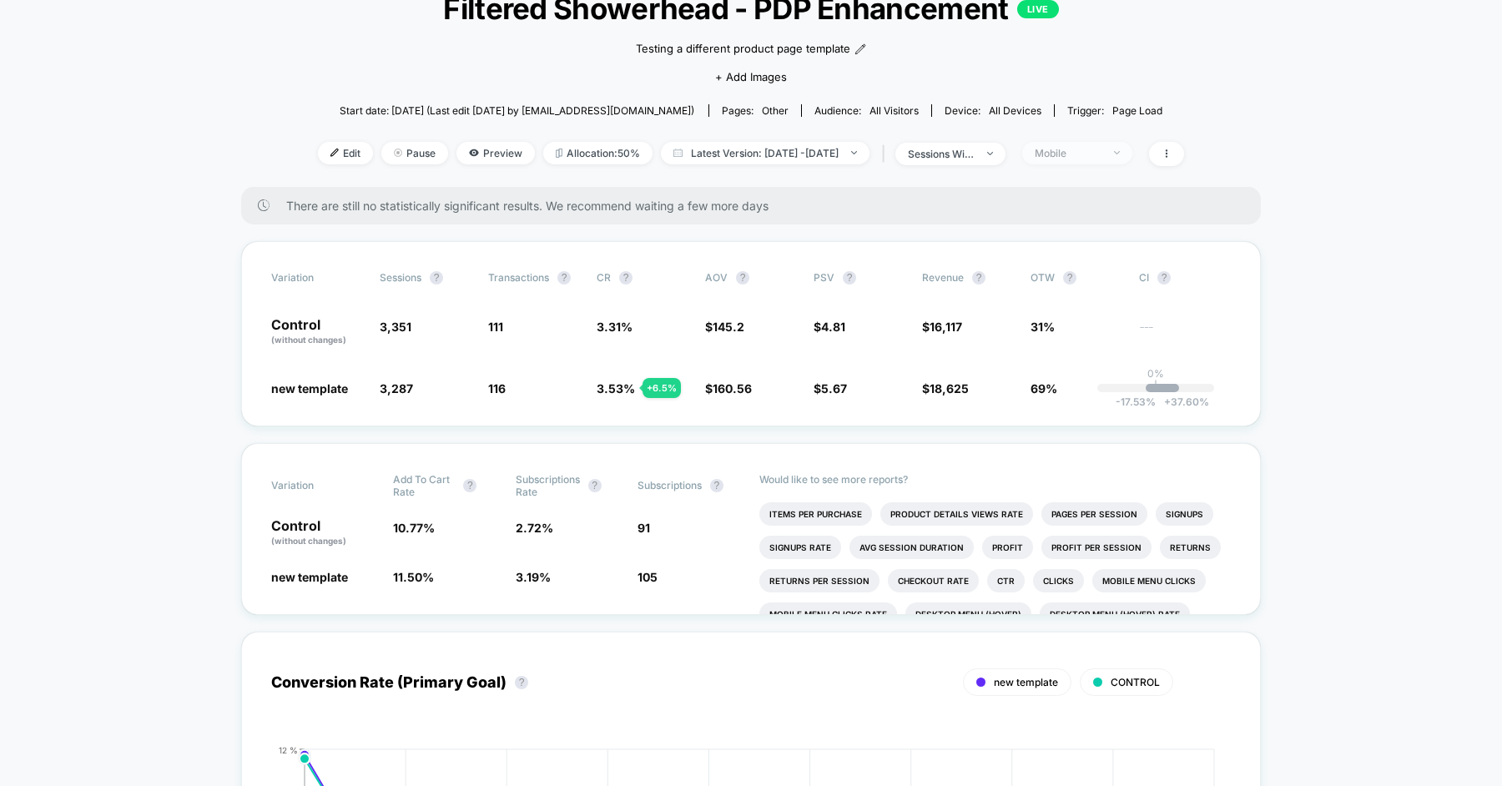
click at [1066, 149] on div "Mobile" at bounding box center [1068, 153] width 67 height 13
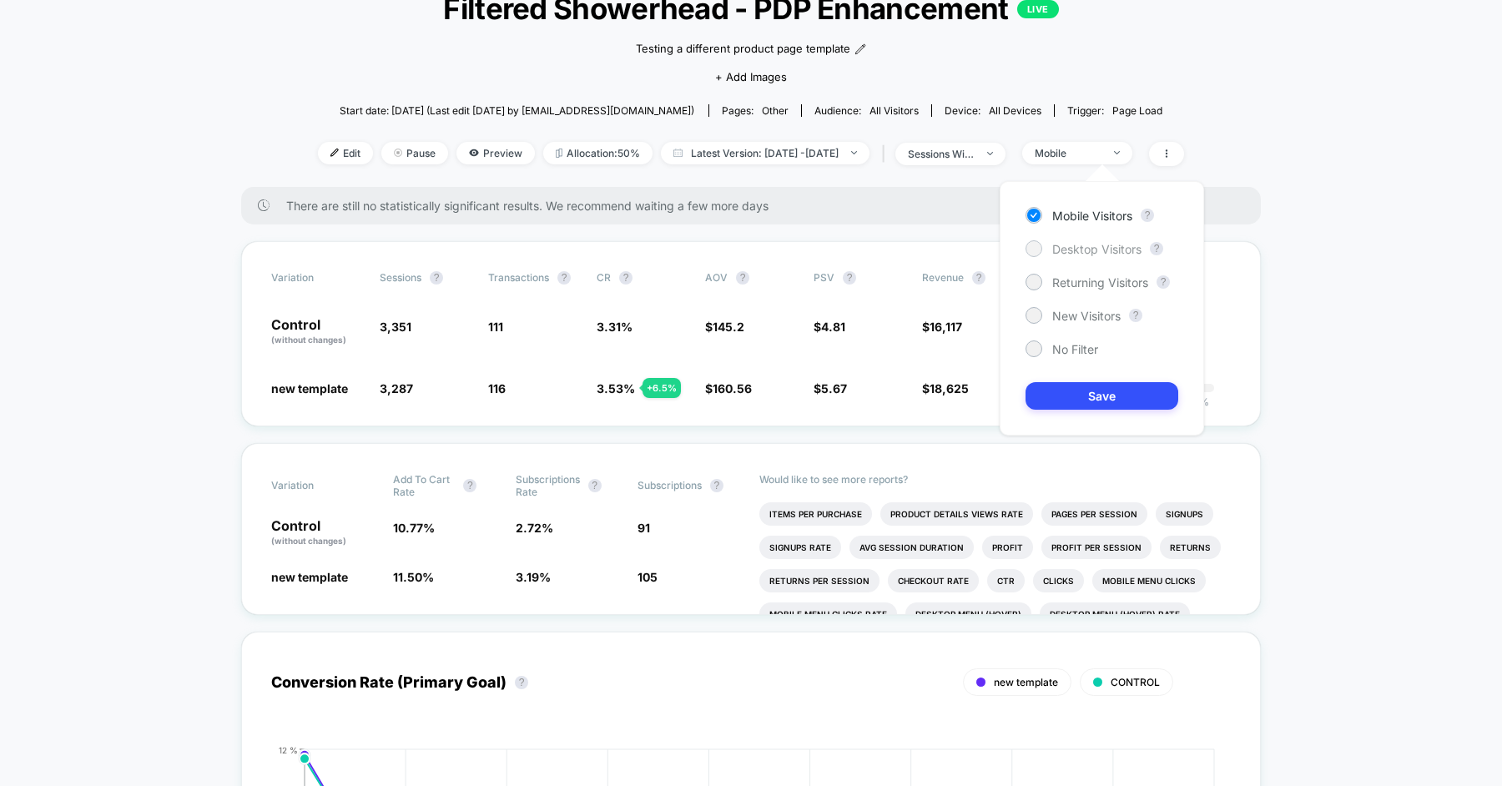
click at [1092, 250] on span "Desktop Visitors" at bounding box center [1096, 249] width 89 height 14
click at [1094, 395] on button "Save" at bounding box center [1102, 396] width 153 height 28
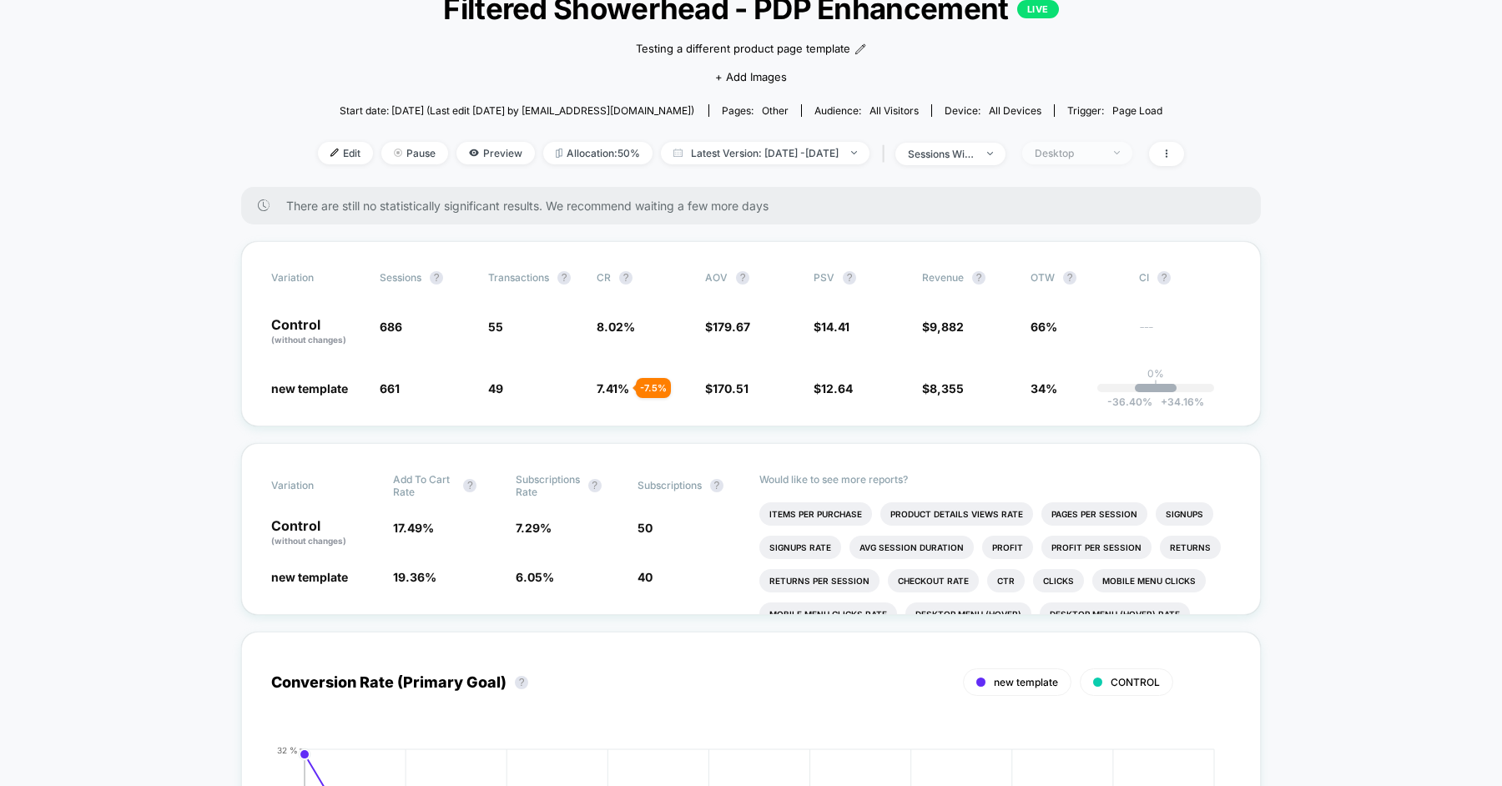
click at [1095, 150] on div "Desktop" at bounding box center [1068, 153] width 67 height 13
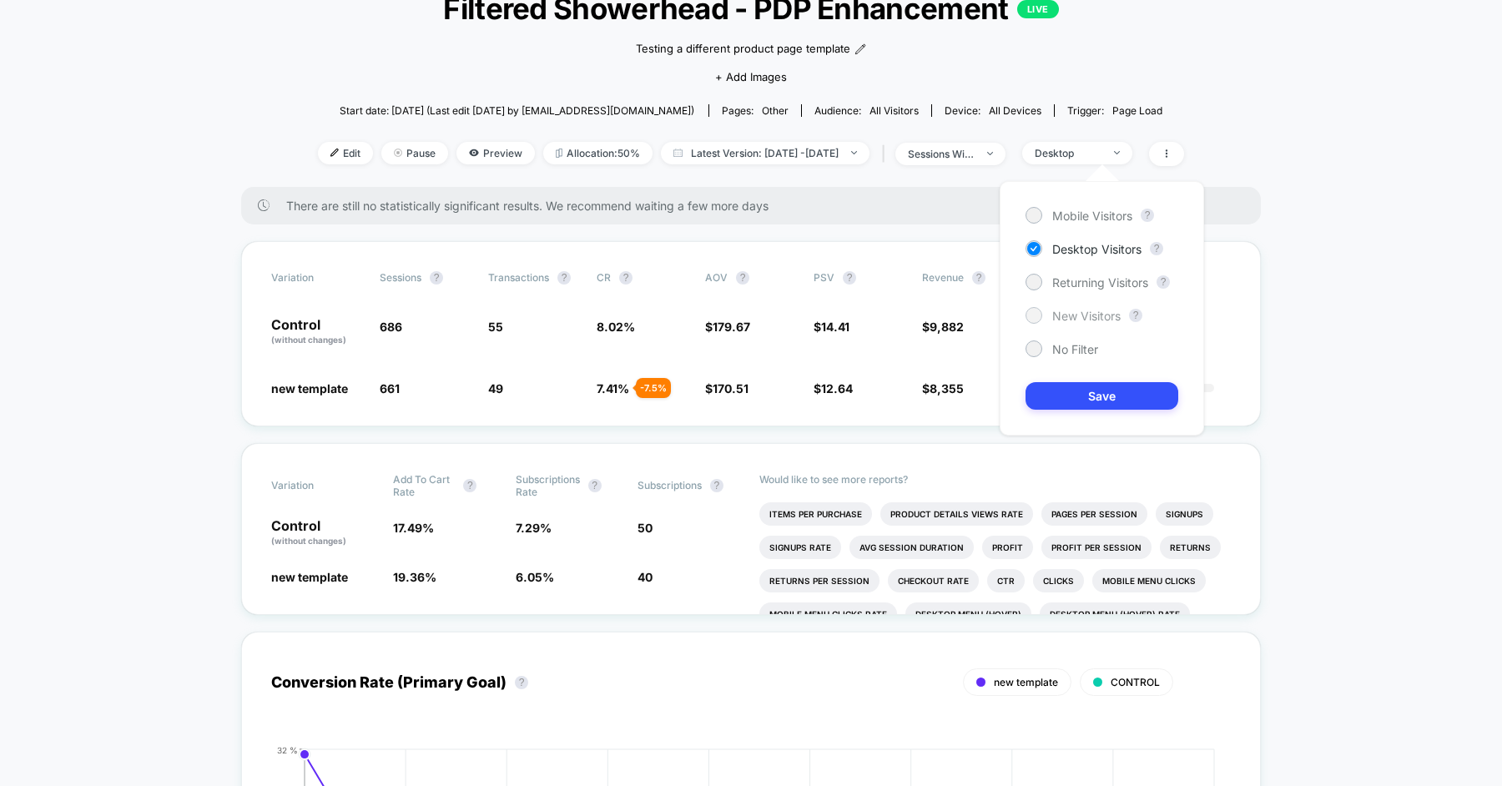
click at [1081, 311] on span "New Visitors" at bounding box center [1086, 316] width 68 height 14
click at [1082, 406] on button "Save" at bounding box center [1102, 396] width 153 height 28
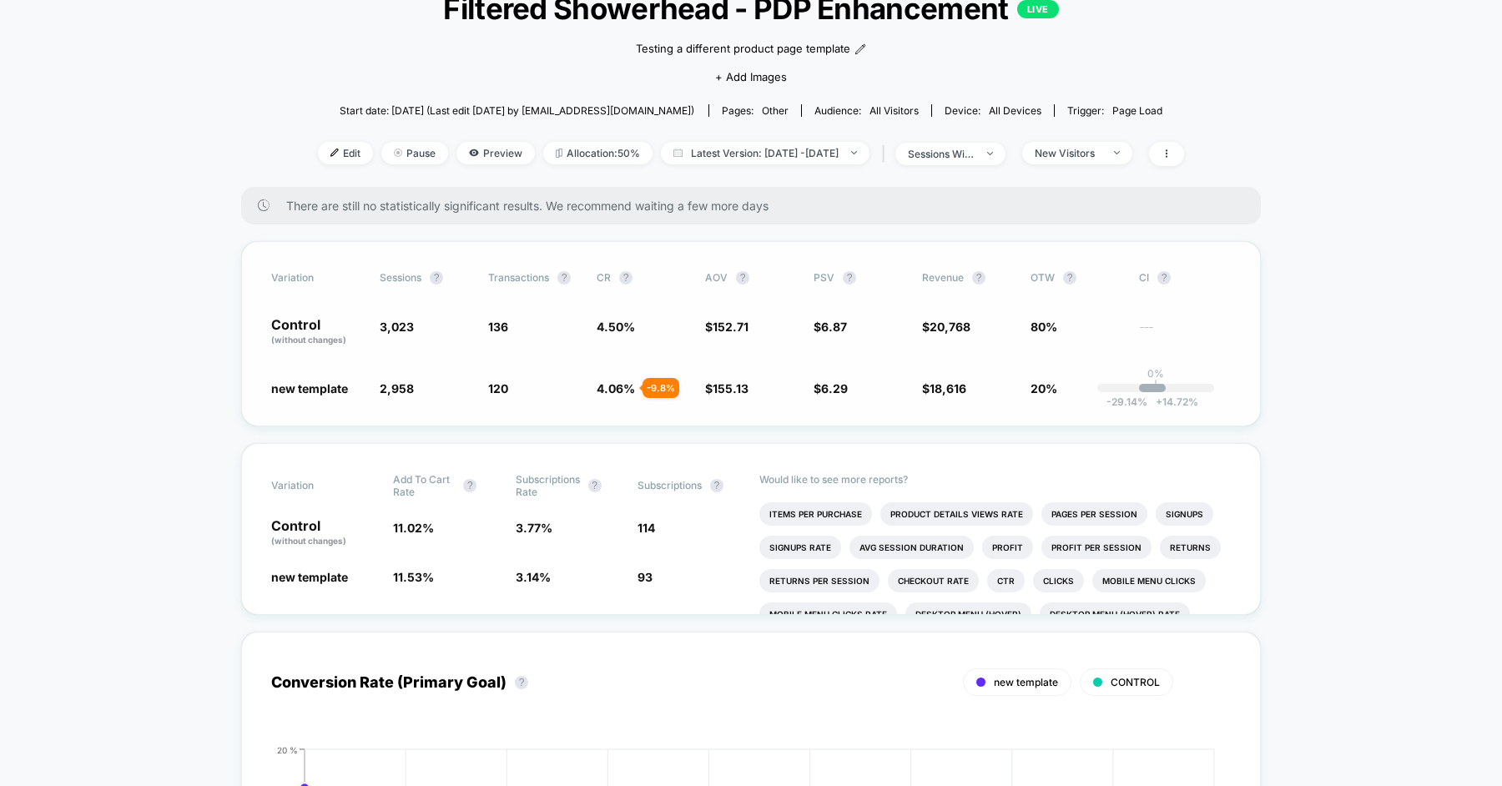
scroll to position [108, 0]
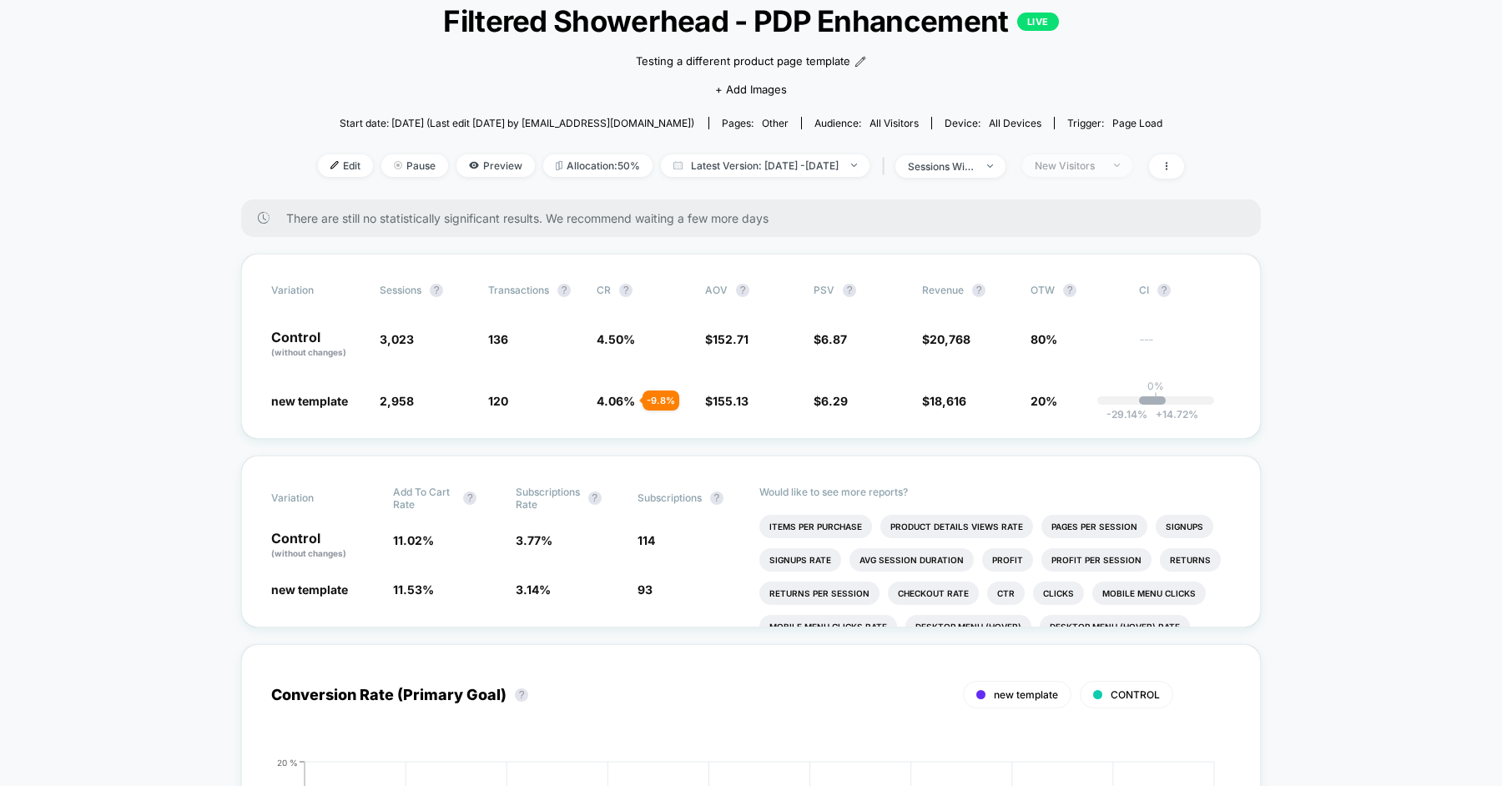
click at [1076, 169] on div "New Visitors" at bounding box center [1068, 165] width 67 height 13
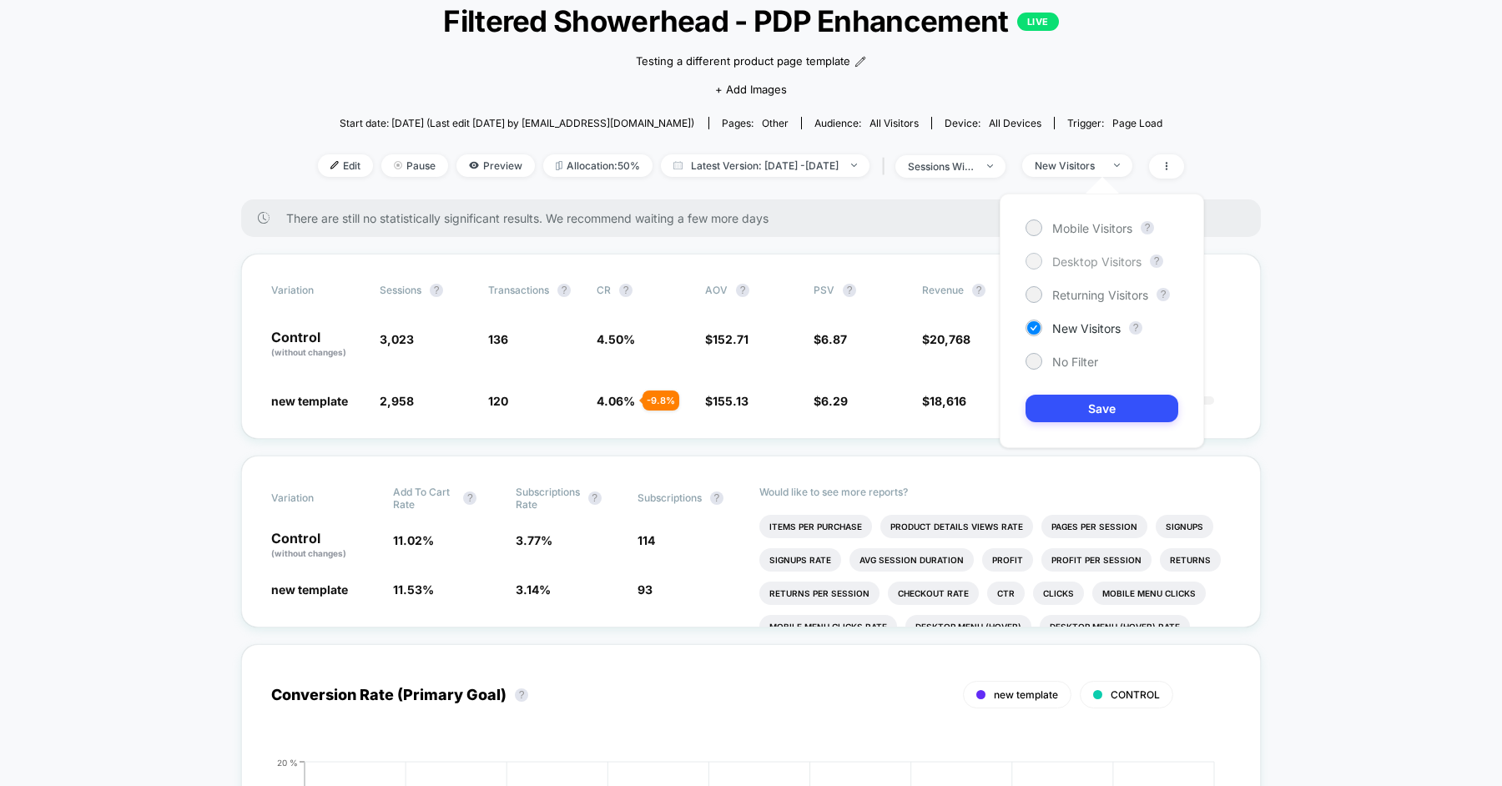
click at [1080, 264] on span "Desktop Visitors" at bounding box center [1096, 262] width 89 height 14
click at [1098, 414] on button "Save" at bounding box center [1102, 409] width 153 height 28
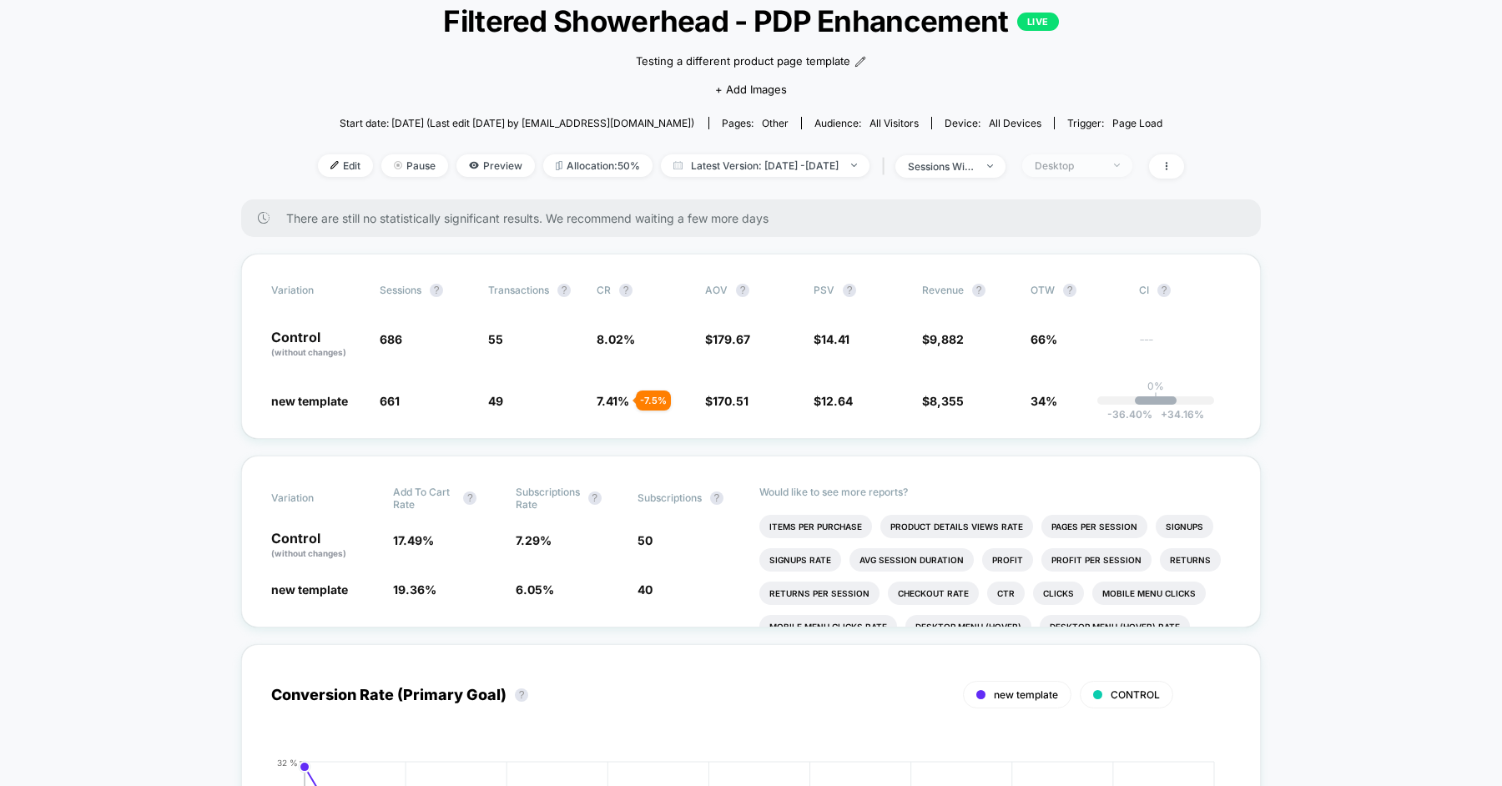
click at [1074, 169] on div "Desktop" at bounding box center [1068, 165] width 67 height 13
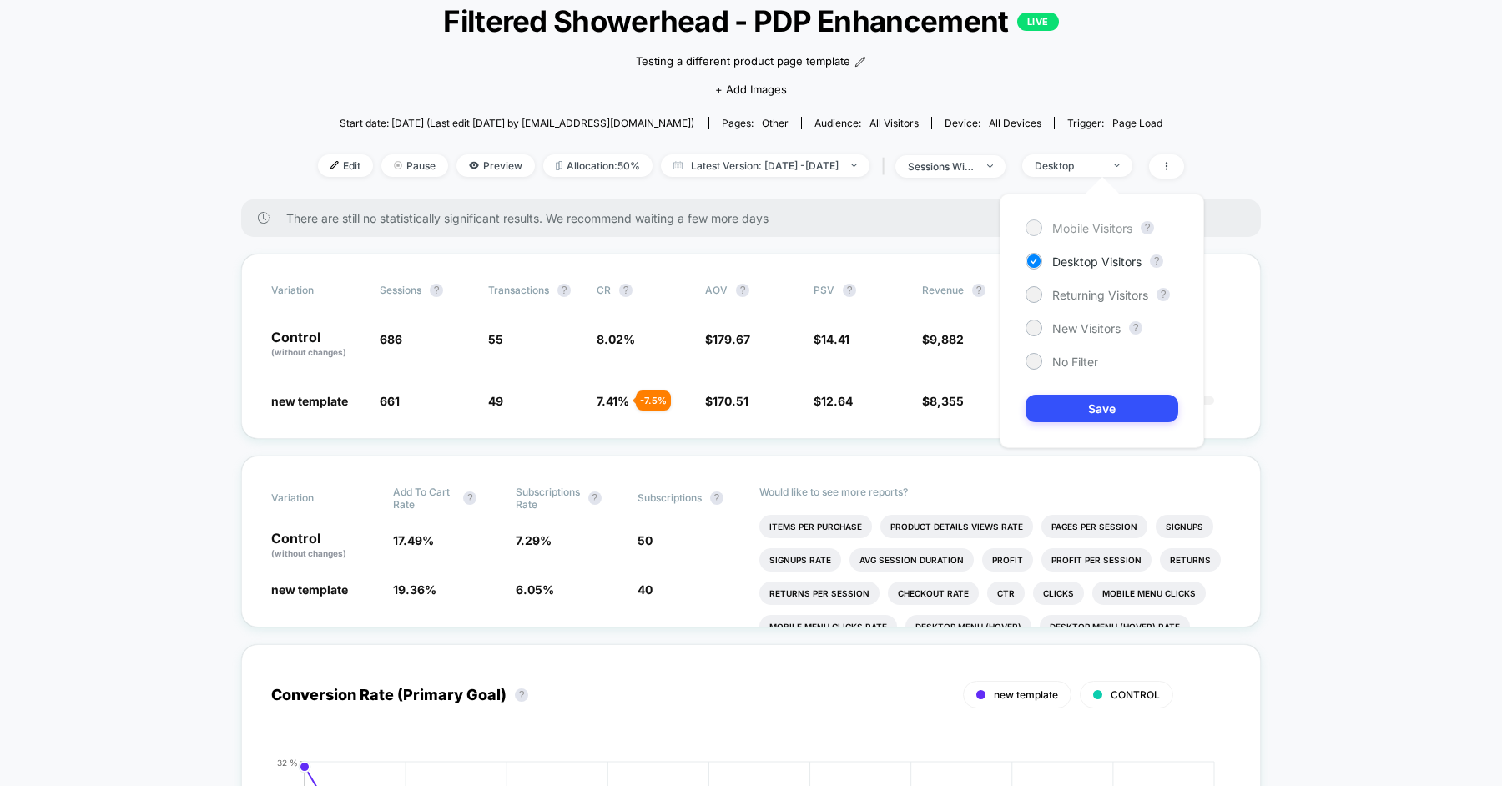
click at [1077, 221] on span "Mobile Visitors" at bounding box center [1092, 228] width 80 height 14
click at [1083, 401] on button "Save" at bounding box center [1102, 409] width 153 height 28
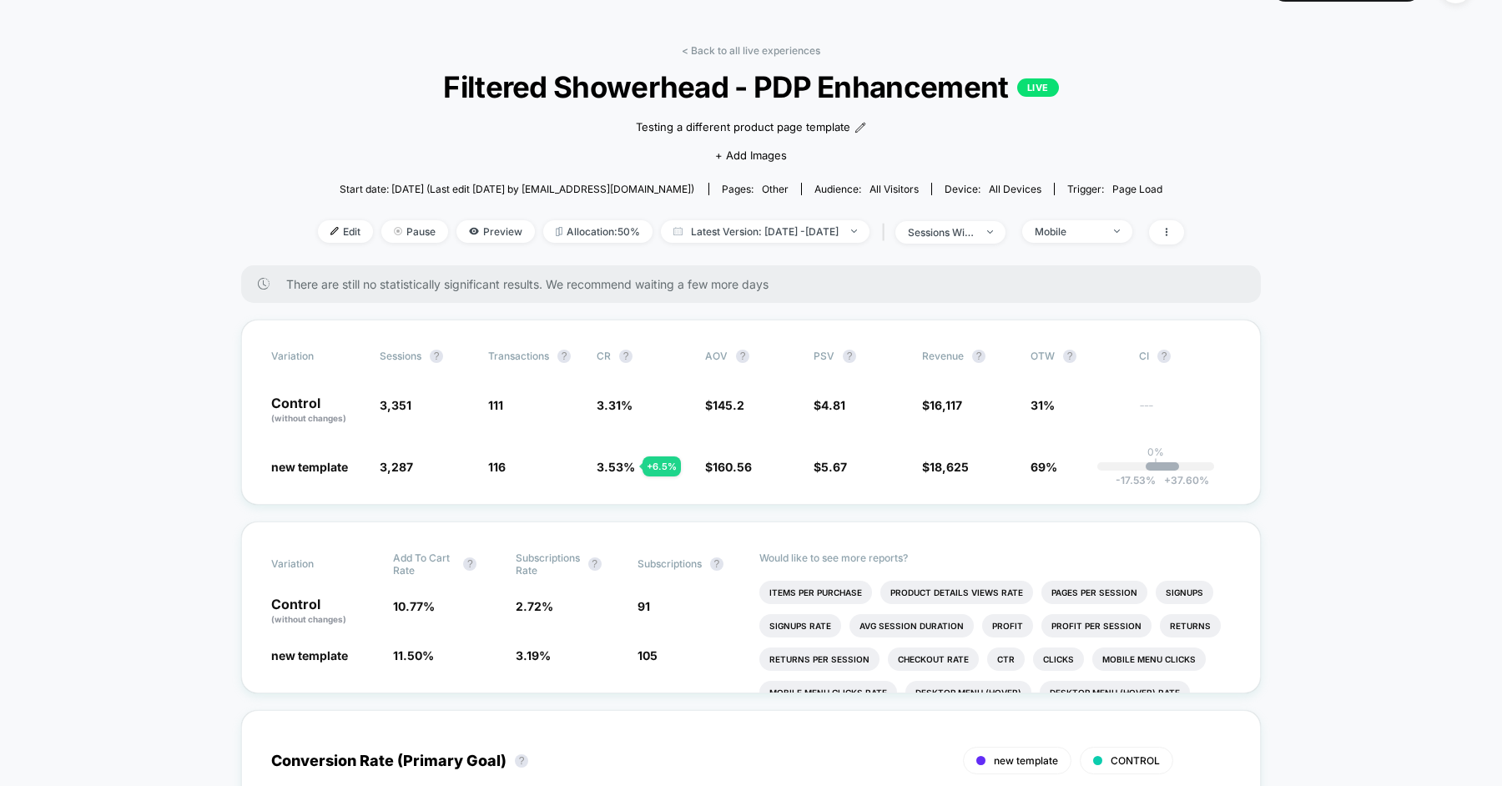
scroll to position [39, 0]
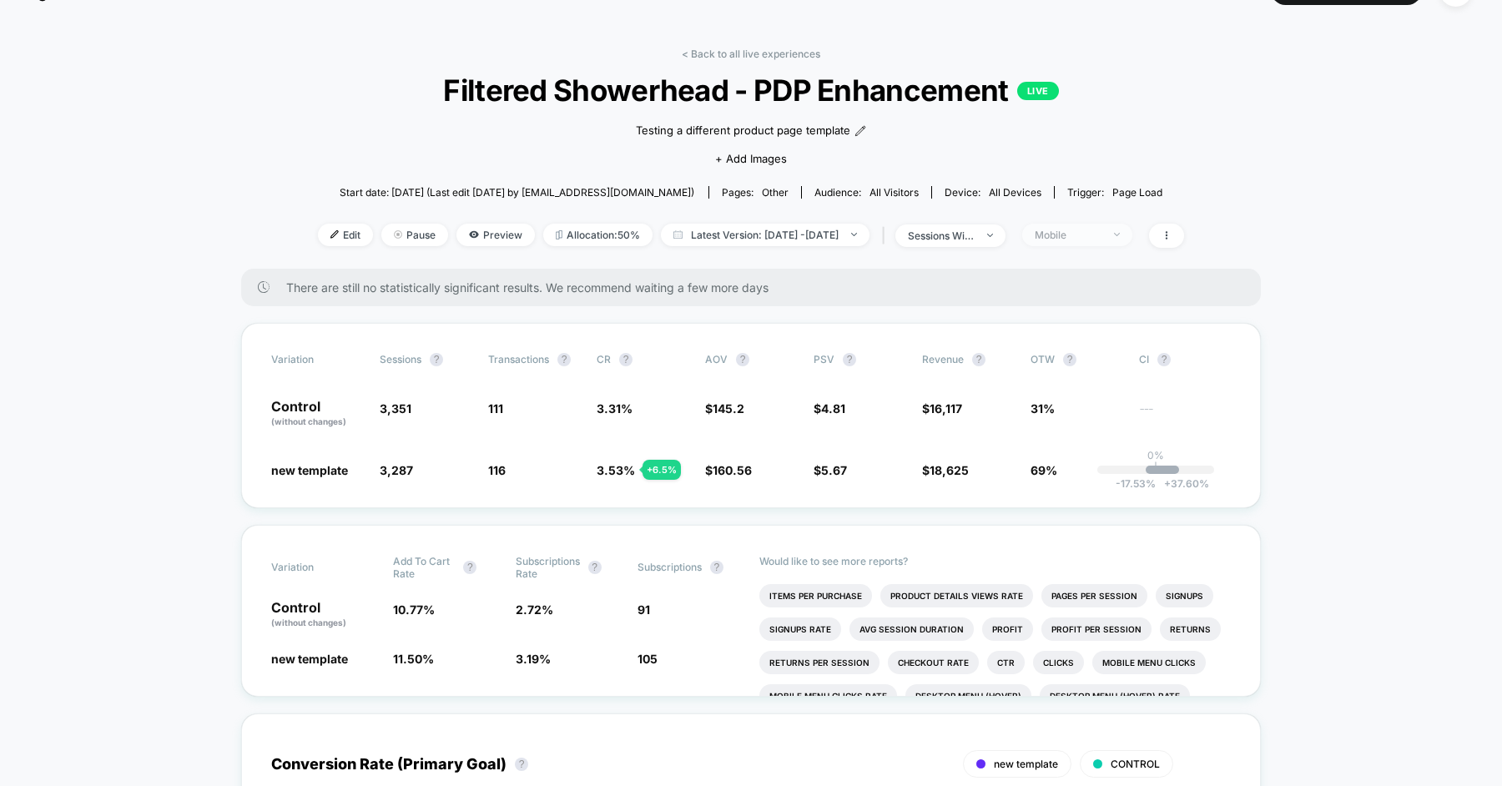
click at [1132, 230] on span "Mobile" at bounding box center [1077, 235] width 110 height 23
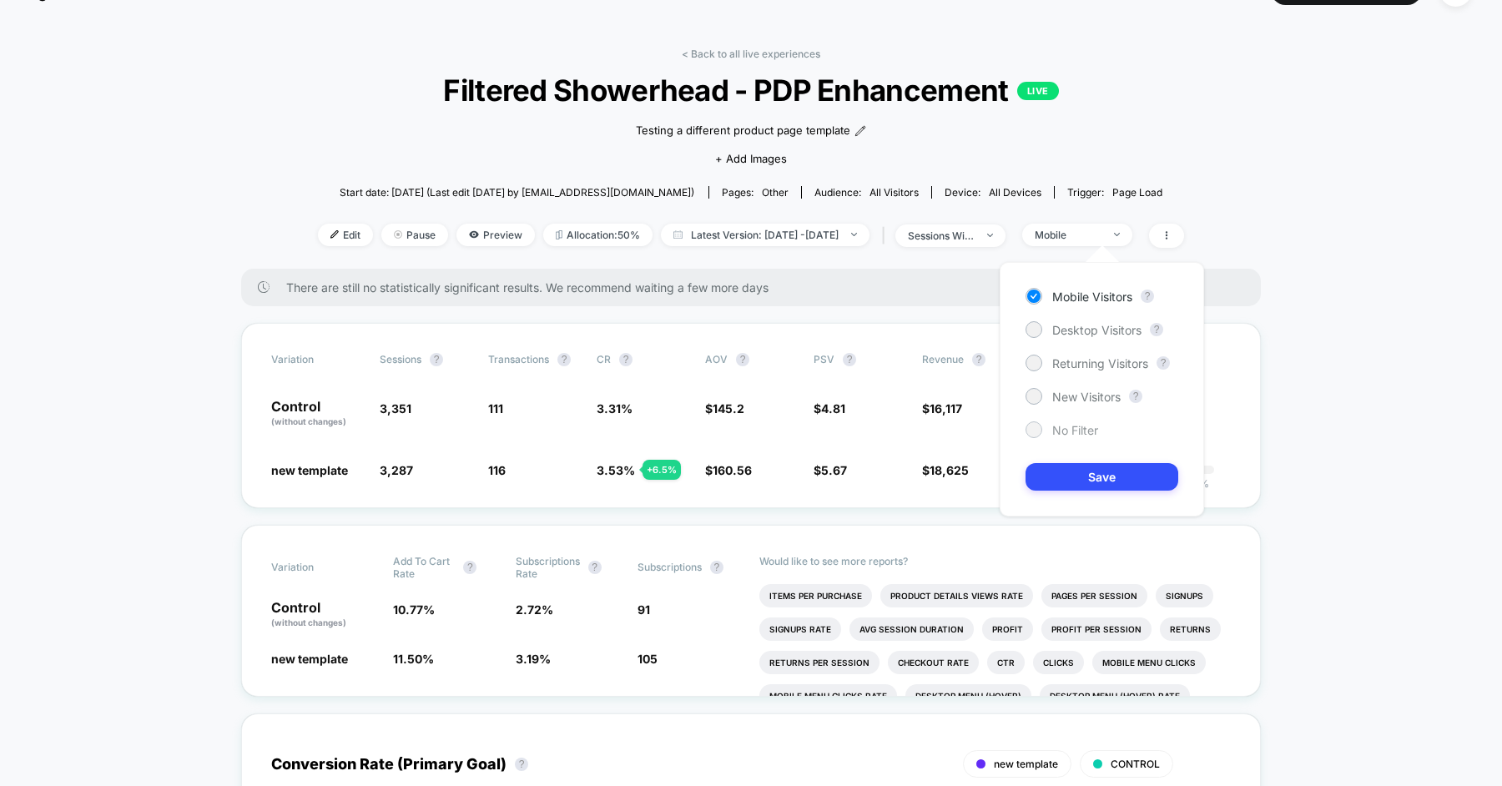
click at [1076, 423] on span "No Filter" at bounding box center [1075, 430] width 46 height 14
click at [1078, 472] on button "Save" at bounding box center [1102, 477] width 153 height 28
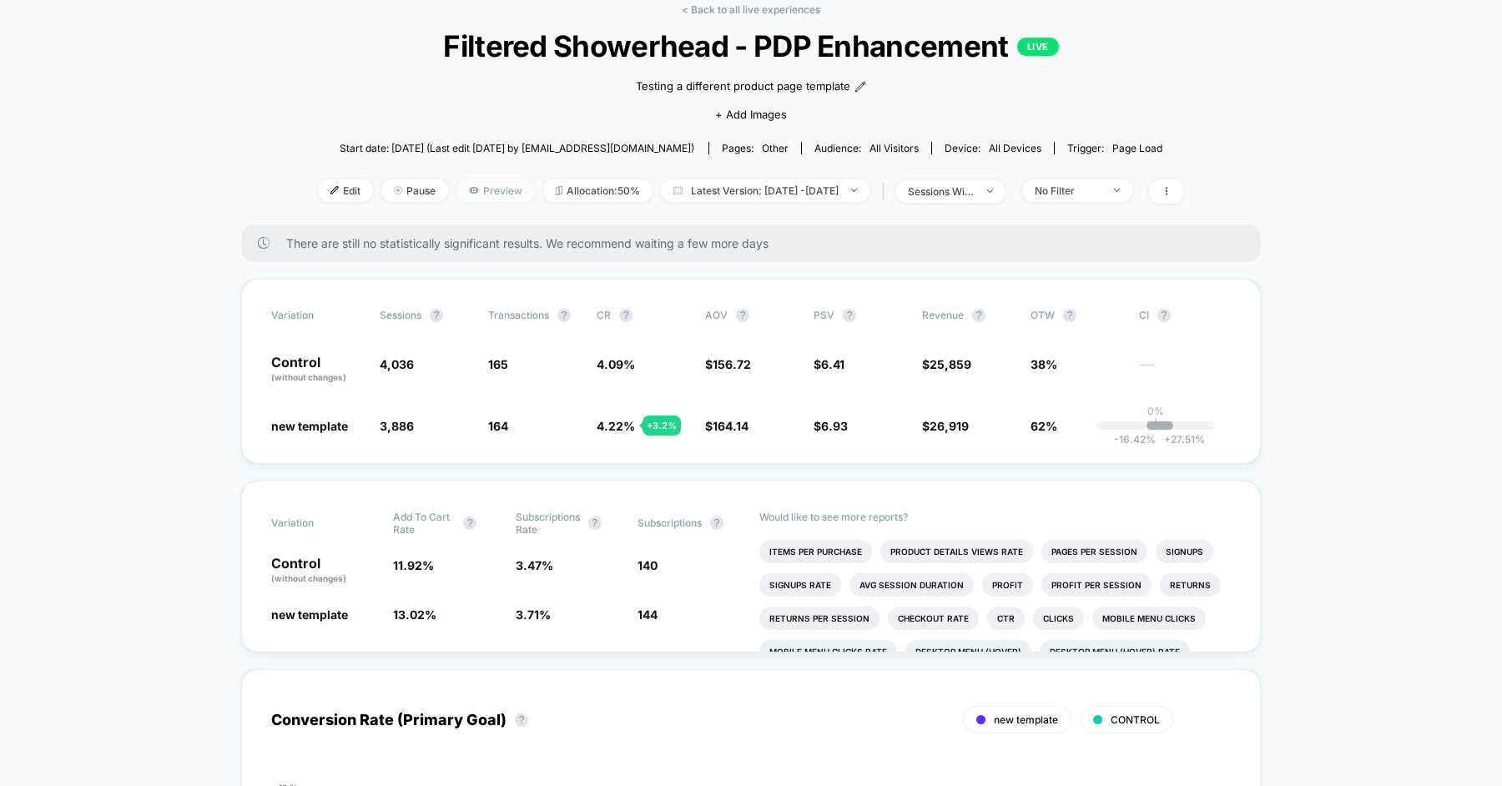
scroll to position [76, 0]
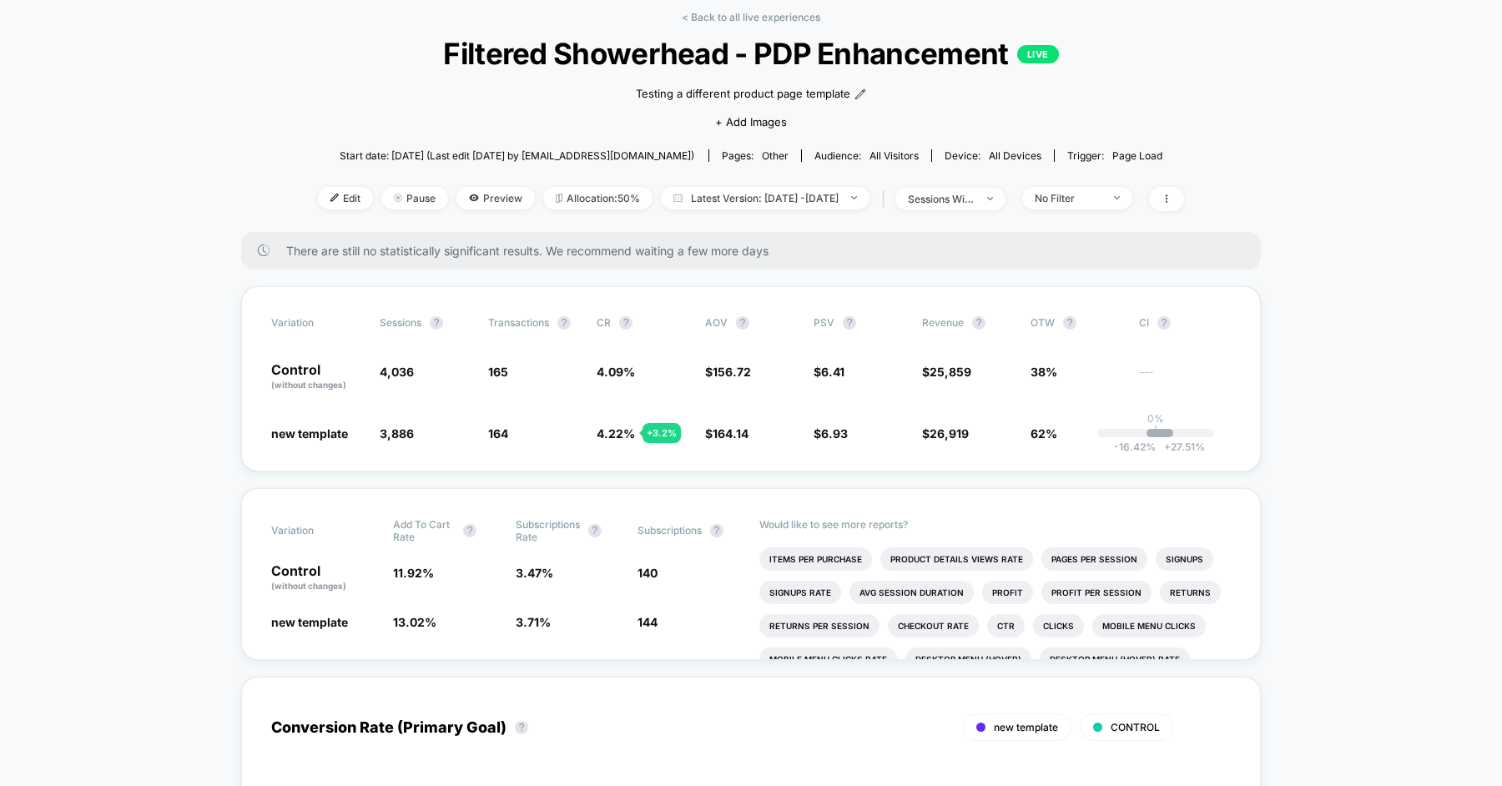
click at [506, 50] on span "Filtered Showerhead - PDP Enhancement LIVE" at bounding box center [751, 53] width 780 height 35
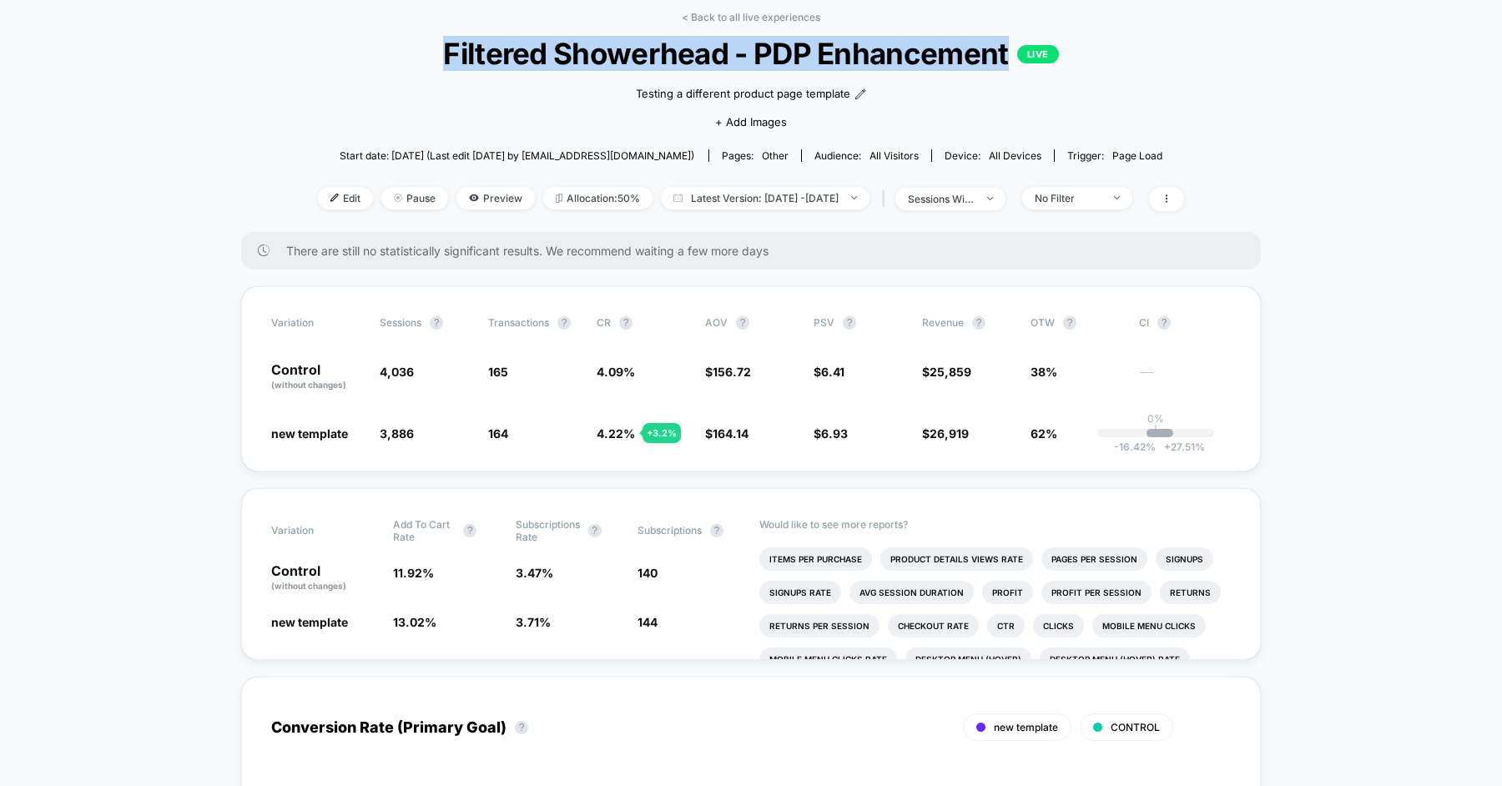
copy span "Filtered Showerhead - PDP Enhancement"
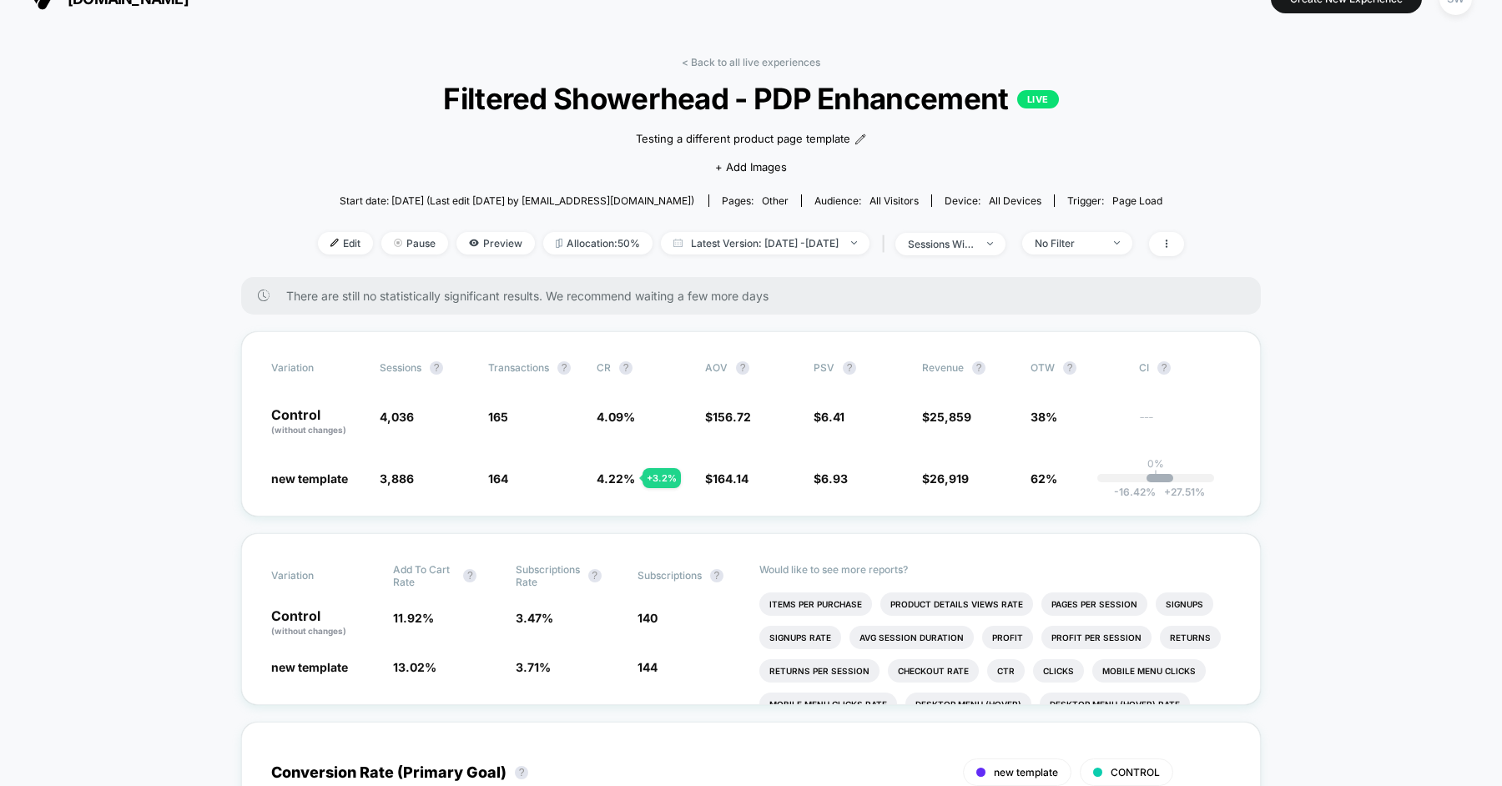
scroll to position [0, 0]
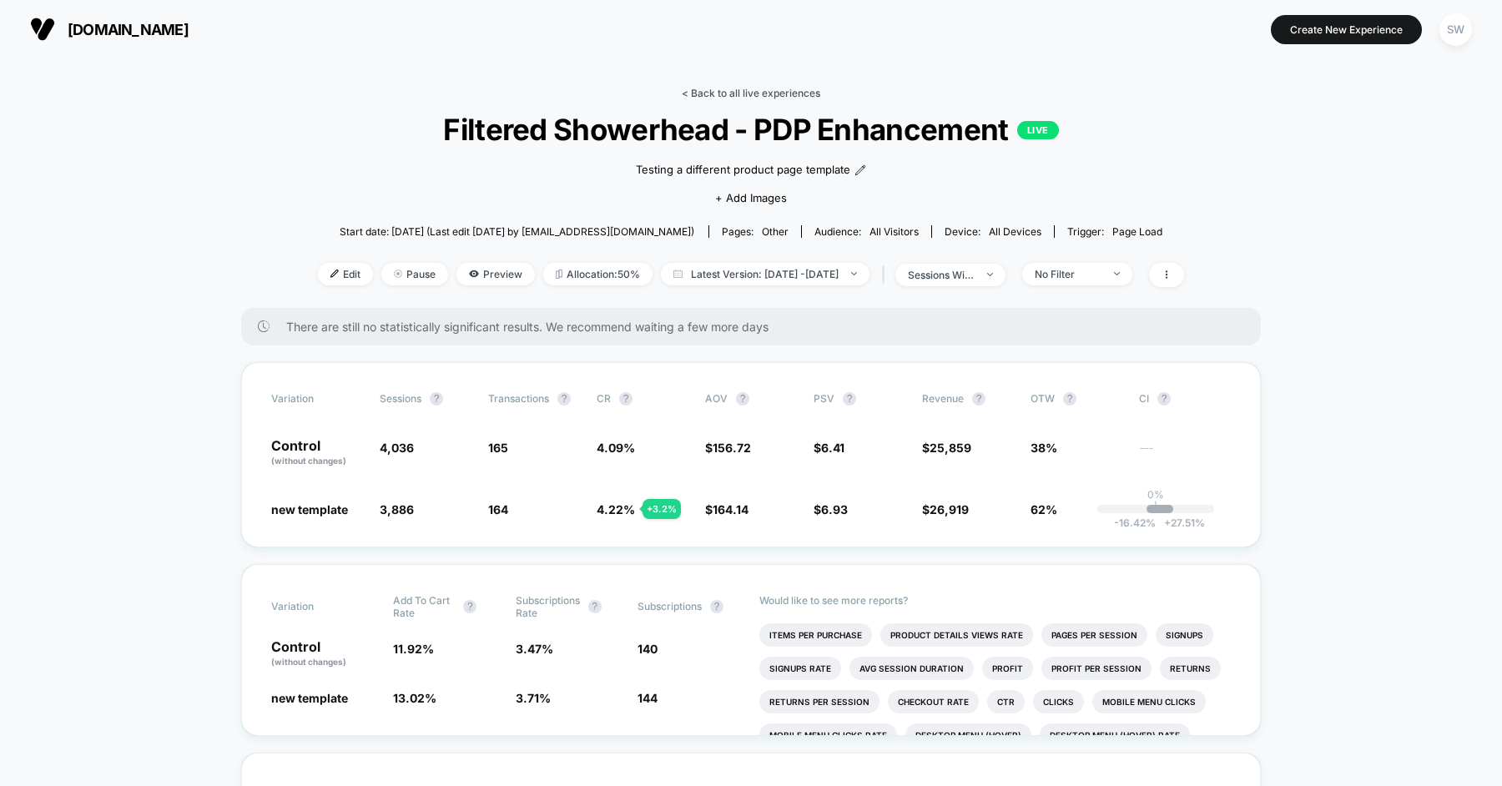
click at [766, 92] on link "< Back to all live experiences" at bounding box center [751, 93] width 139 height 13
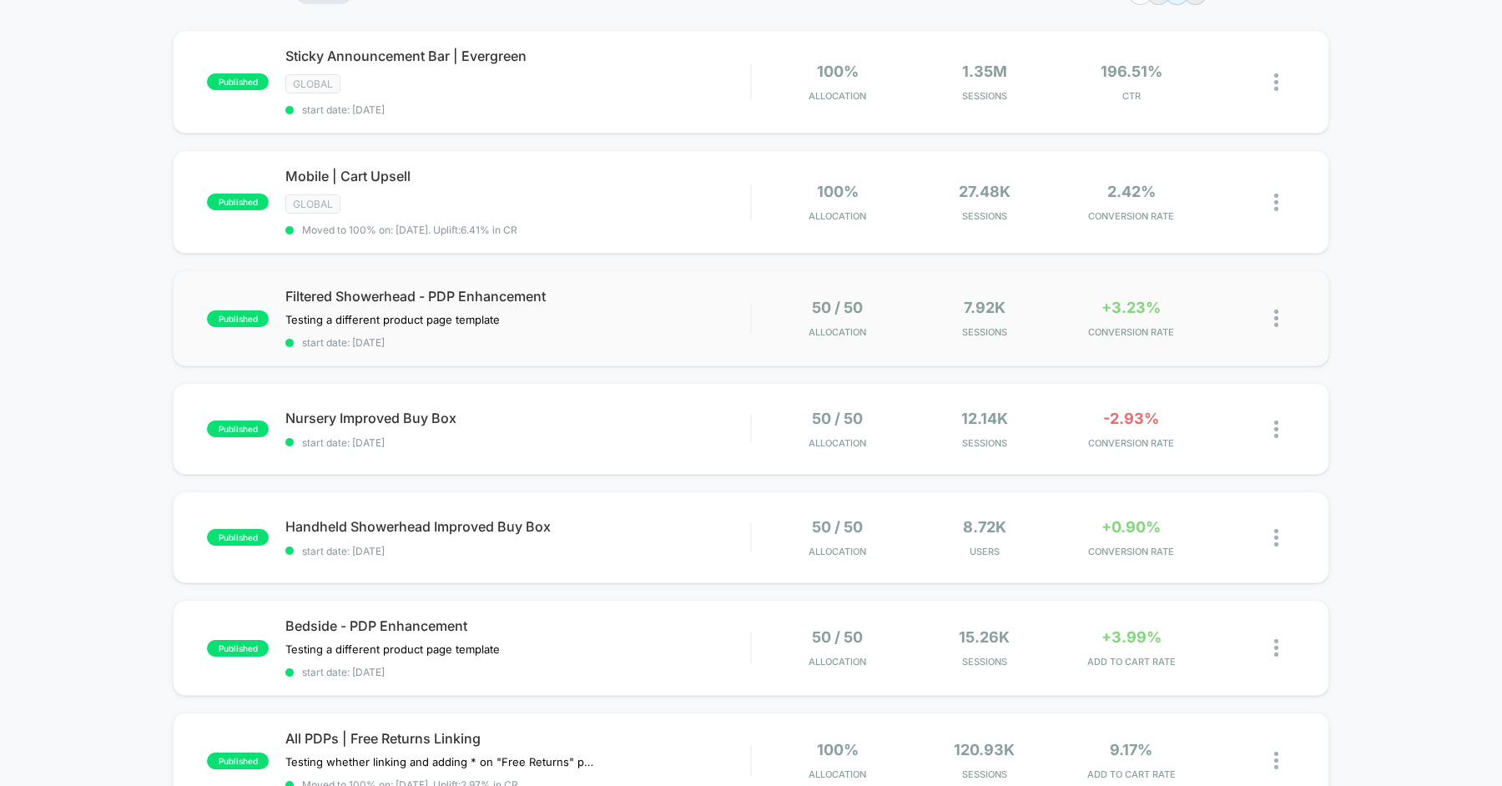
scroll to position [231, 0]
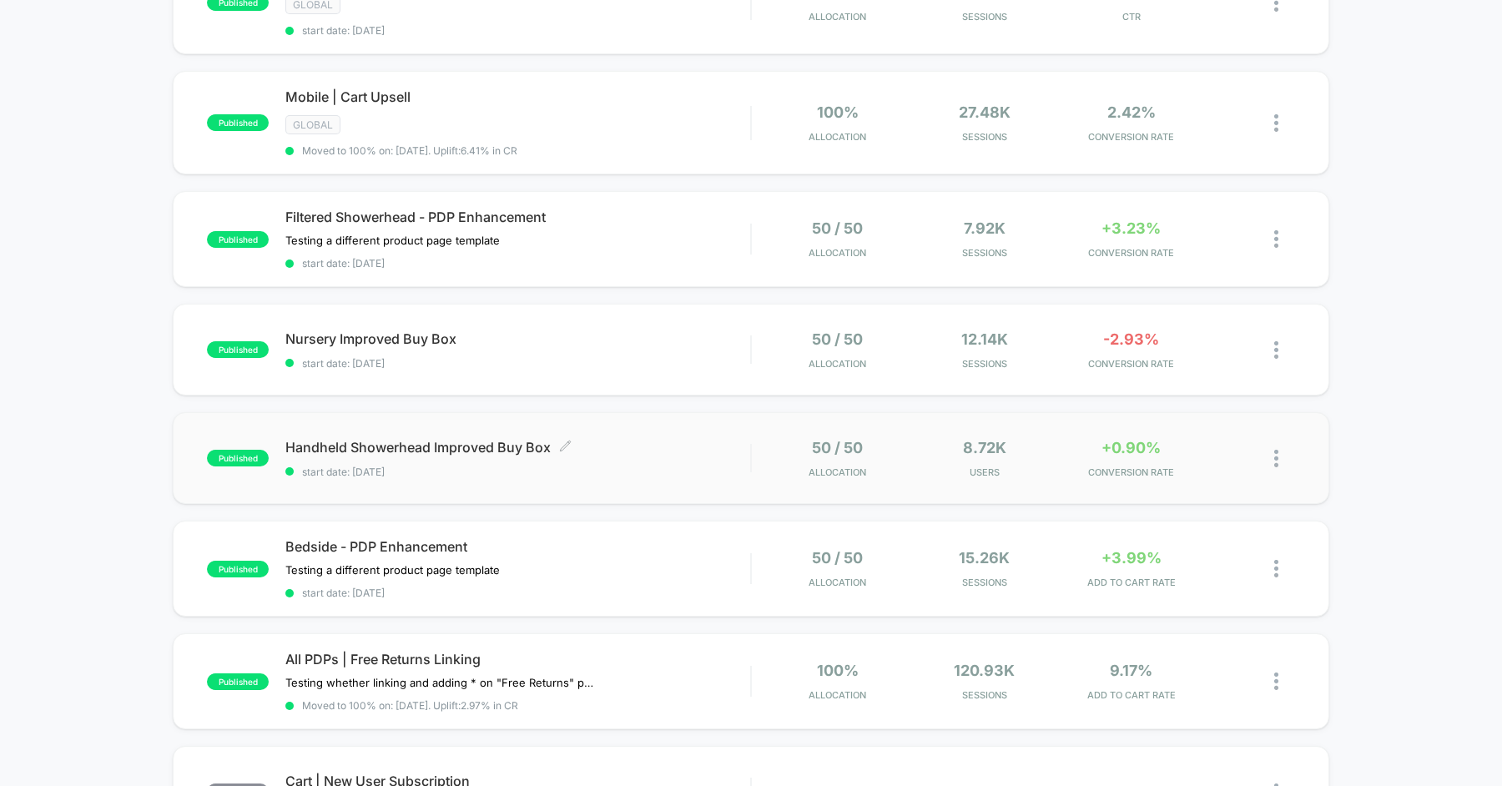
click at [593, 439] on span "Handheld Showerhead Improved Buy Box Click to edit experience details" at bounding box center [517, 447] width 465 height 17
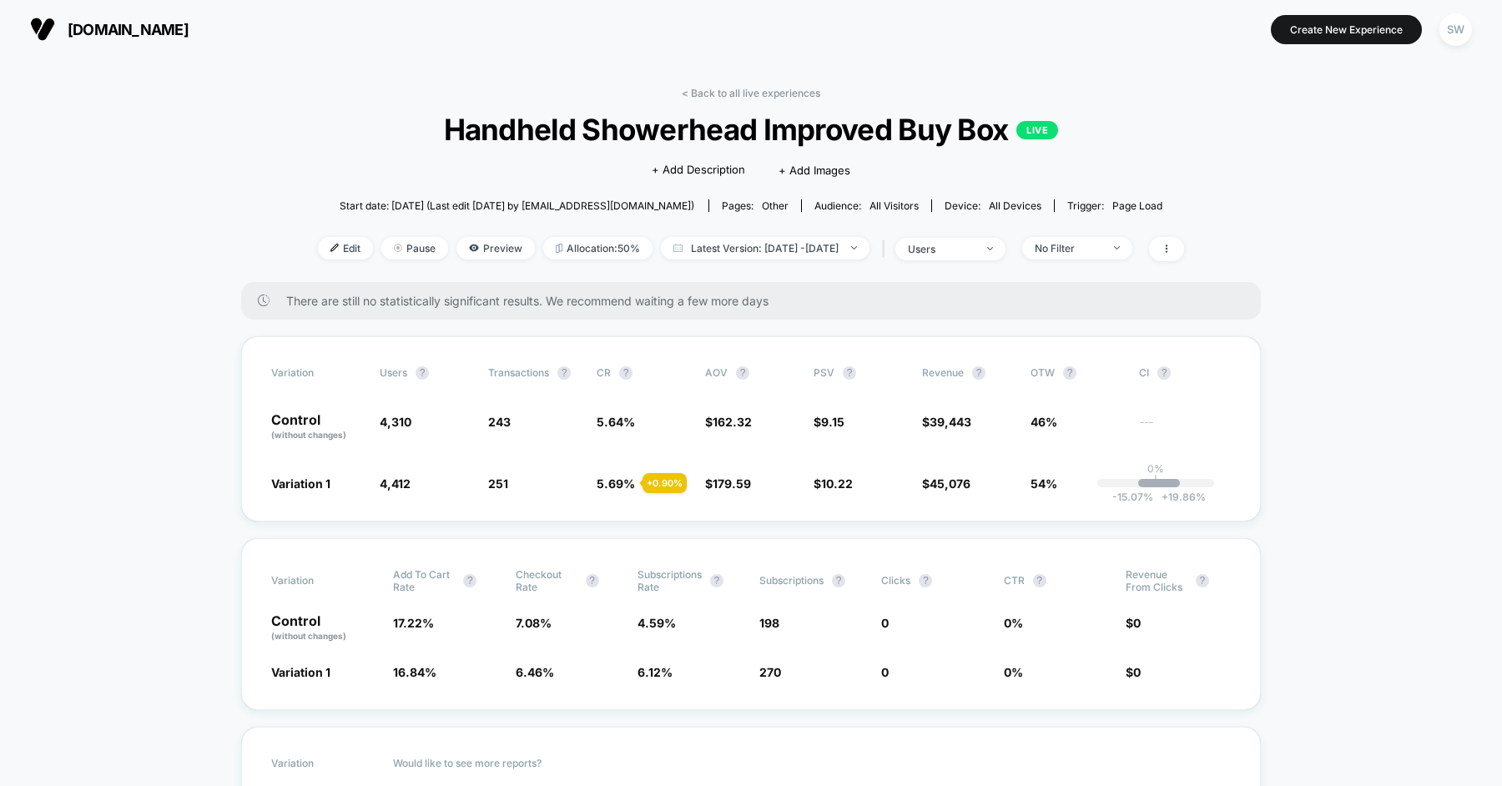
click at [652, 134] on span "Handheld Showerhead Improved Buy Box LIVE" at bounding box center [751, 129] width 780 height 35
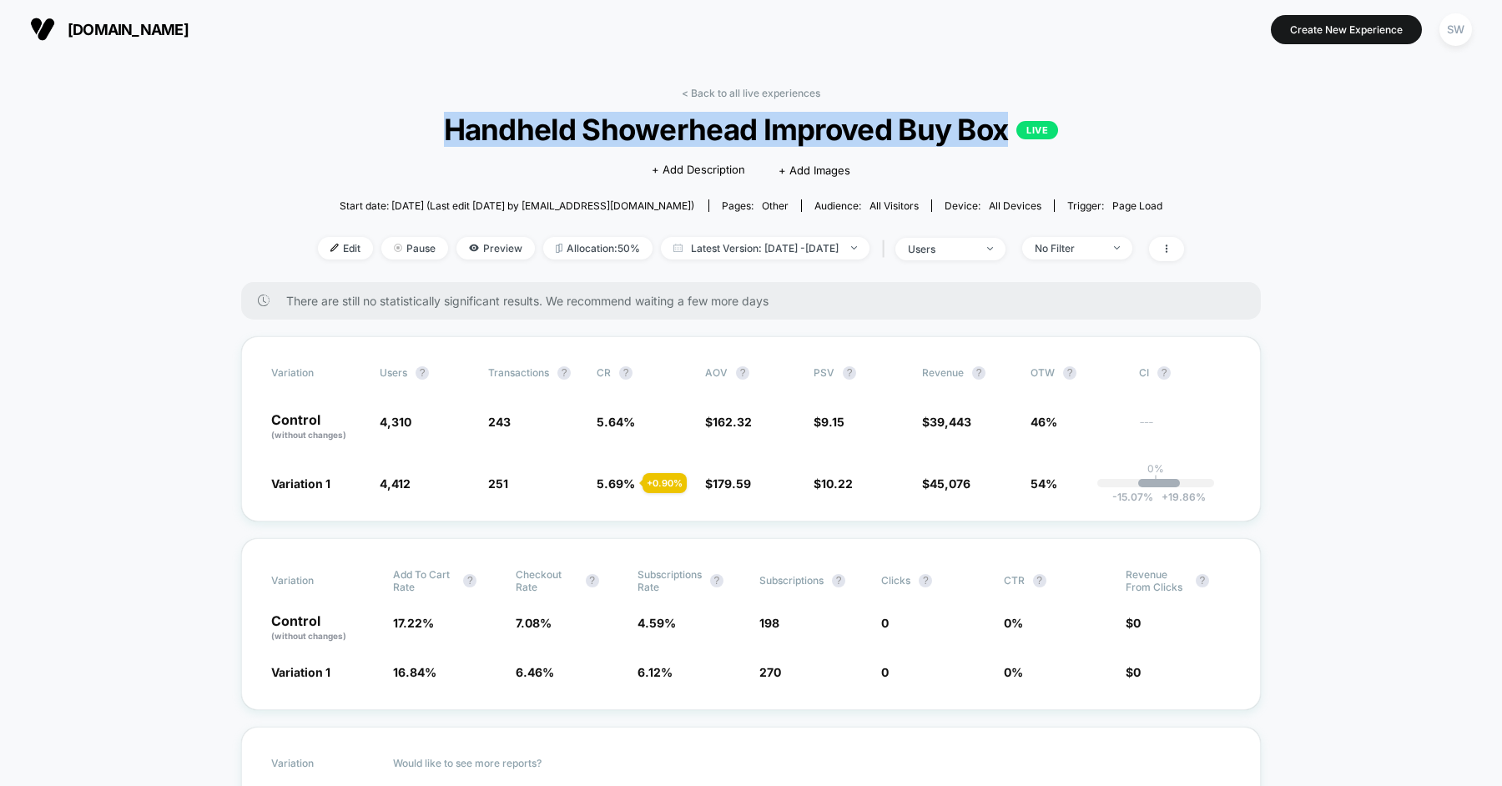
copy span "Handheld Showerhead Improved Buy Box"
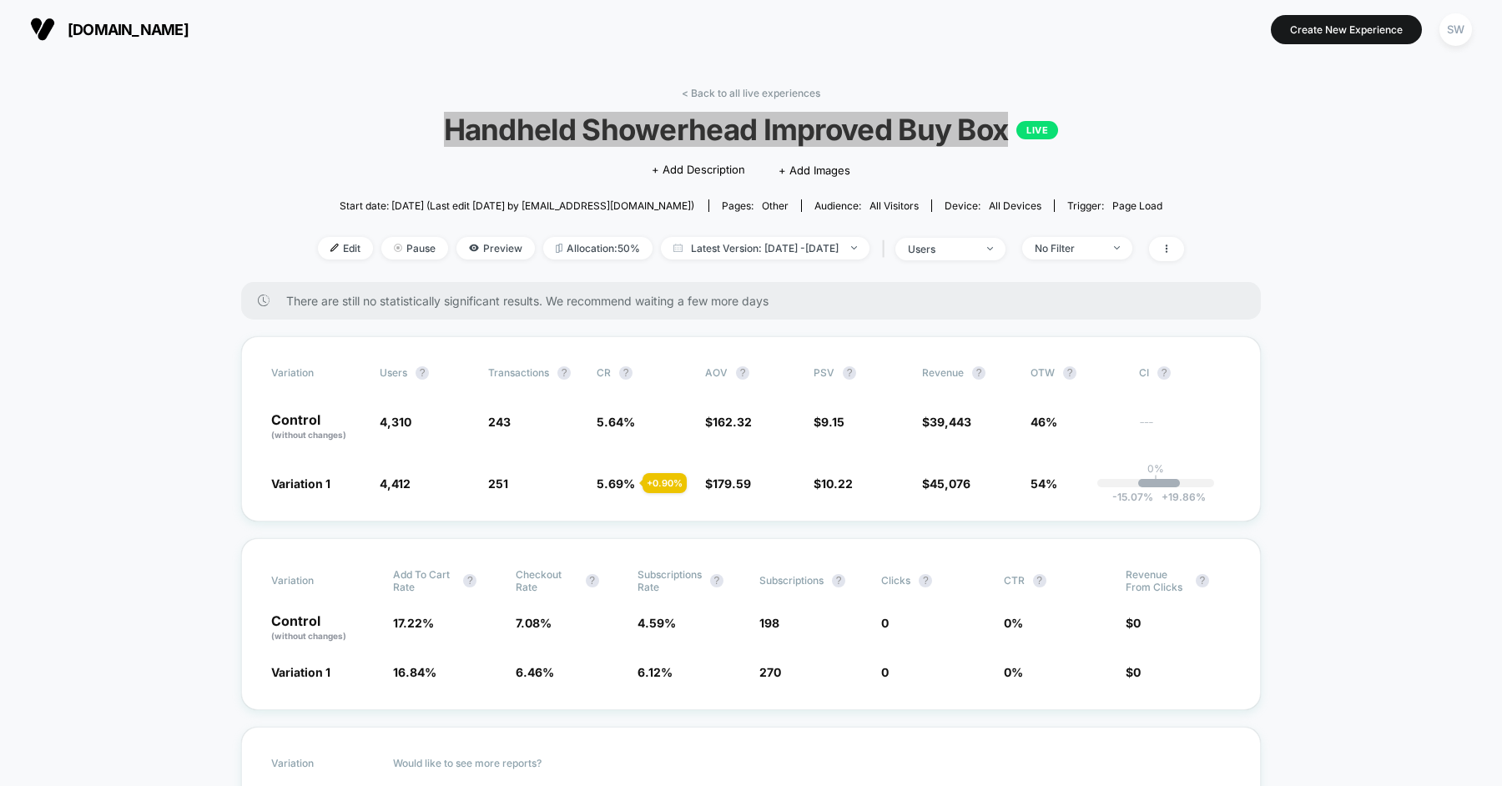
click at [351, 93] on div "< Back to all live experiences Handheld Showerhead Improved Buy Box LIVE Click …" at bounding box center [751, 184] width 866 height 195
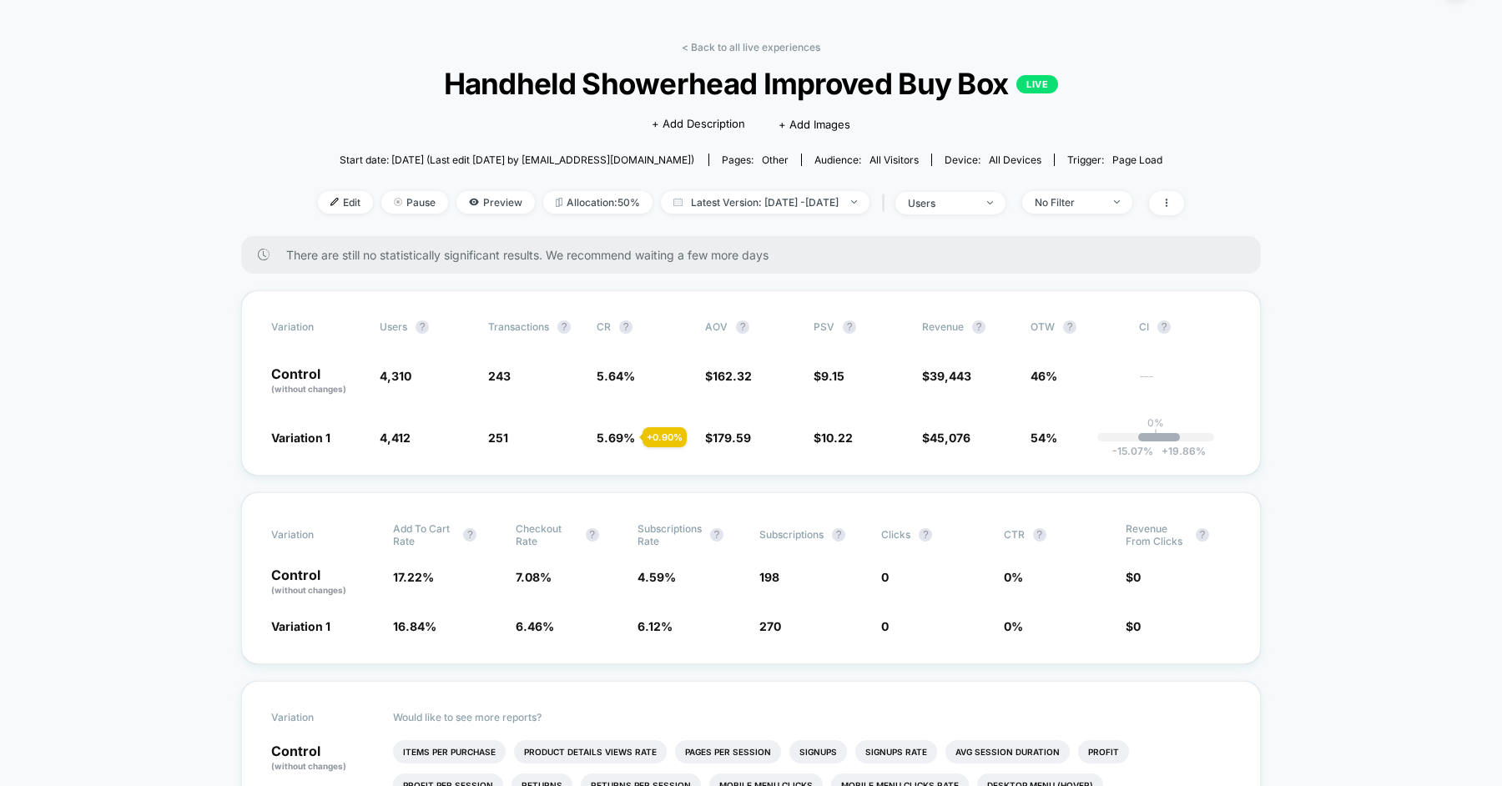
scroll to position [43, 0]
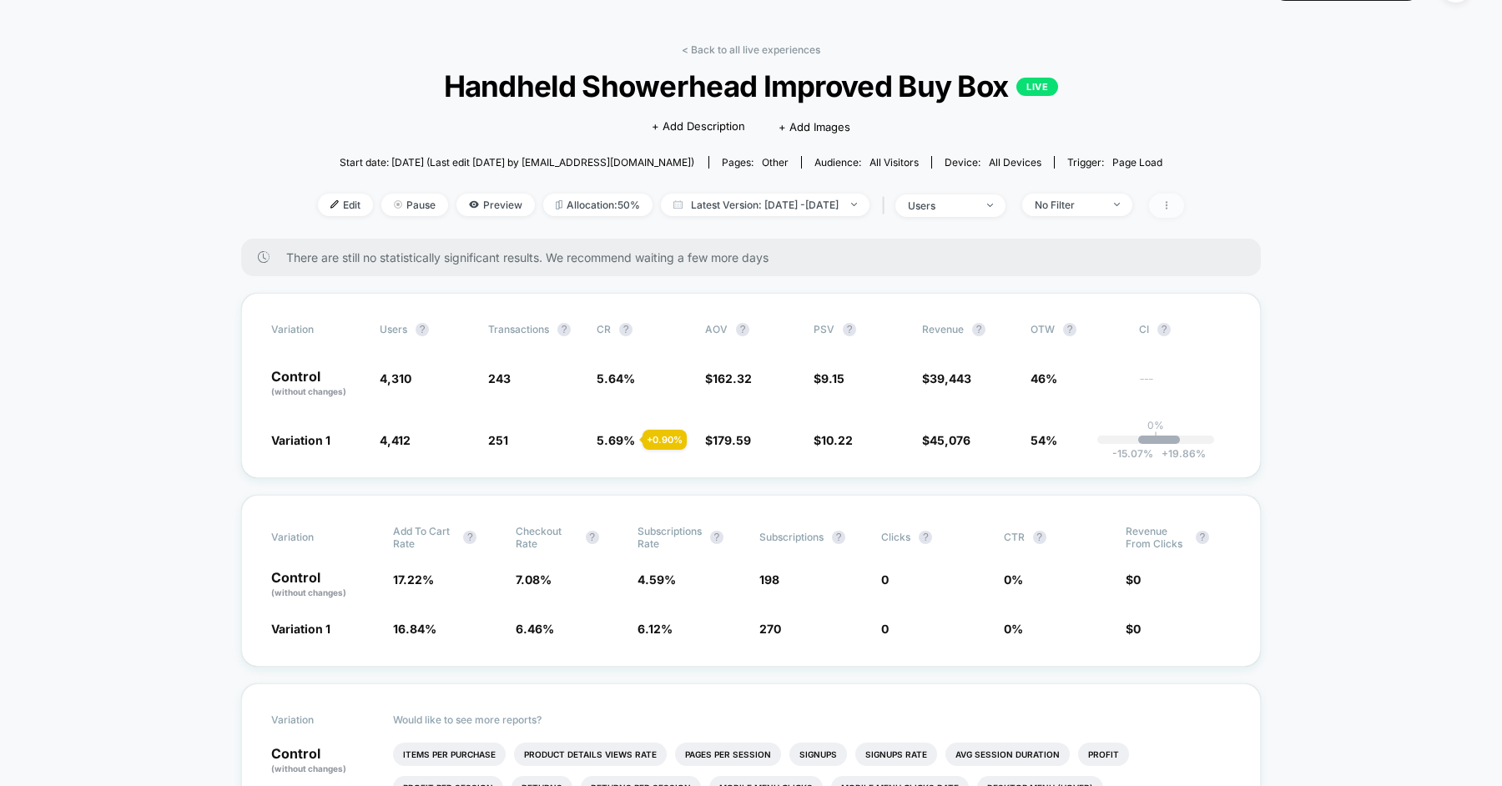
click at [1184, 194] on span at bounding box center [1166, 206] width 35 height 24
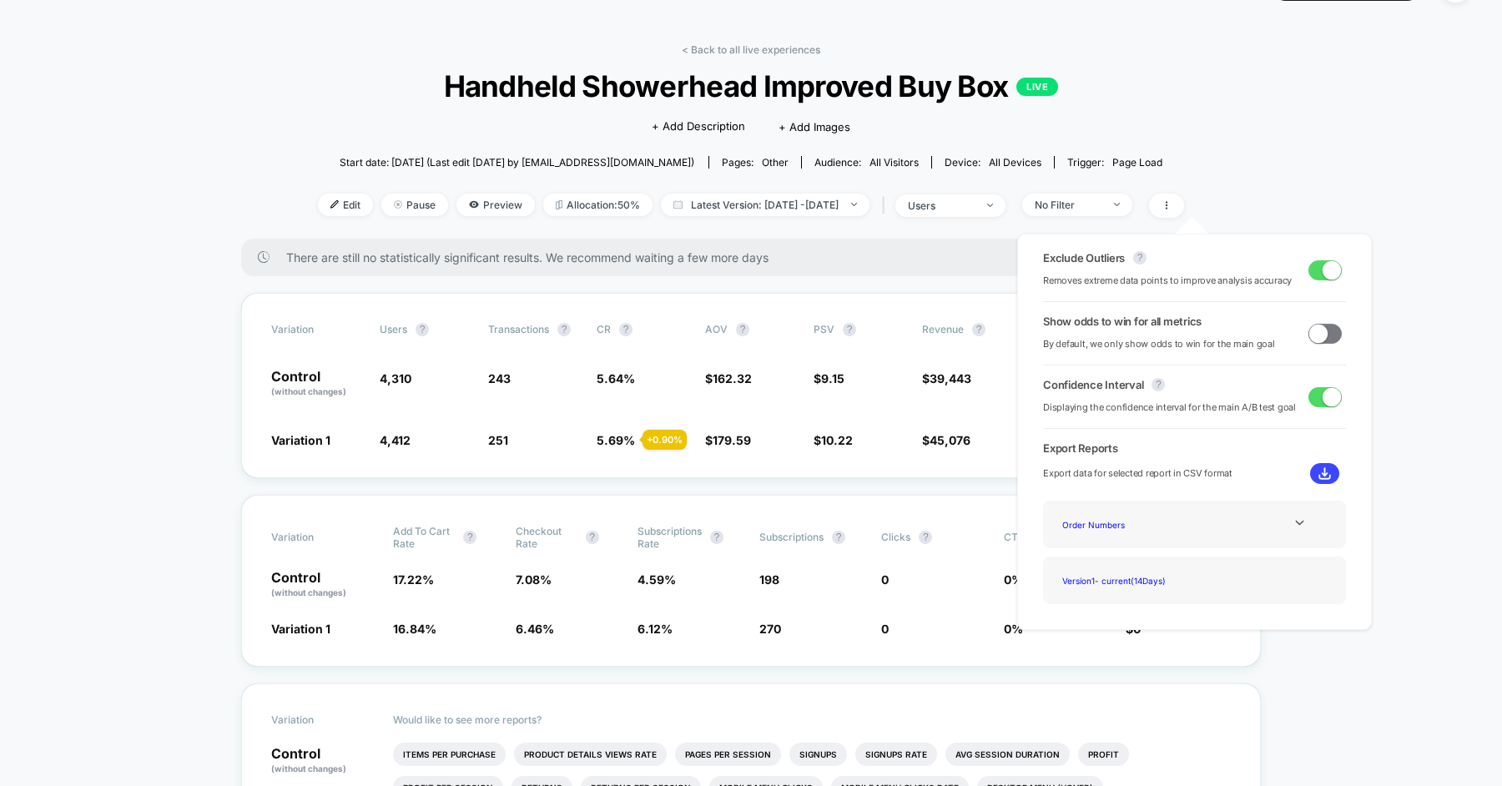
click at [1310, 333] on span at bounding box center [1318, 333] width 18 height 18
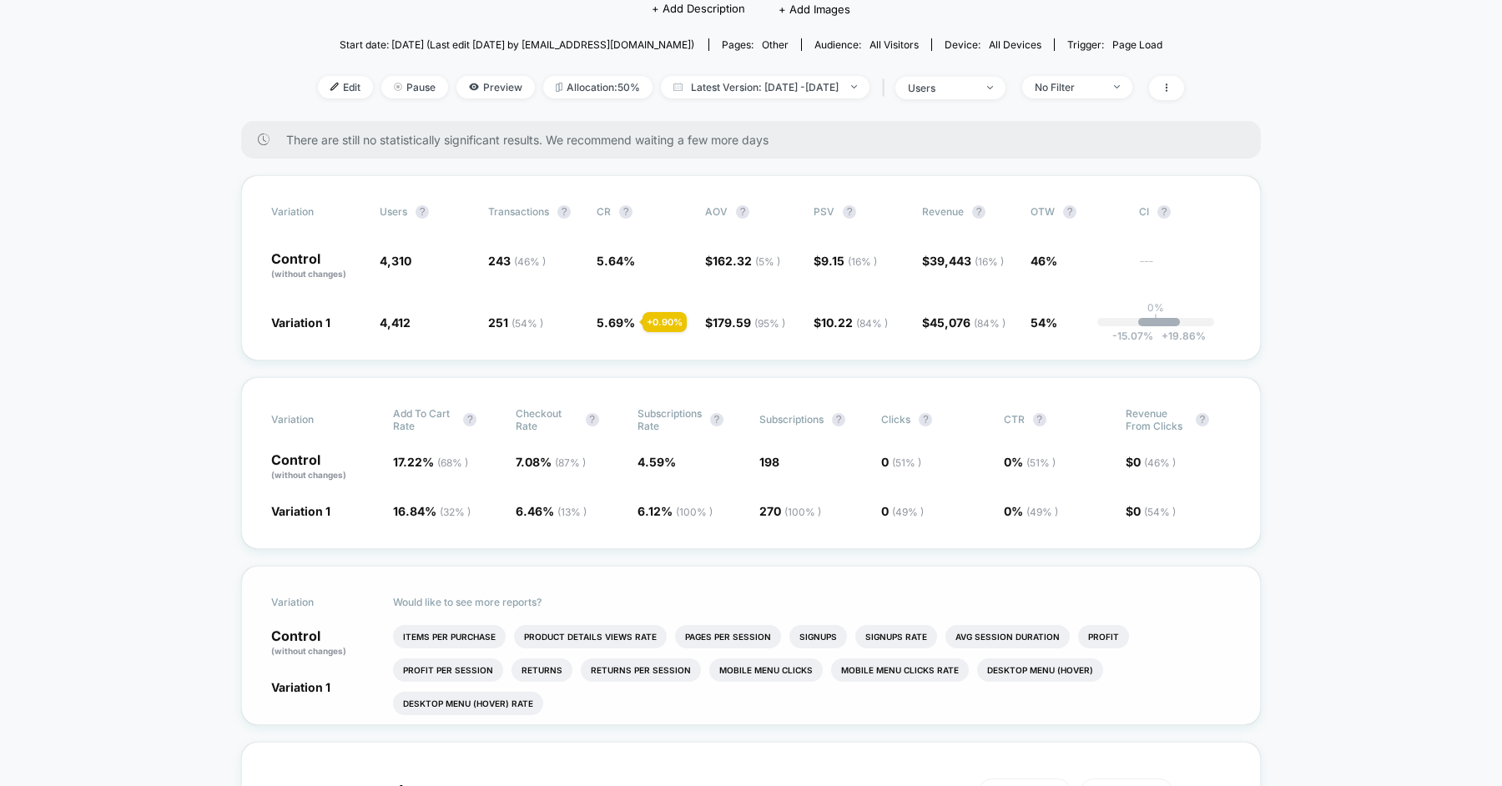
scroll to position [118, 0]
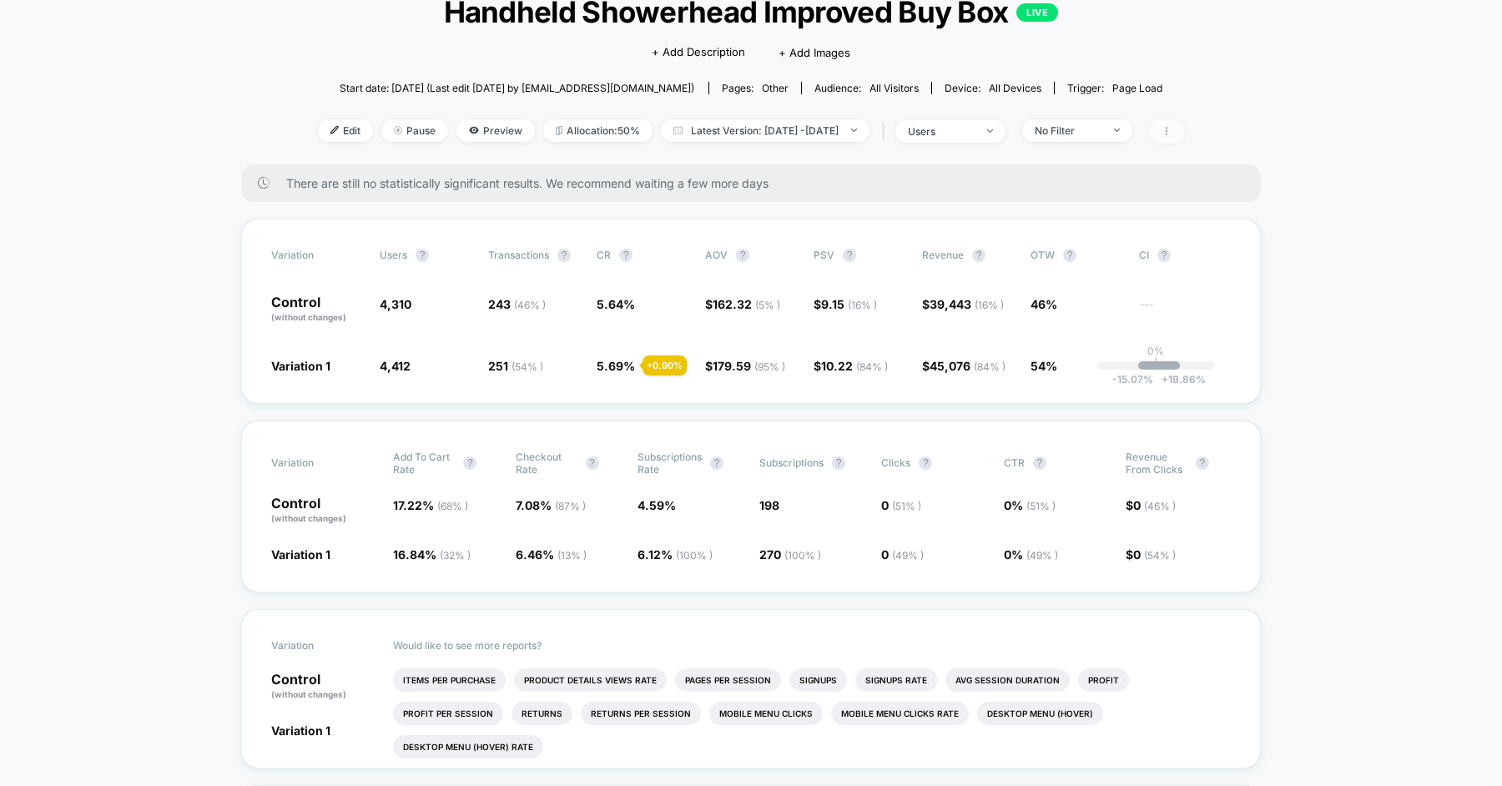
click at [1172, 130] on icon at bounding box center [1167, 131] width 10 height 10
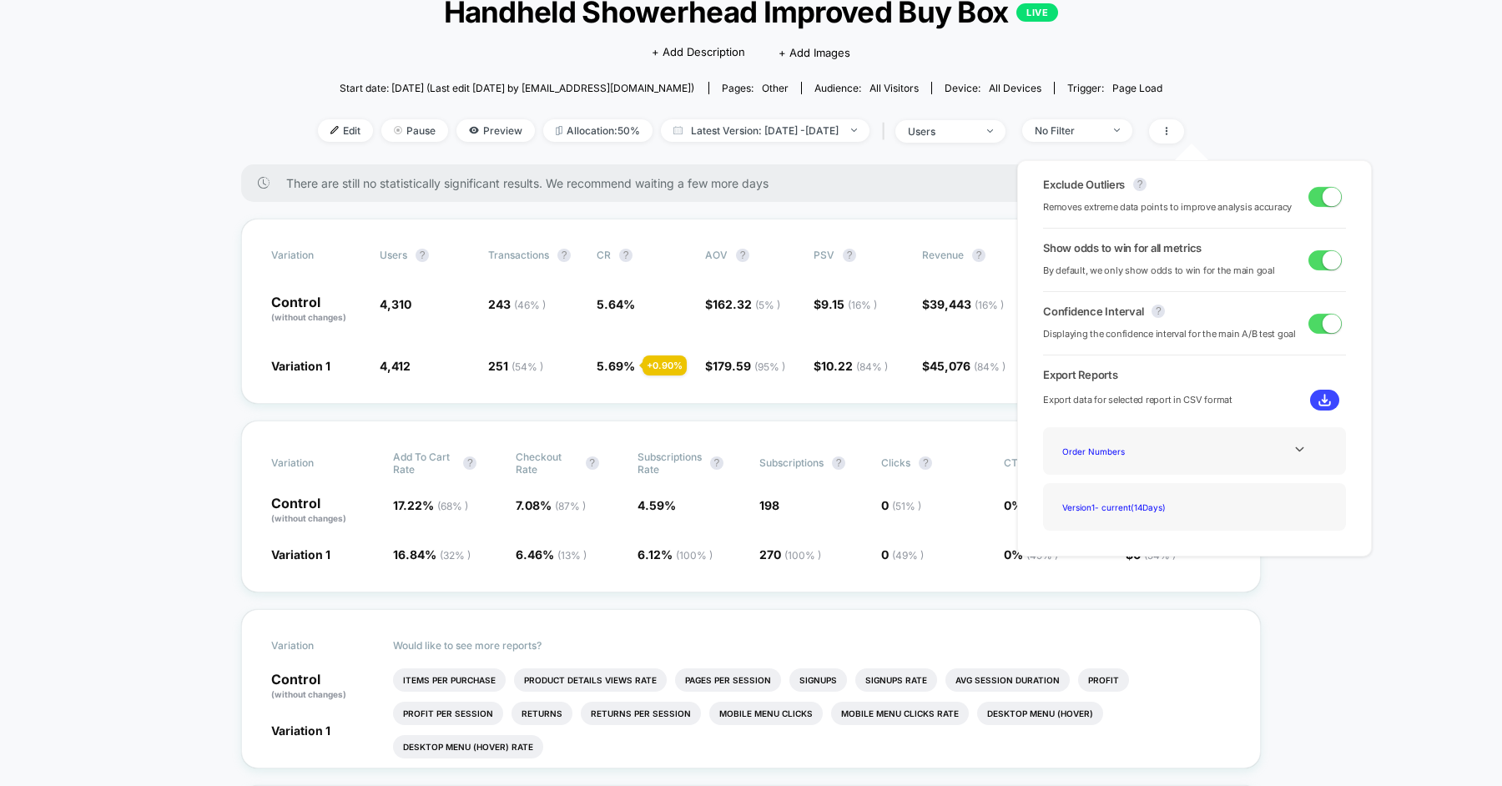
click at [1323, 264] on span at bounding box center [1332, 259] width 18 height 18
click at [1317, 264] on span at bounding box center [1318, 259] width 18 height 18
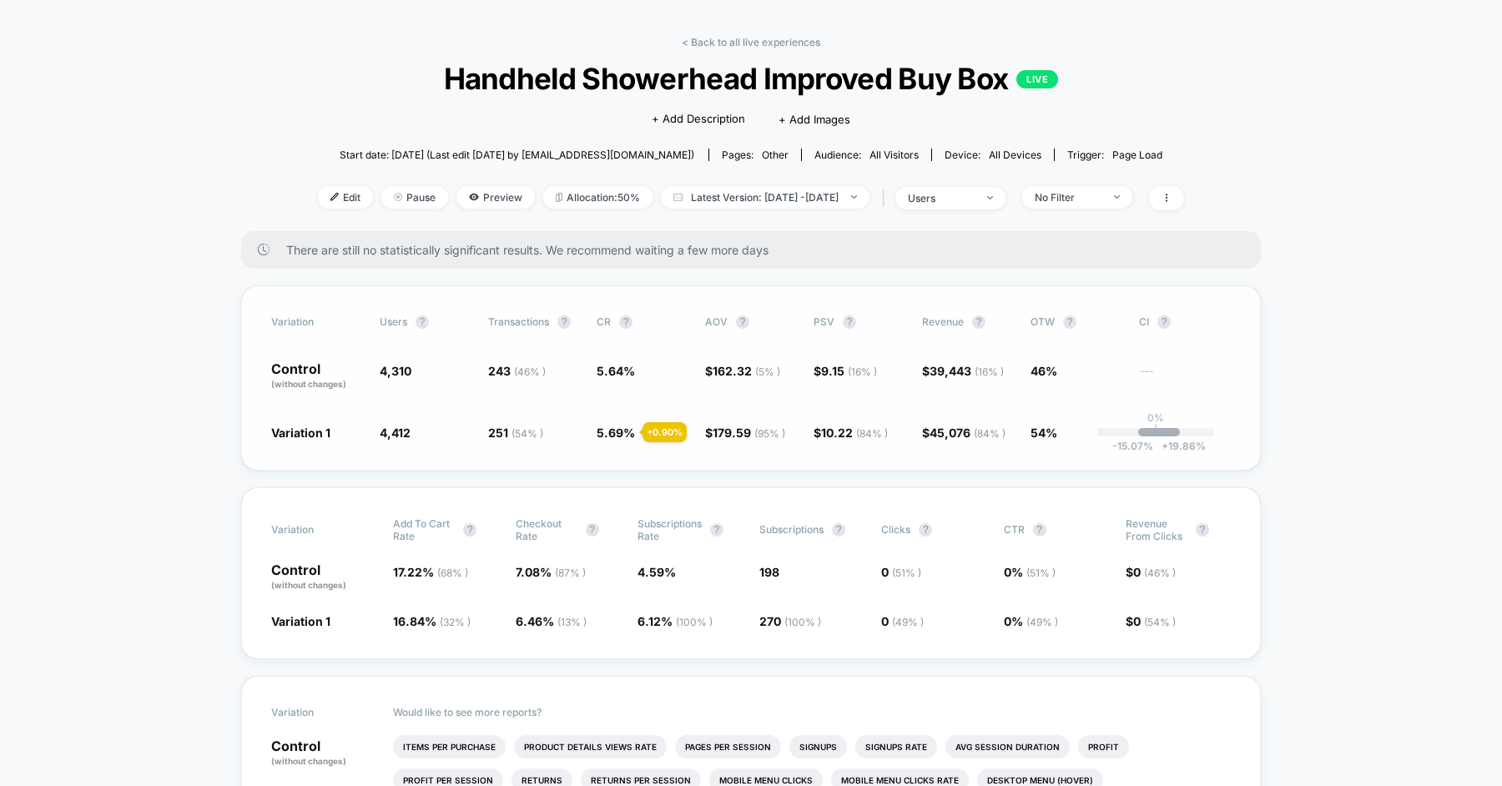
scroll to position [27, 0]
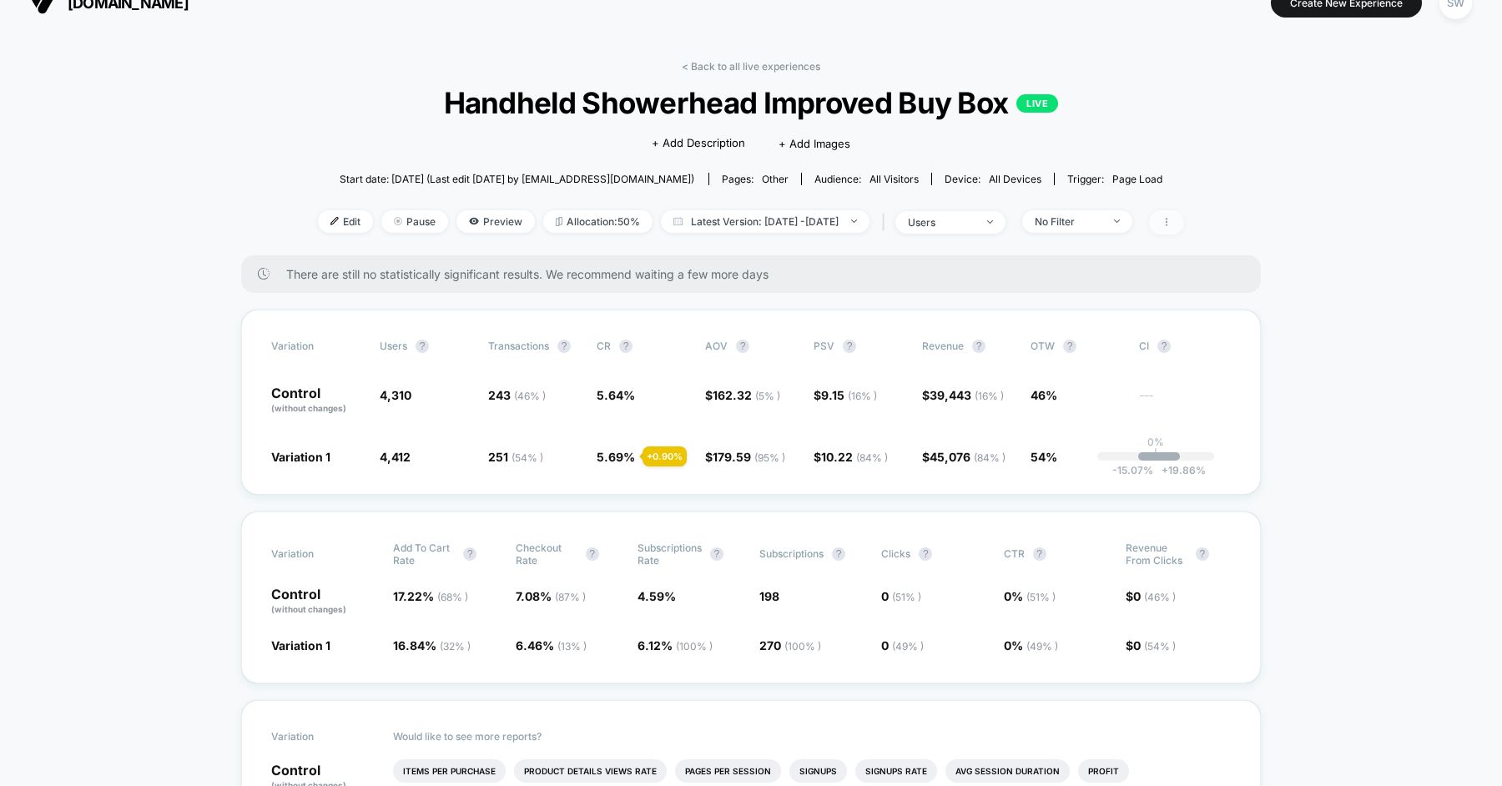
click at [1184, 214] on span at bounding box center [1166, 222] width 35 height 24
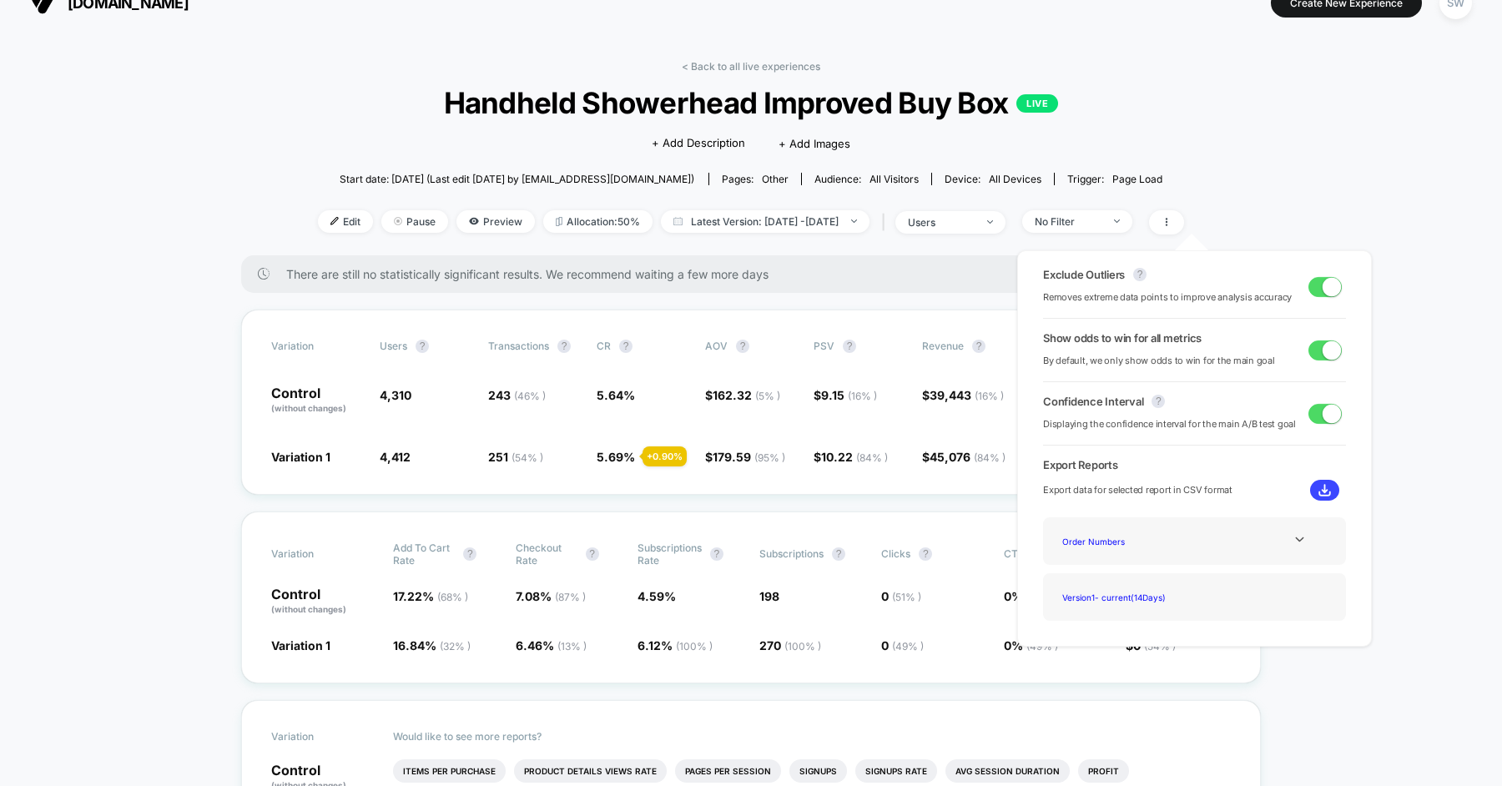
click at [1323, 348] on span at bounding box center [1332, 350] width 18 height 18
click at [1323, 348] on span at bounding box center [1325, 351] width 33 height 20
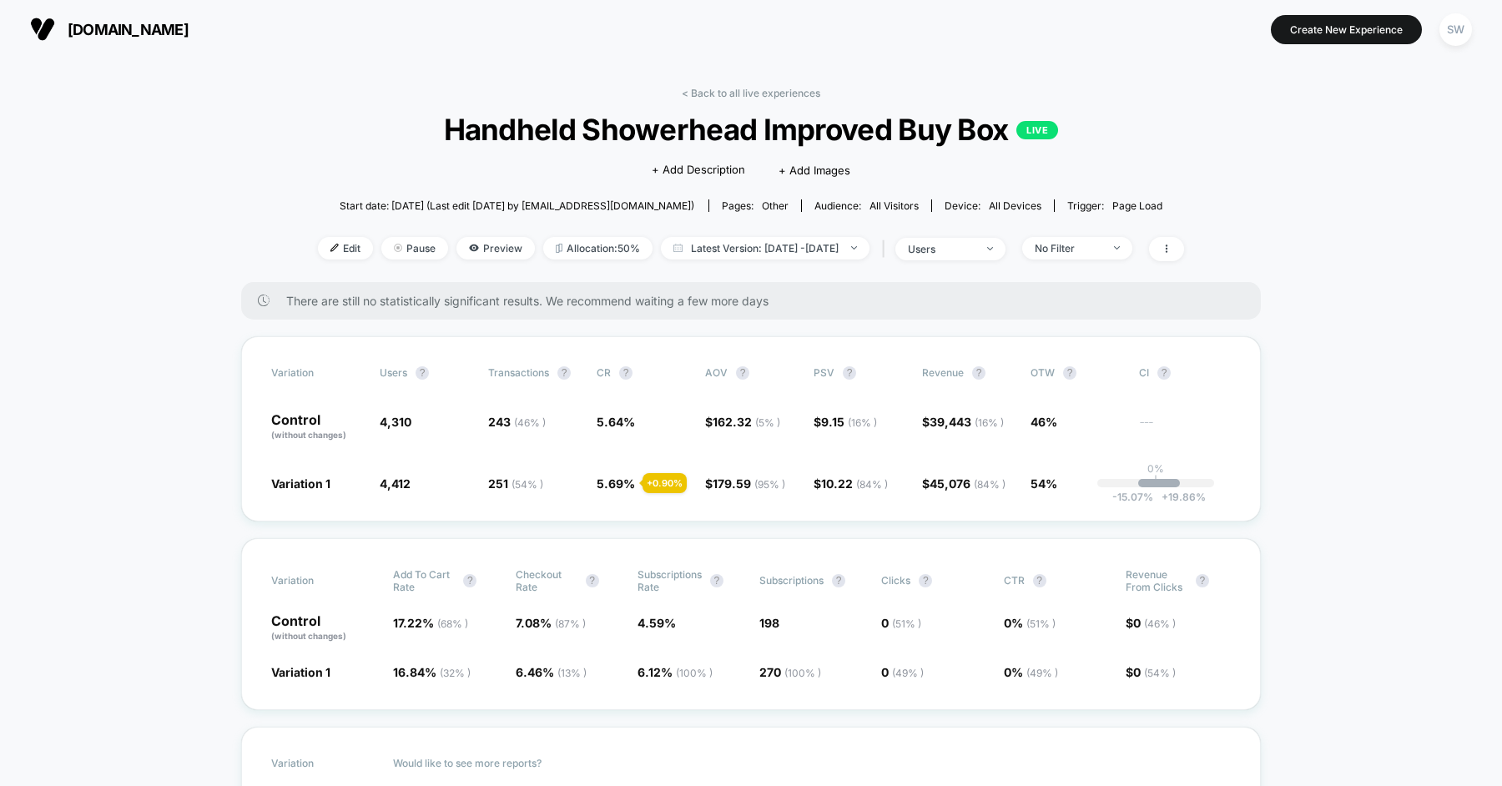
scroll to position [2, 0]
